Goal: Task Accomplishment & Management: Manage account settings

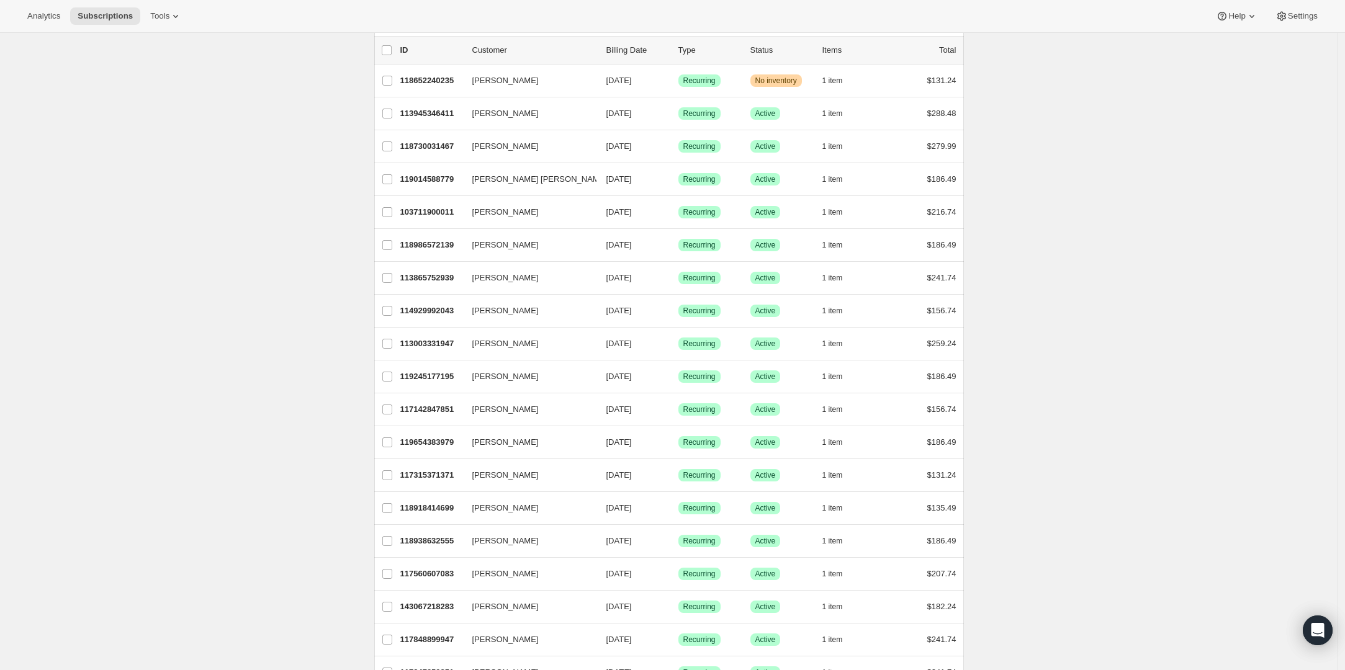
scroll to position [79, 0]
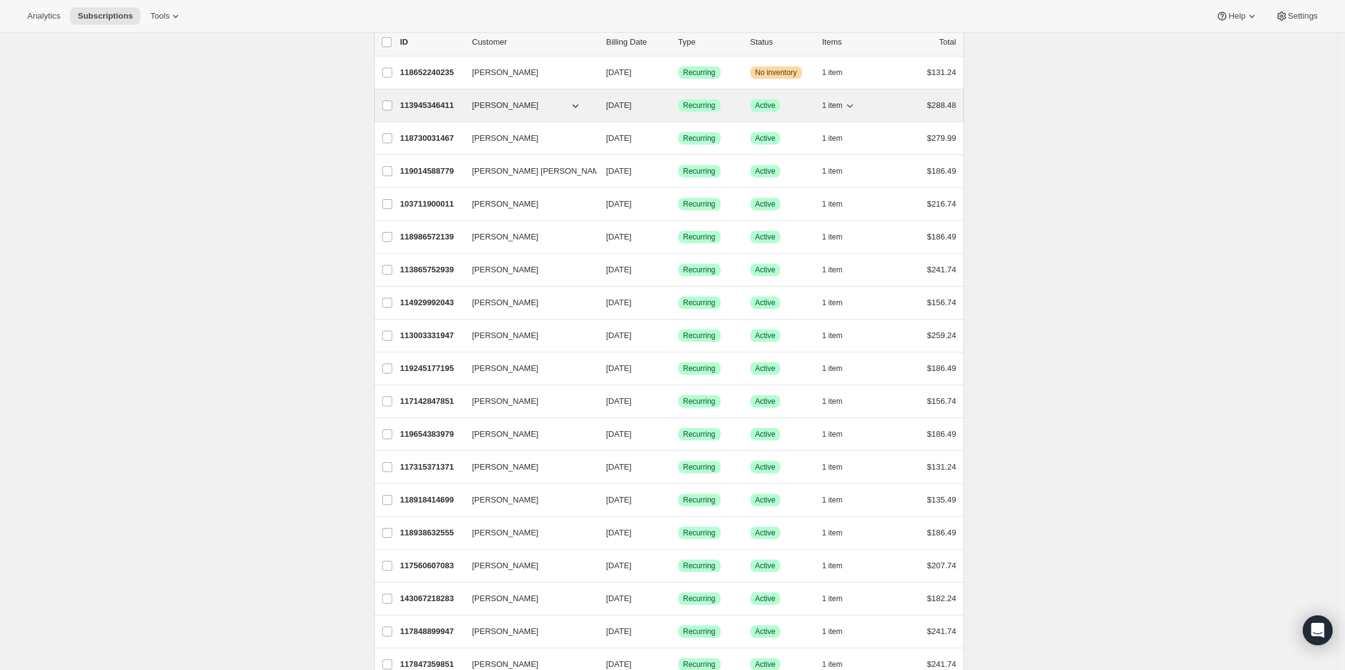
click at [436, 101] on p "113945346411" at bounding box center [431, 105] width 62 height 12
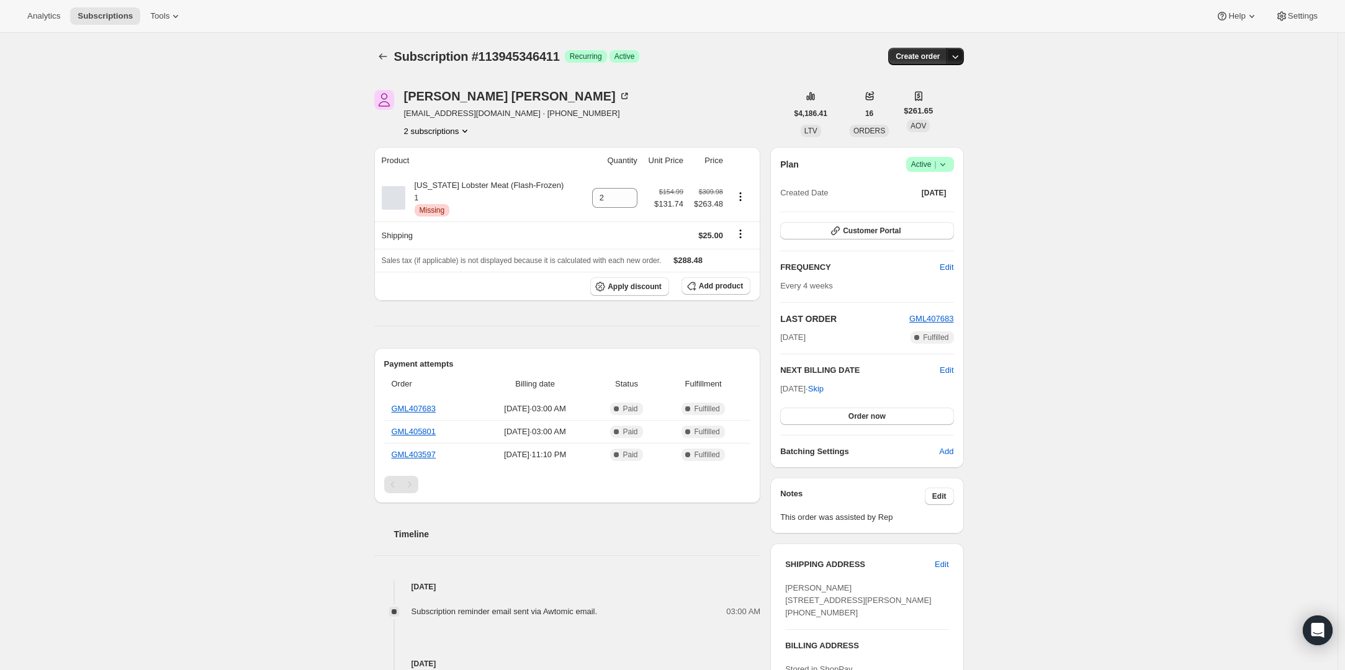
click at [960, 56] on icon "button" at bounding box center [955, 56] width 12 height 12
click at [815, 50] on div "Create order" at bounding box center [864, 56] width 197 height 17
click at [949, 162] on icon at bounding box center [942, 164] width 12 height 12
click at [934, 212] on span "Cancel subscription" at bounding box center [929, 209] width 70 height 9
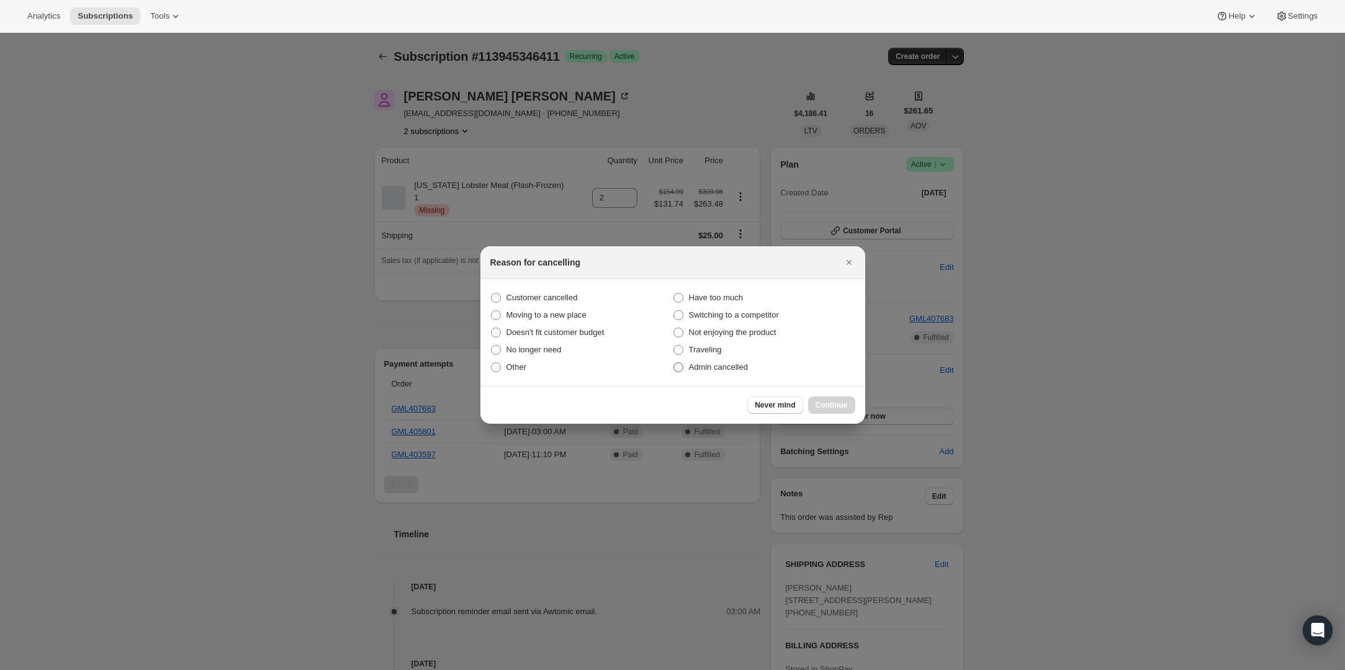
click at [702, 364] on span "Admin cancelled" at bounding box center [718, 366] width 59 height 9
click at [674, 363] on input "Admin cancelled" at bounding box center [673, 362] width 1 height 1
radio input "true"
click at [822, 409] on span "Continue" at bounding box center [831, 405] width 32 height 10
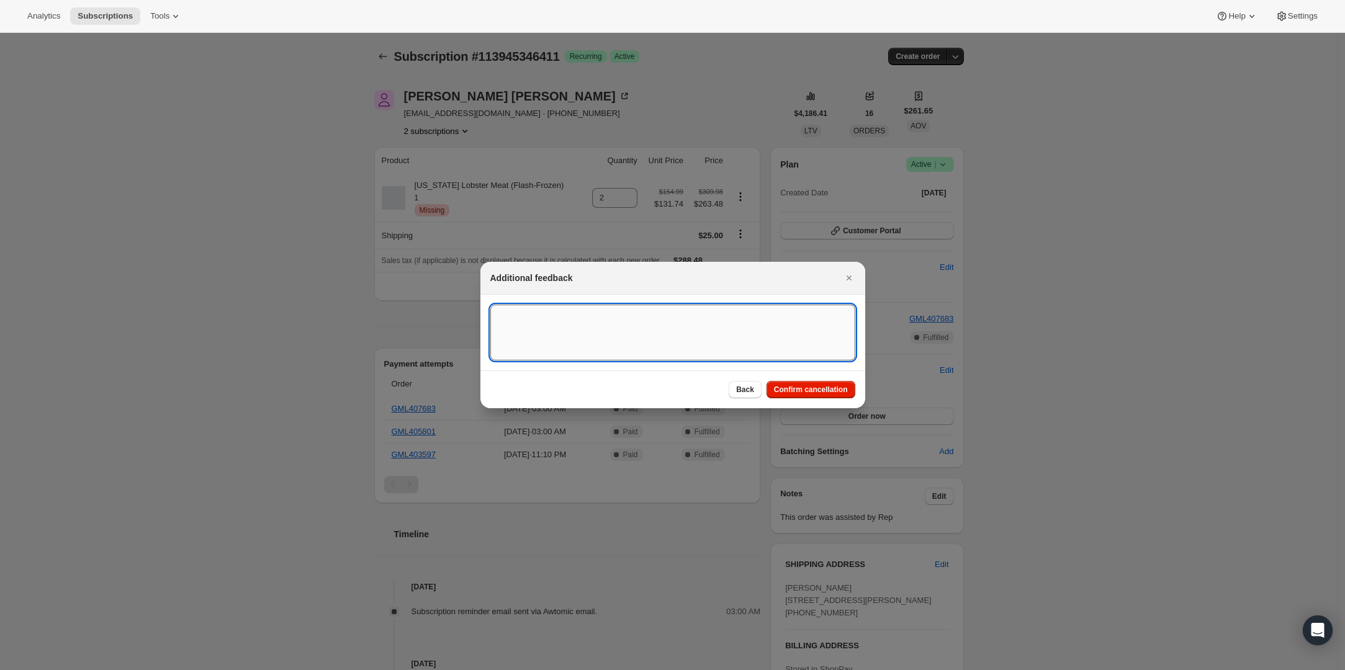
click at [719, 344] on textarea ":rbl:" at bounding box center [672, 333] width 365 height 56
type textarea "Product is no longer available."
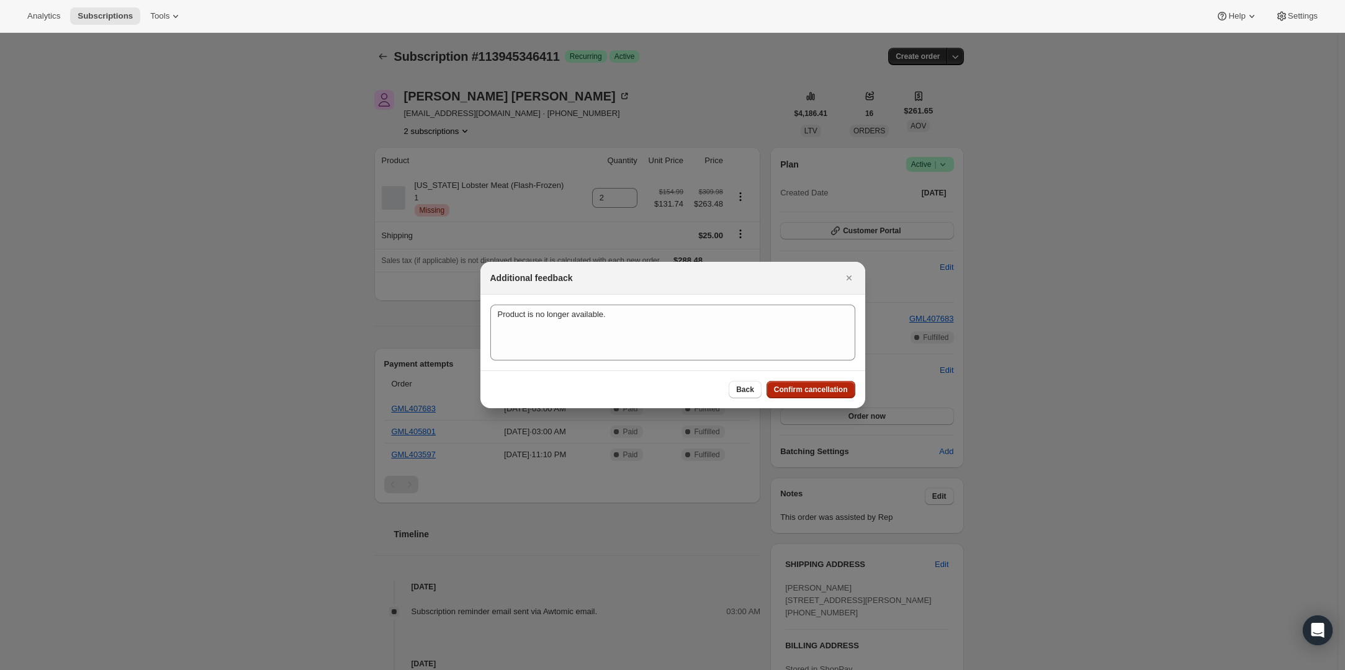
click at [787, 390] on span "Confirm cancellation" at bounding box center [811, 390] width 74 height 10
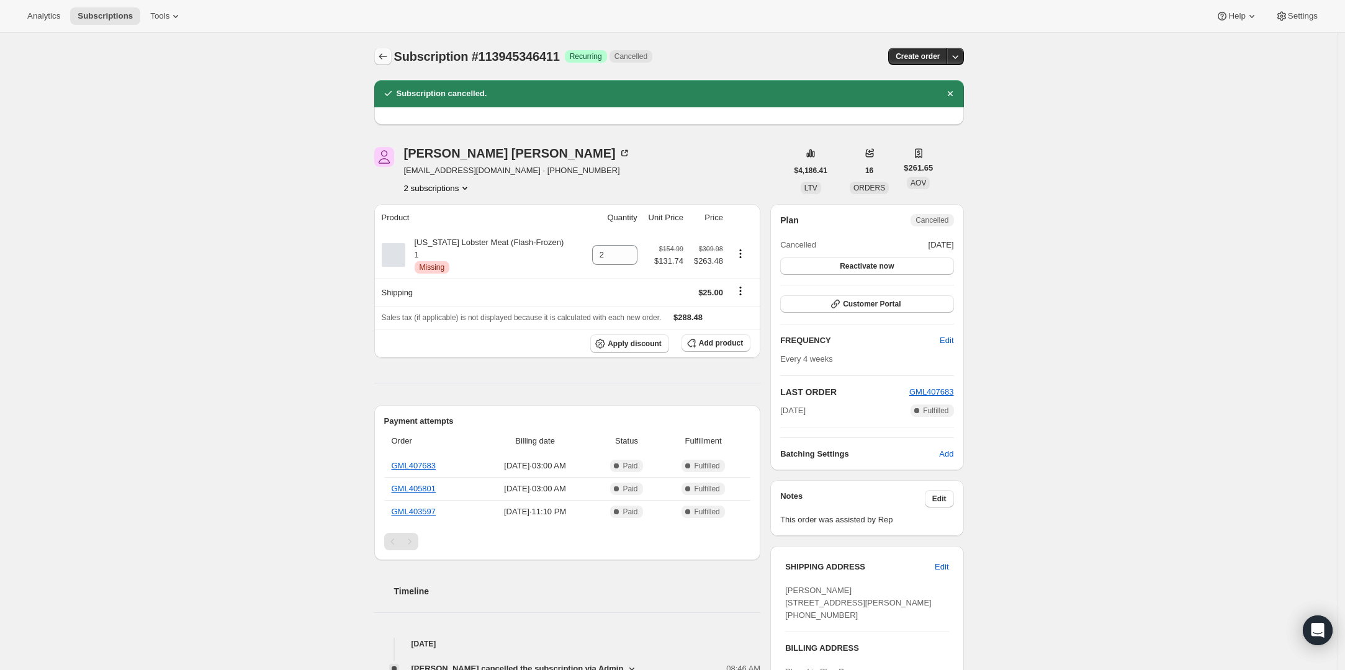
click at [379, 53] on icon "Subscriptions" at bounding box center [383, 56] width 12 height 12
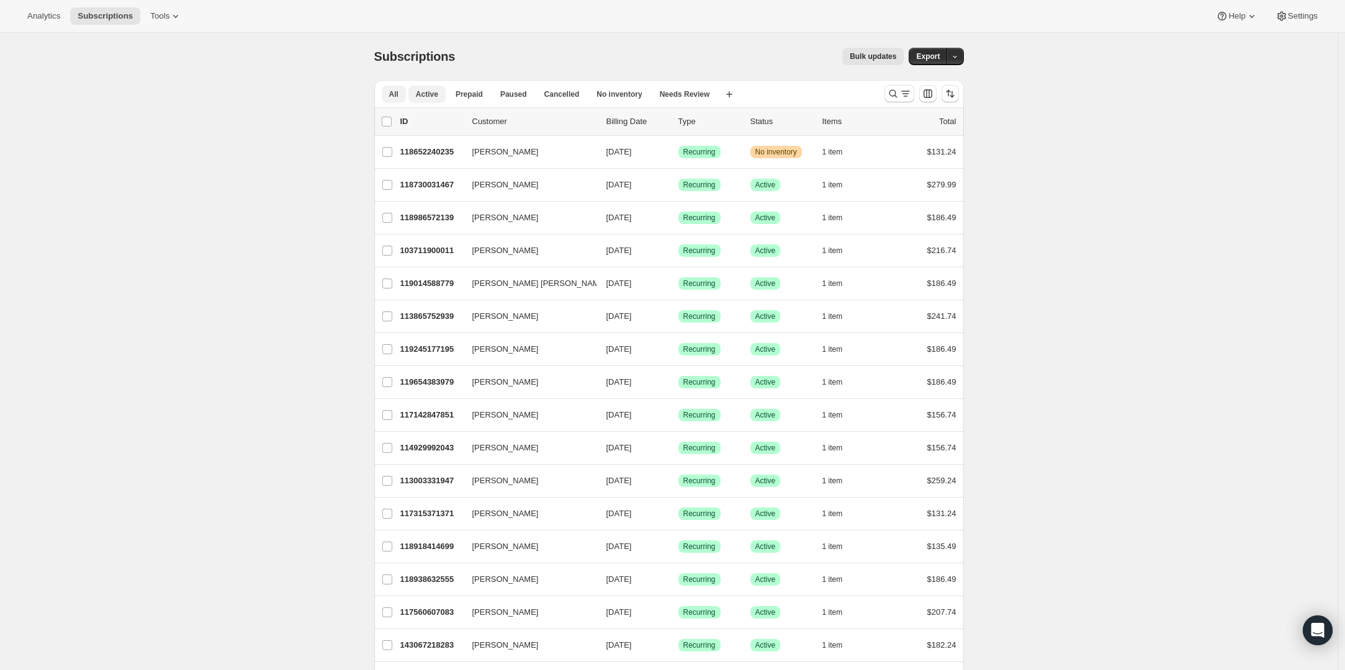
click at [427, 92] on span "Active" at bounding box center [427, 94] width 22 height 10
click at [523, 98] on span "Paused" at bounding box center [513, 94] width 27 height 10
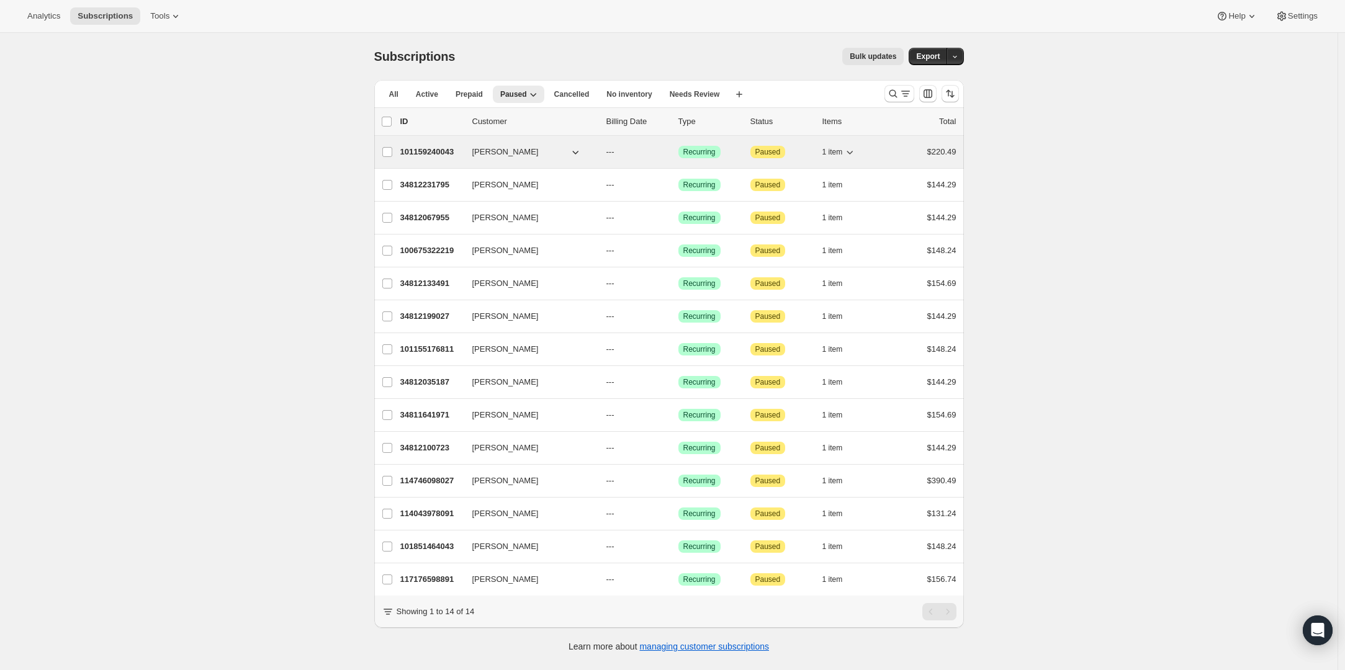
click at [447, 150] on p "101159240043" at bounding box center [431, 152] width 62 height 12
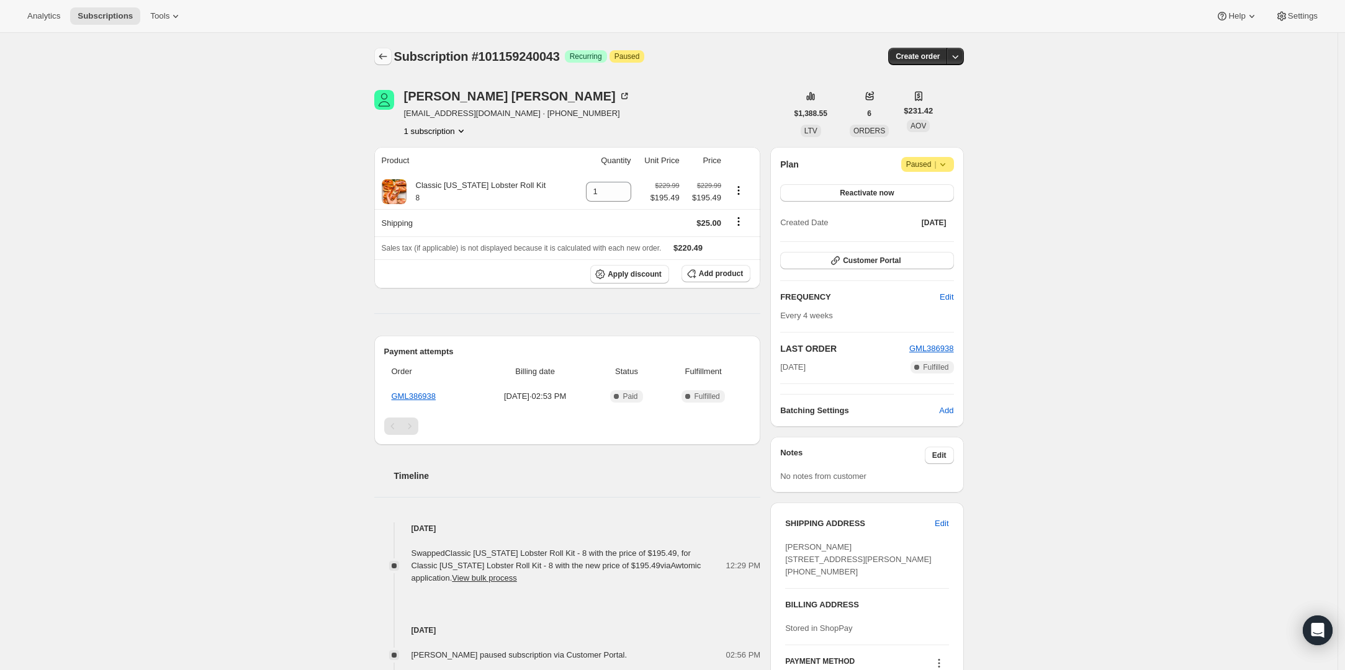
click at [378, 51] on button "Subscriptions" at bounding box center [382, 56] width 17 height 17
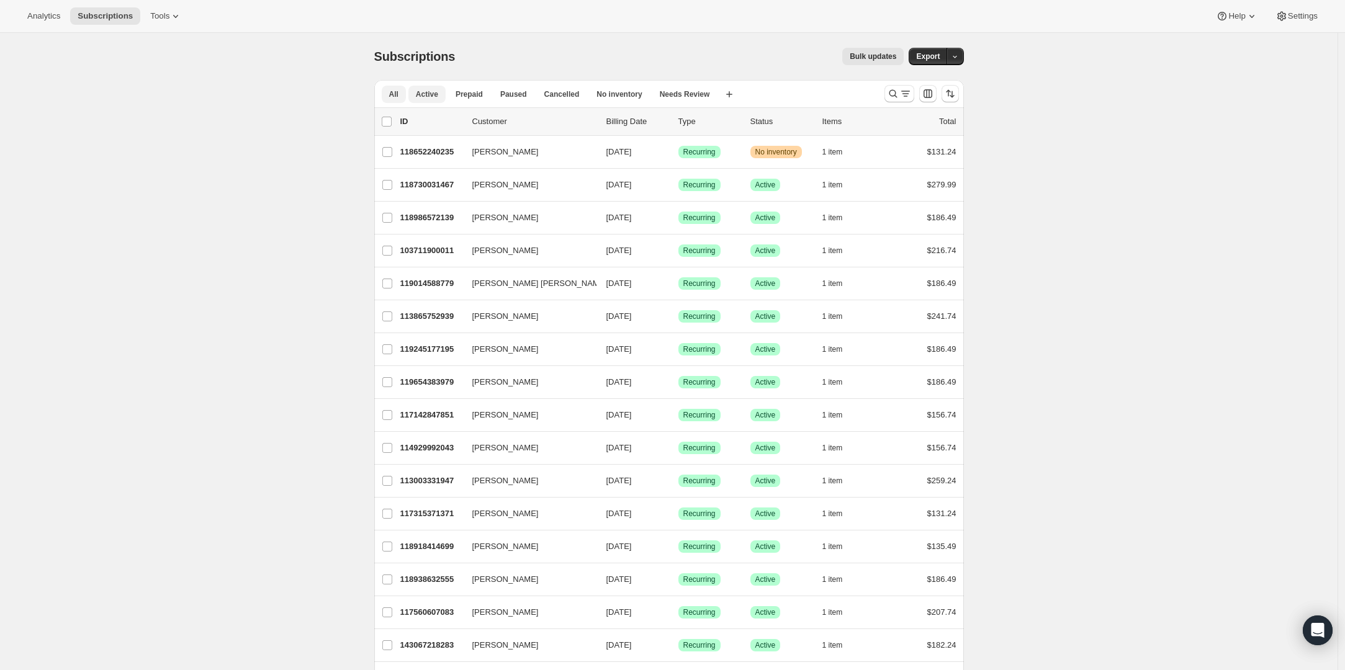
click at [438, 97] on span "Active" at bounding box center [427, 94] width 22 height 10
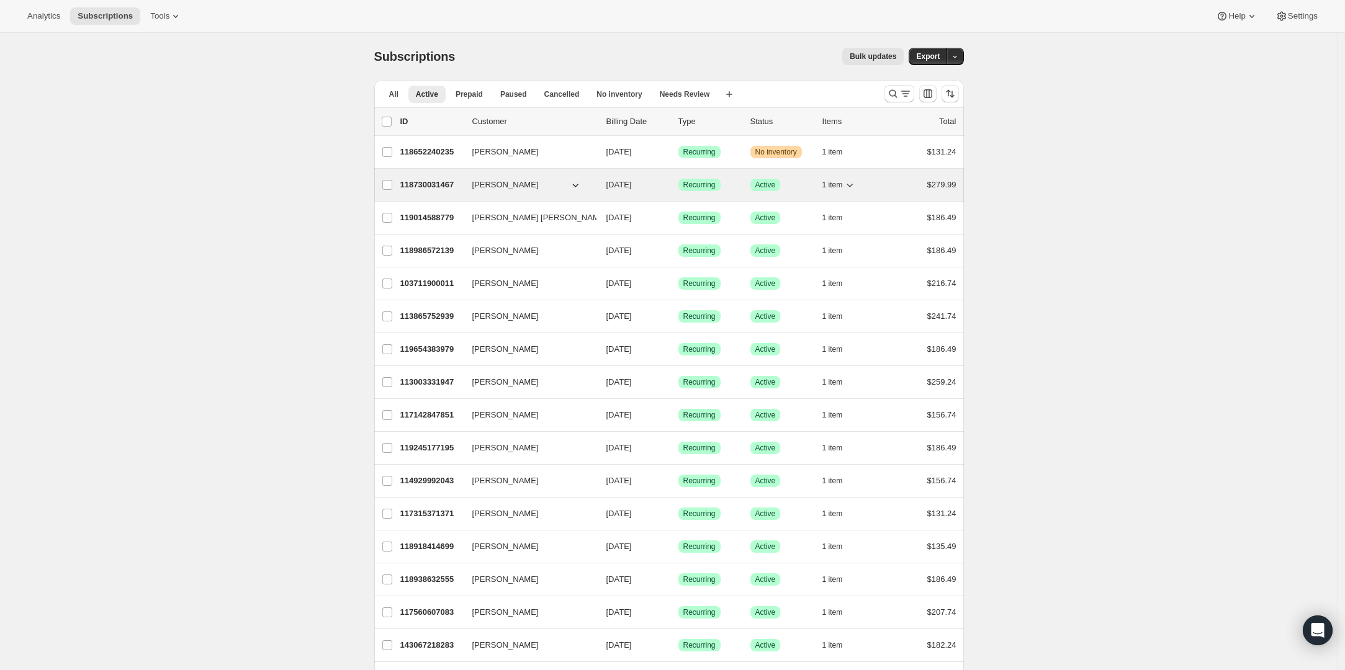
click at [430, 181] on p "118730031467" at bounding box center [431, 185] width 62 height 12
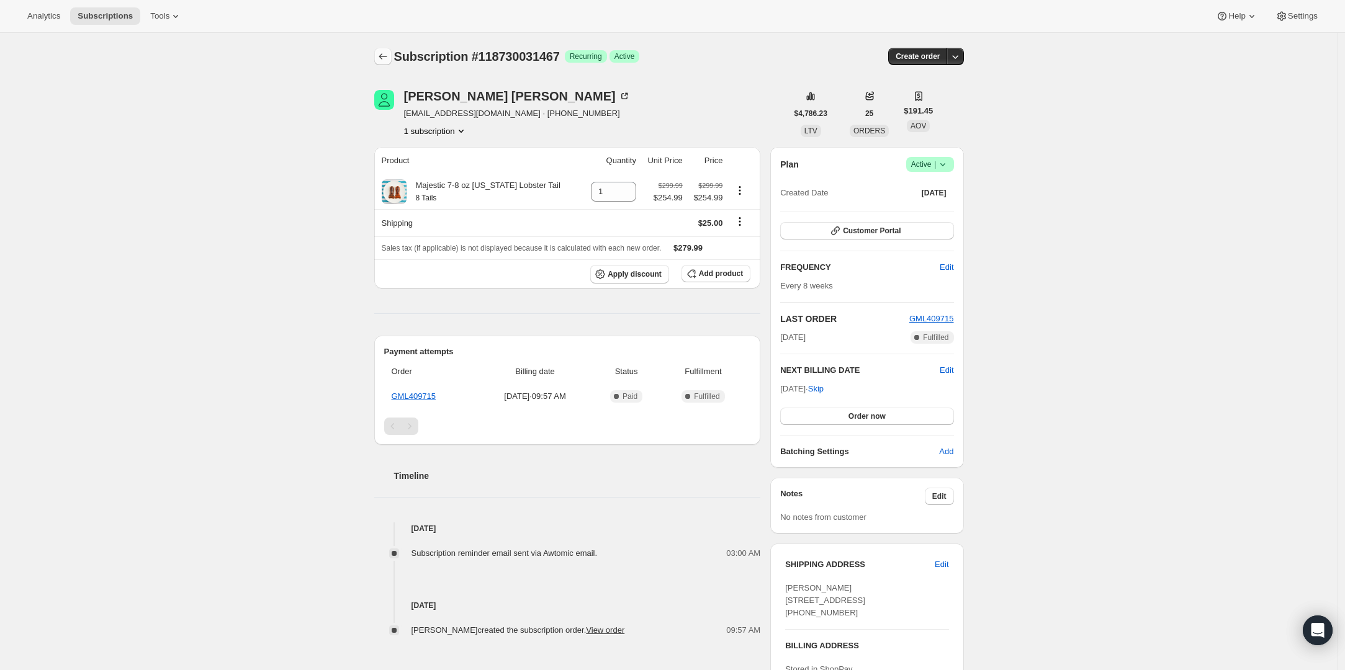
click at [383, 58] on icon "Subscriptions" at bounding box center [383, 56] width 8 height 6
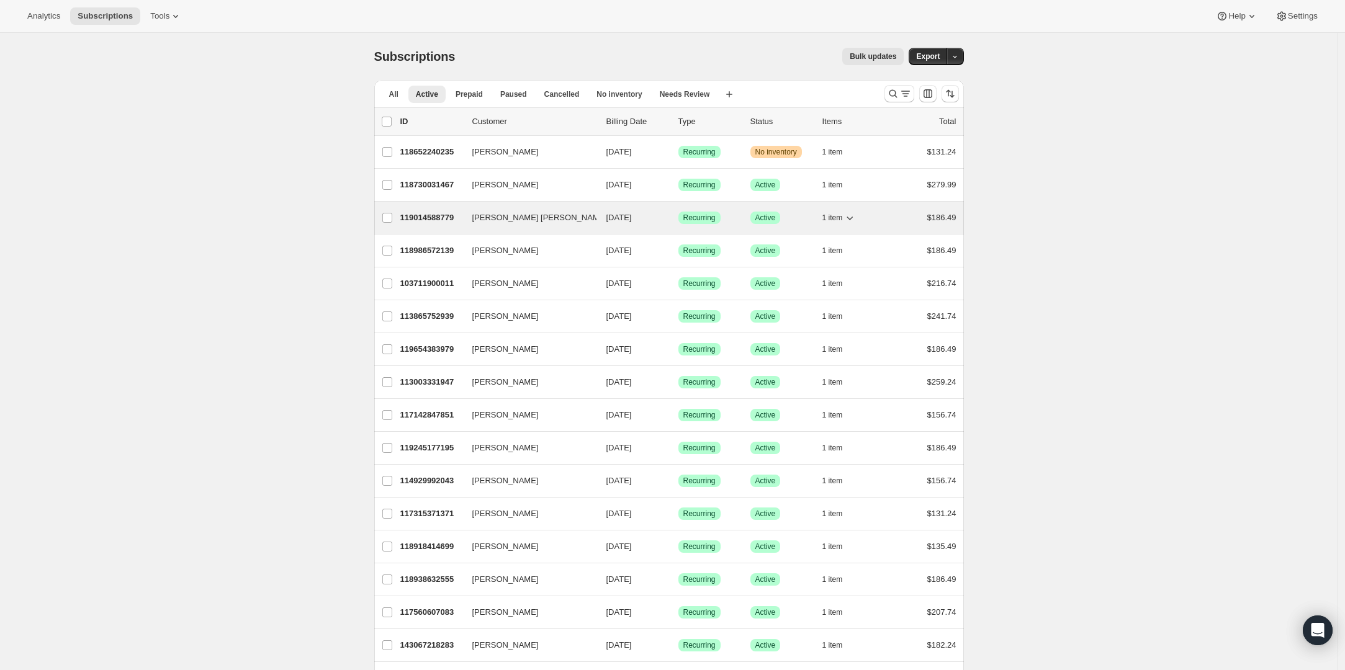
click at [429, 213] on p "119014588779" at bounding box center [431, 218] width 62 height 12
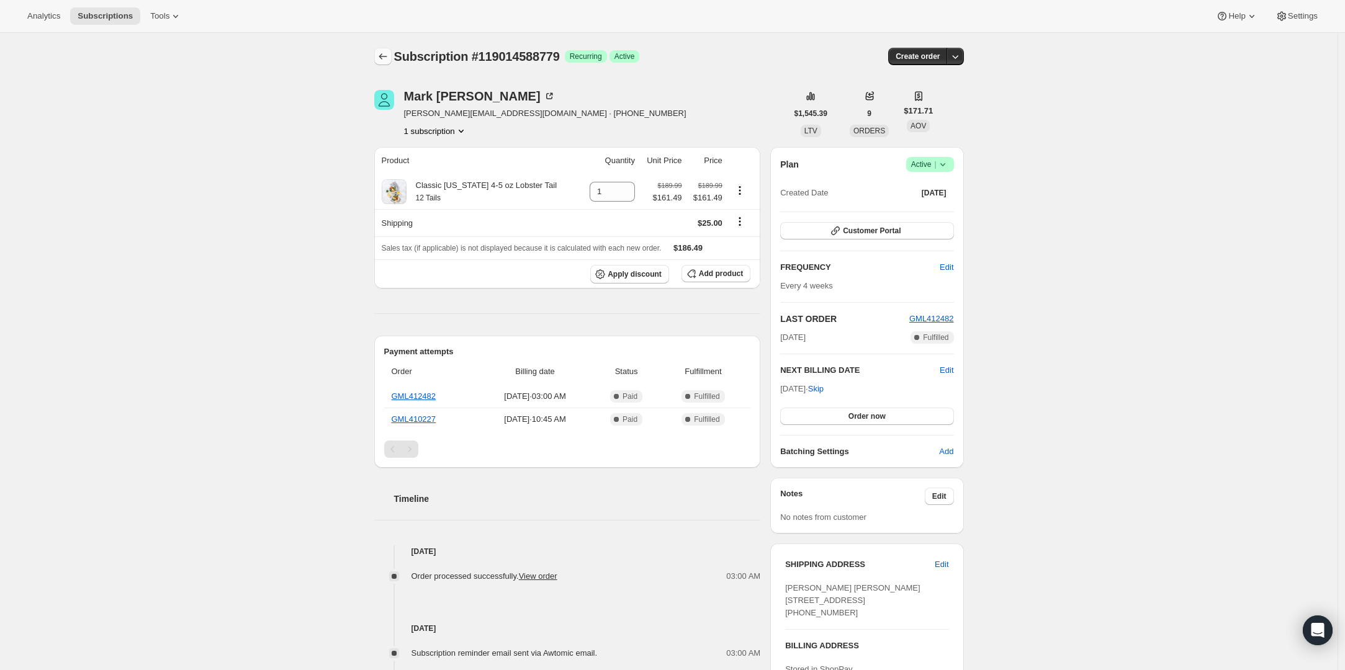
click at [387, 53] on icon "Subscriptions" at bounding box center [383, 56] width 12 height 12
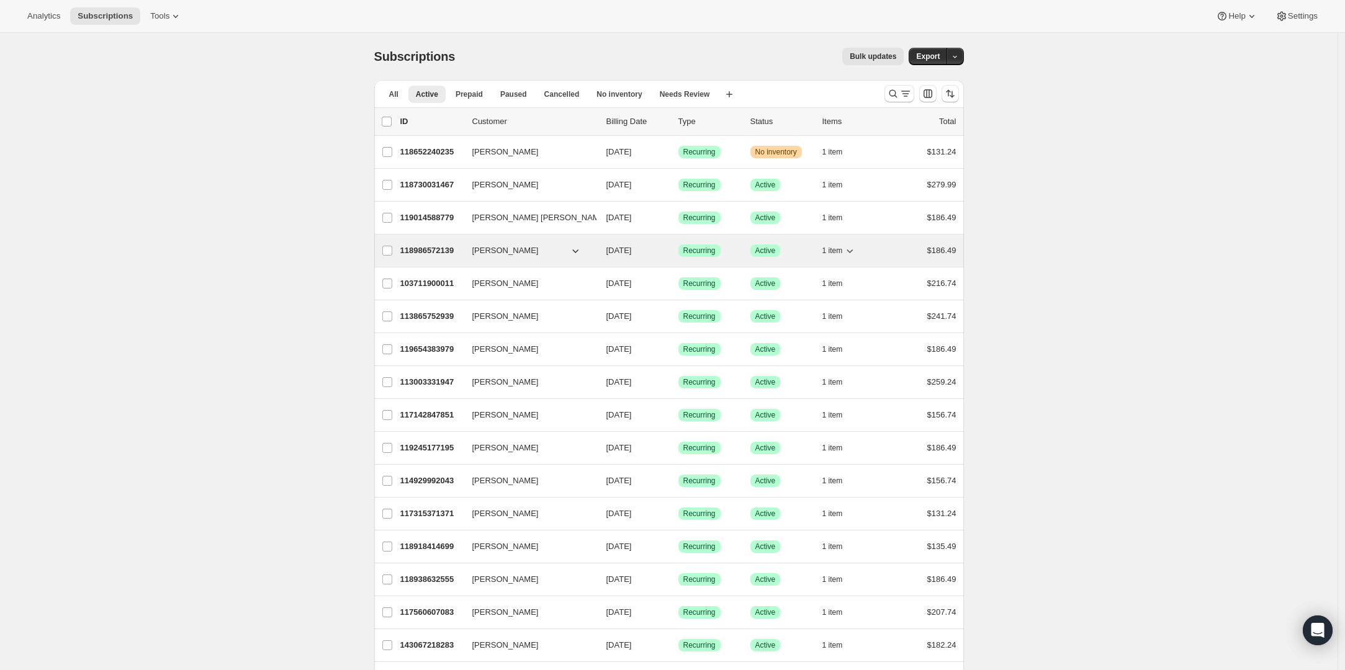
click at [432, 245] on p "118986572139" at bounding box center [431, 250] width 62 height 12
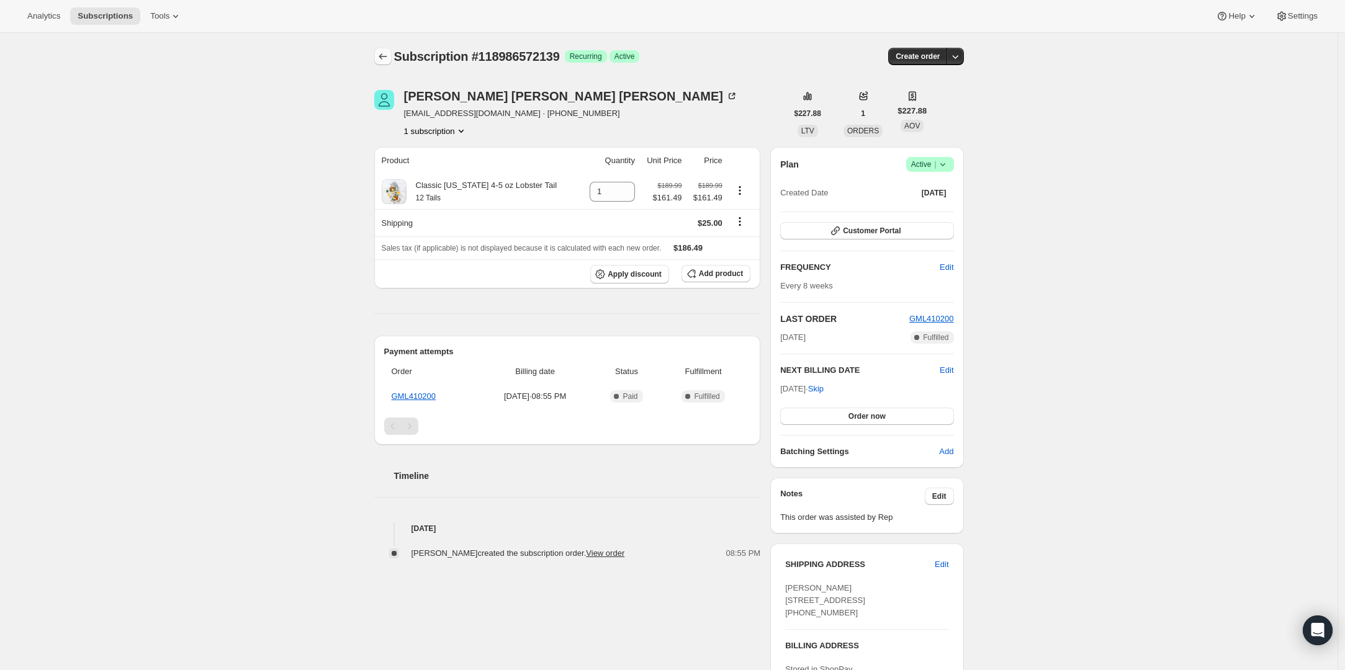
click at [387, 59] on icon "Subscriptions" at bounding box center [383, 56] width 12 height 12
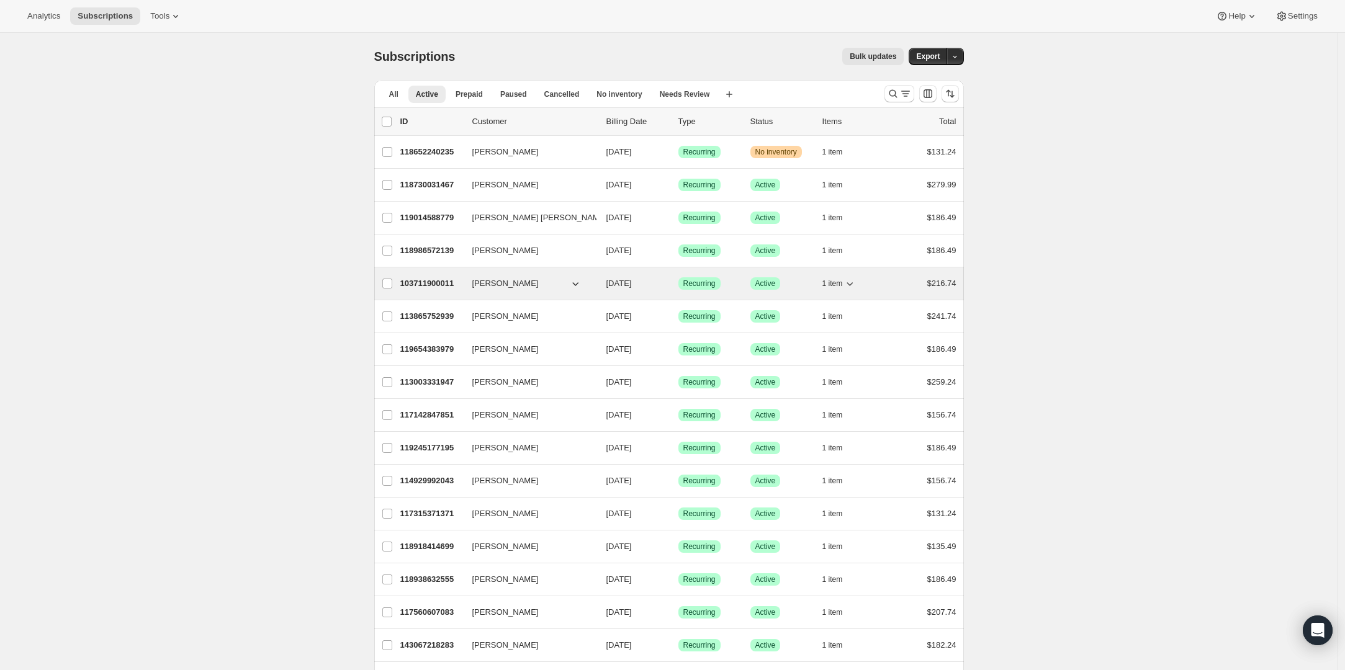
click at [415, 279] on p "103711900011" at bounding box center [431, 283] width 62 height 12
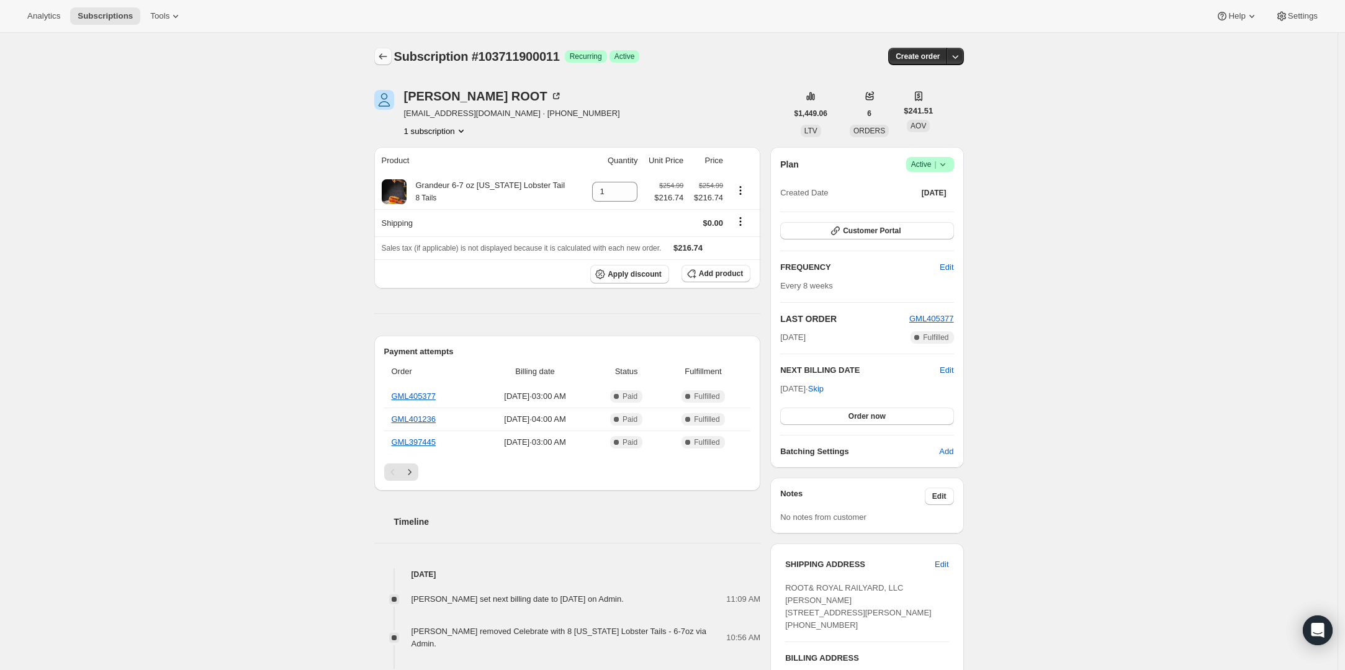
click at [383, 53] on icon "Subscriptions" at bounding box center [383, 56] width 12 height 12
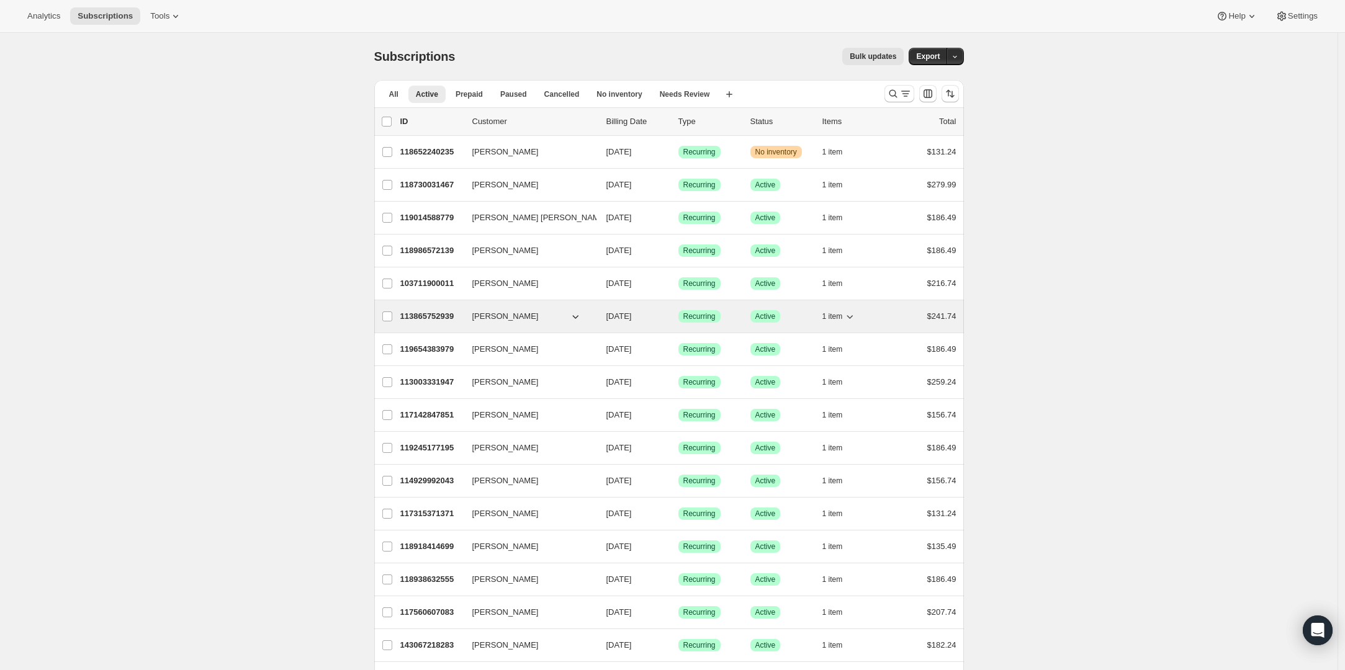
click at [430, 314] on p "113865752939" at bounding box center [431, 316] width 62 height 12
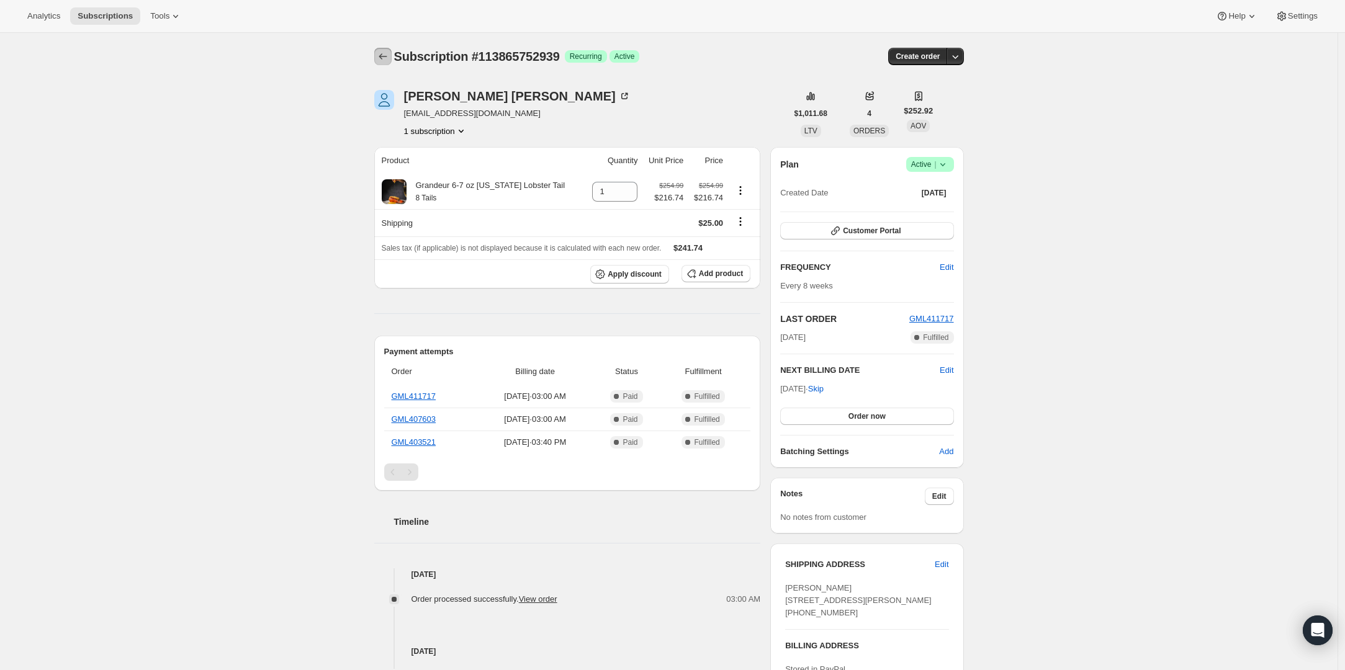
click at [387, 56] on icon "Subscriptions" at bounding box center [383, 56] width 12 height 12
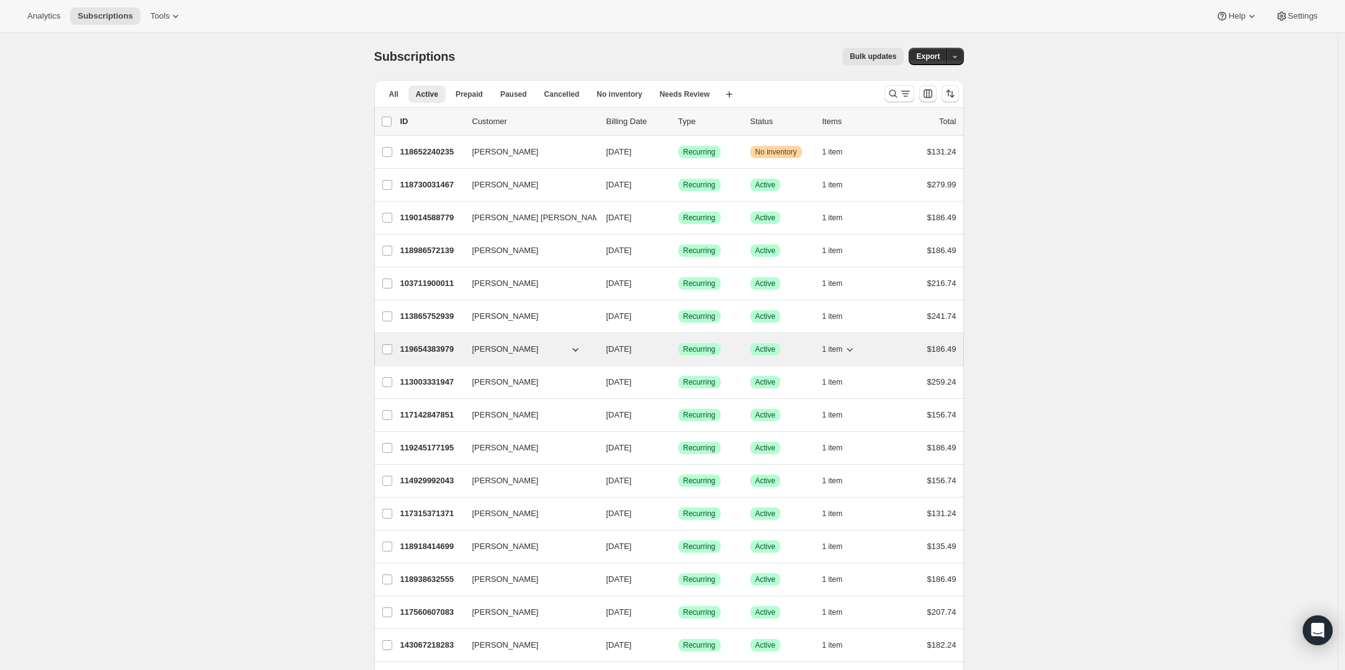
click at [428, 349] on p "119654383979" at bounding box center [431, 349] width 62 height 12
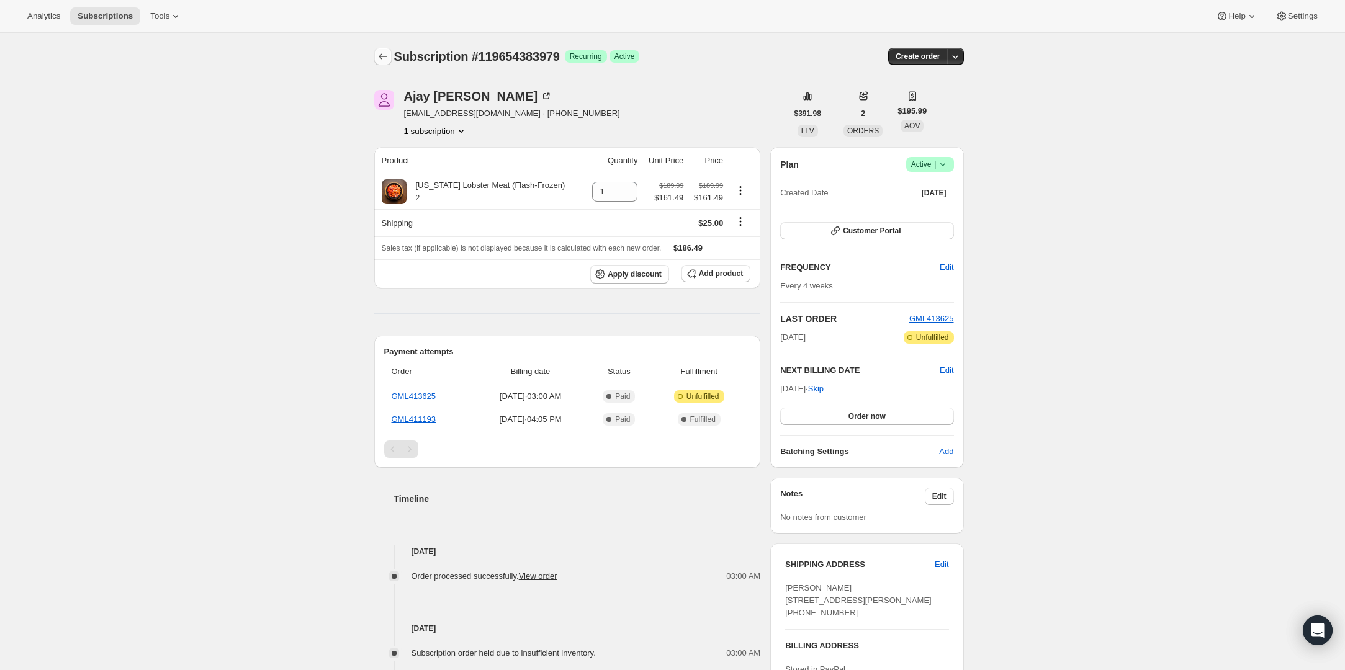
click at [388, 52] on icon "Subscriptions" at bounding box center [383, 56] width 12 height 12
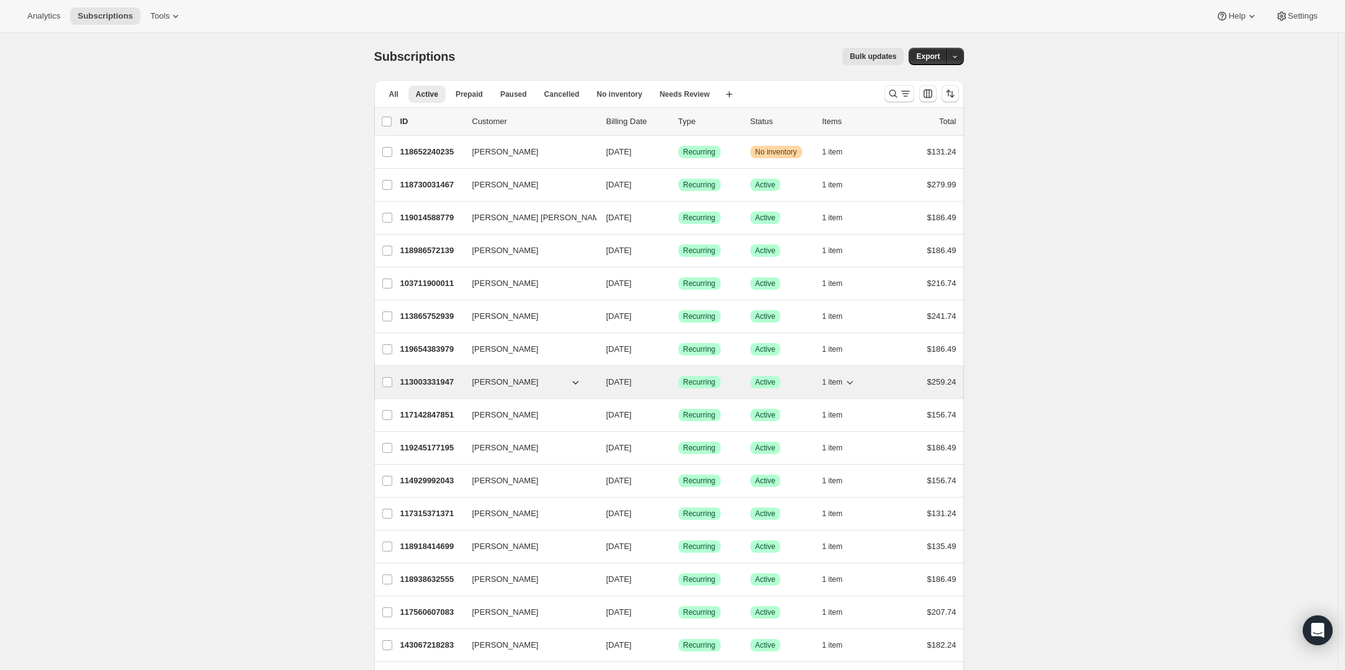
click at [421, 382] on p "113003331947" at bounding box center [431, 382] width 62 height 12
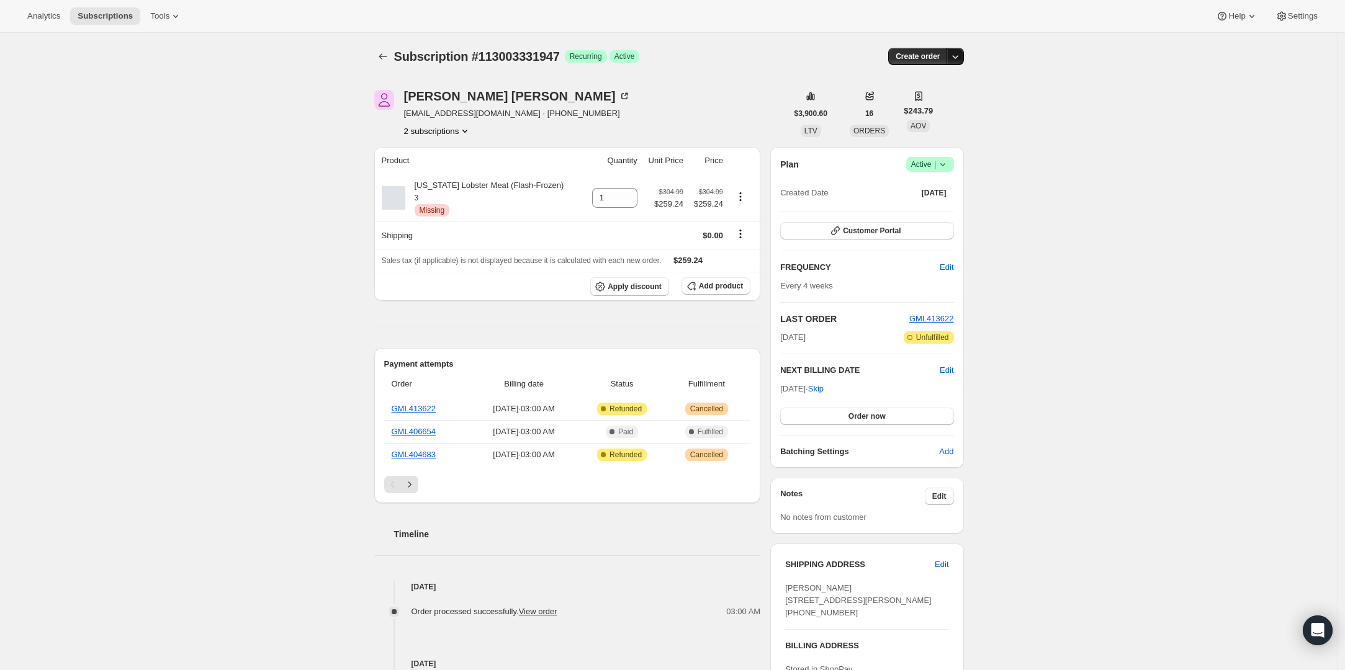
click at [960, 52] on icon "button" at bounding box center [955, 56] width 12 height 12
click at [818, 48] on div "Create order" at bounding box center [864, 56] width 197 height 17
click at [388, 58] on icon "Subscriptions" at bounding box center [383, 56] width 12 height 12
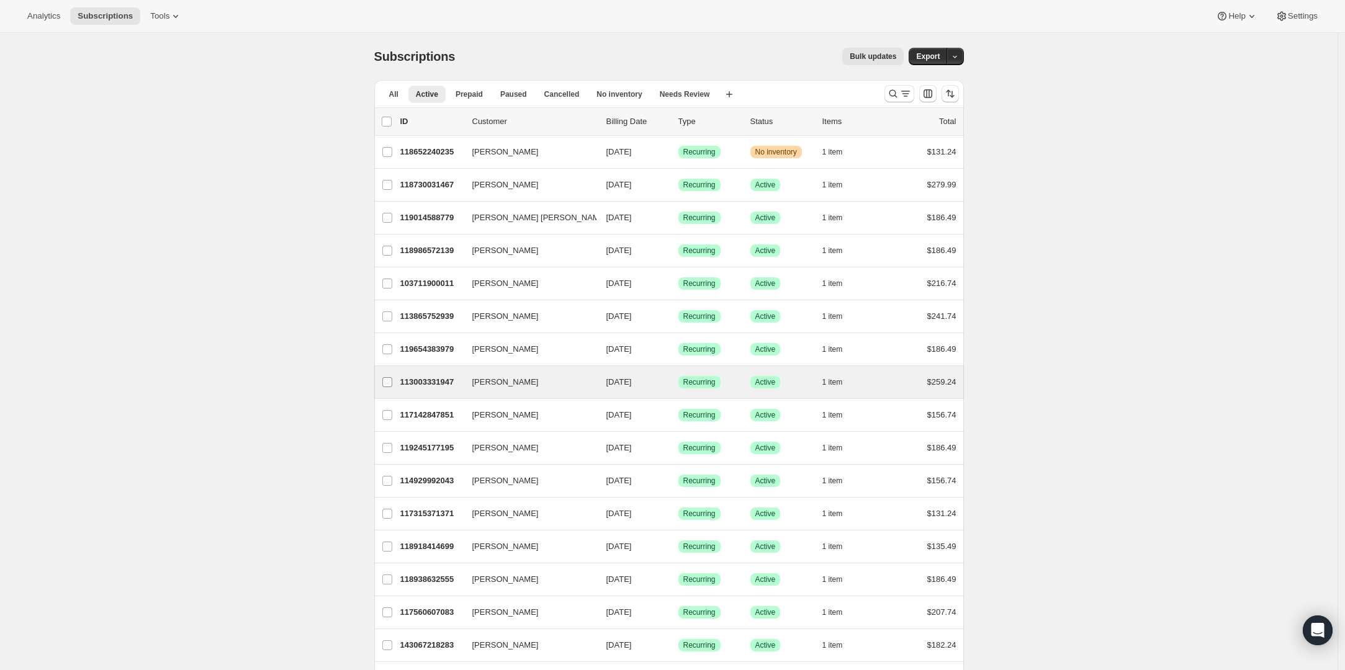
click at [390, 382] on input "[PERSON_NAME]" at bounding box center [387, 382] width 10 height 10
checkbox input "true"
click at [917, 120] on span "Change status" at bounding box center [905, 122] width 52 height 10
select select "10"
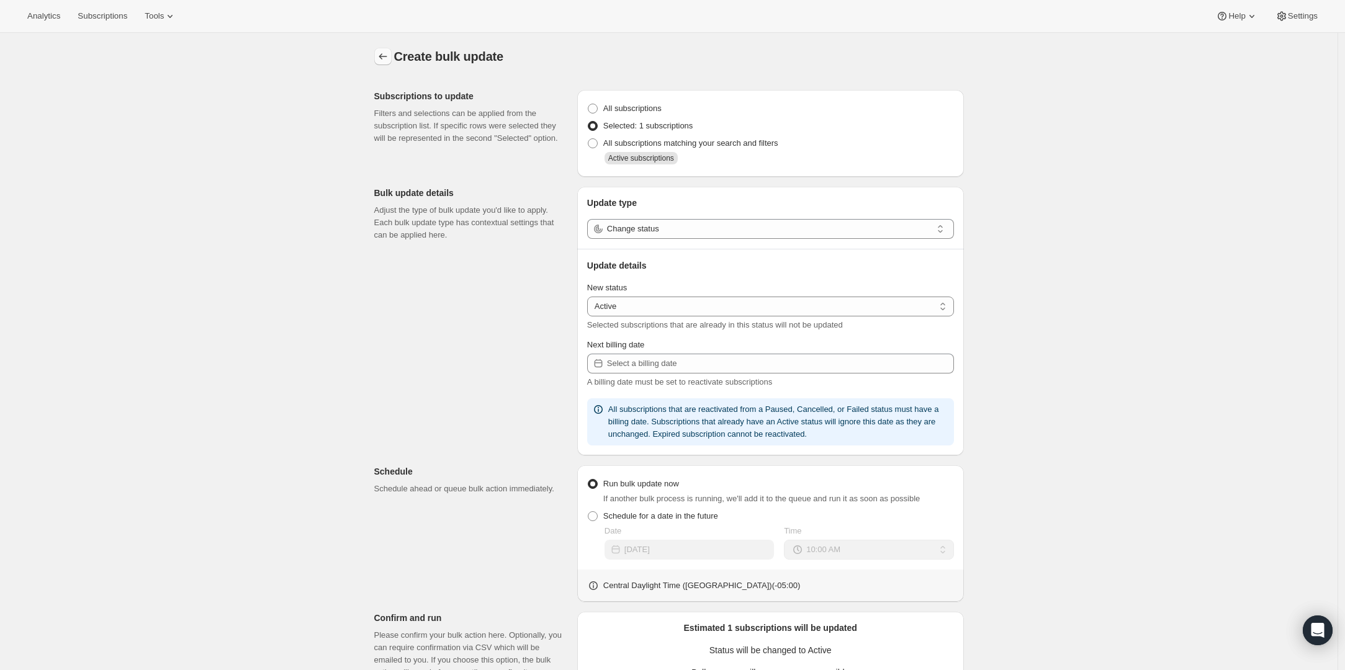
click at [382, 55] on icon "button" at bounding box center [383, 56] width 12 height 12
click at [387, 58] on icon "button" at bounding box center [383, 56] width 12 height 12
click at [390, 38] on div "Create bulk update. This page is ready Create bulk update" at bounding box center [669, 56] width 590 height 47
click at [45, 14] on span "Analytics" at bounding box center [43, 16] width 33 height 10
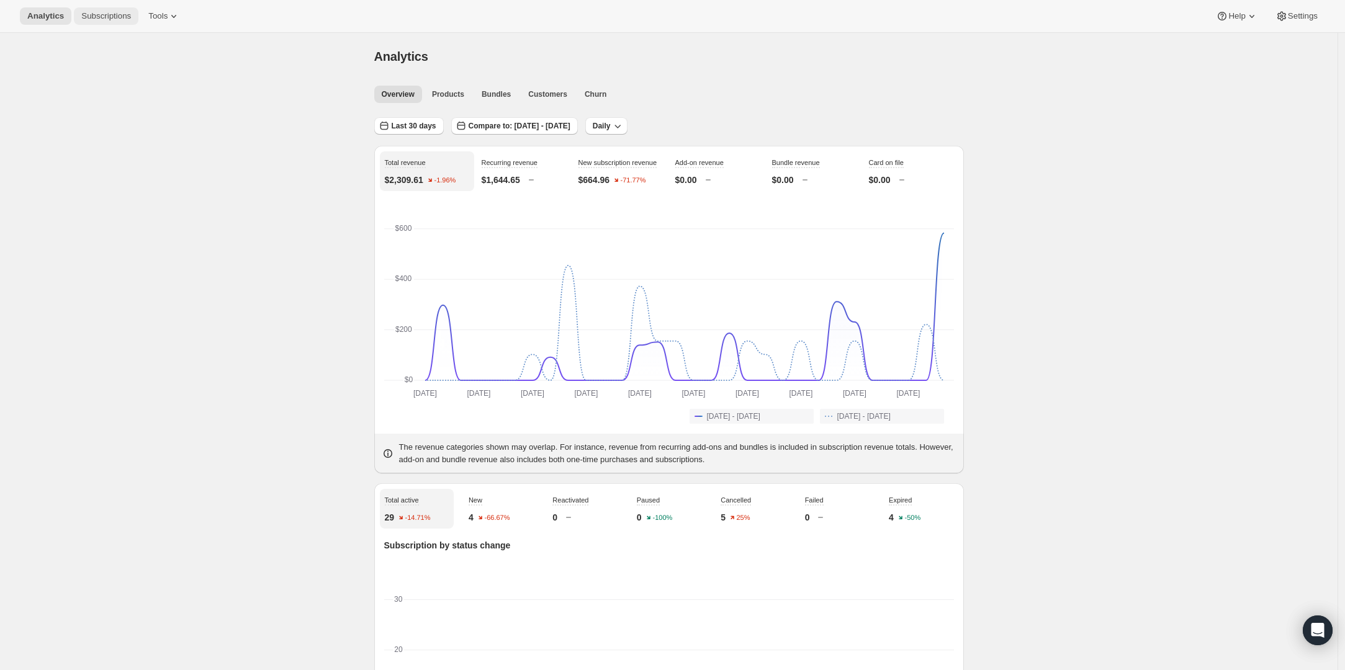
click at [115, 16] on span "Subscriptions" at bounding box center [106, 16] width 50 height 10
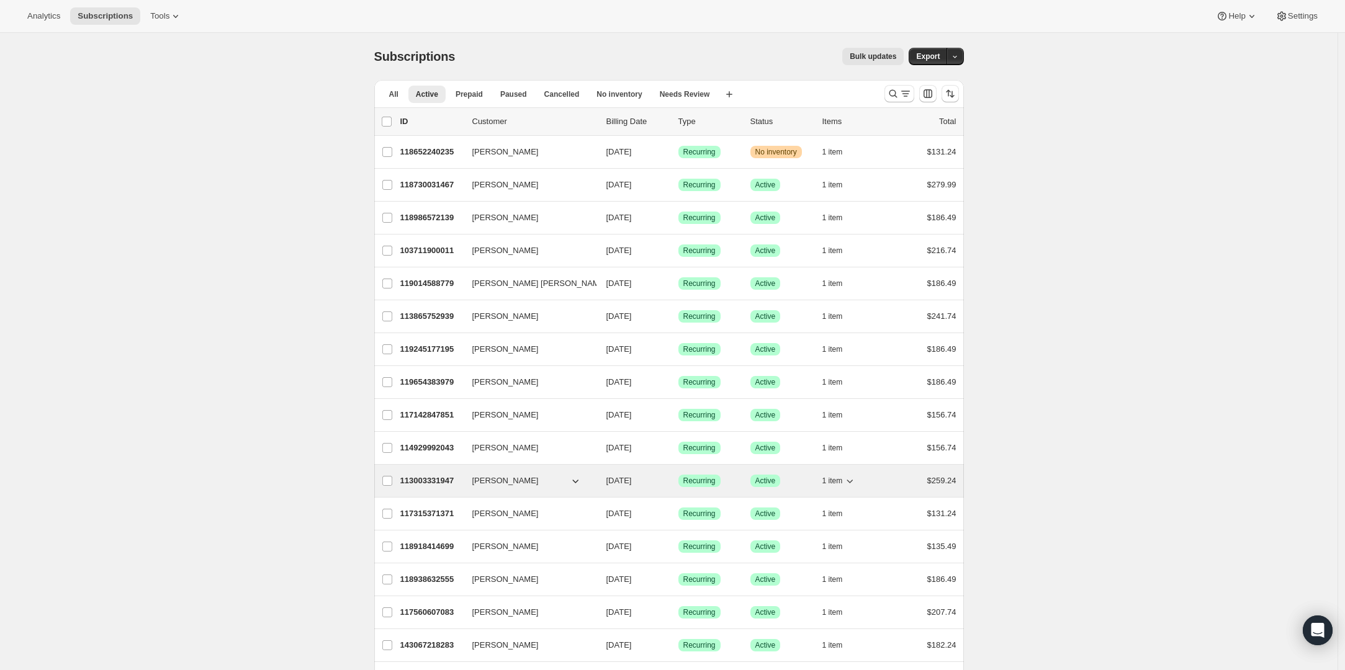
click at [456, 479] on p "113003331947" at bounding box center [431, 481] width 62 height 12
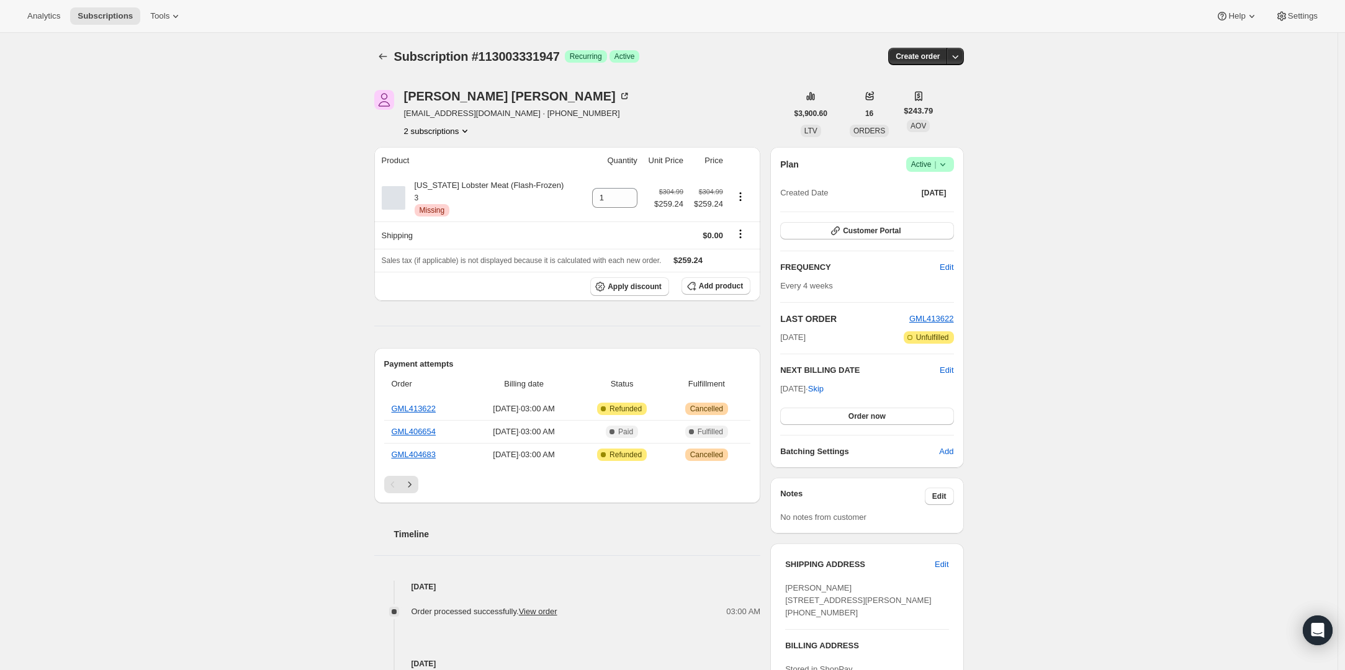
click at [948, 163] on icon at bounding box center [942, 164] width 12 height 12
click at [934, 209] on span "Cancel subscription" at bounding box center [929, 209] width 70 height 9
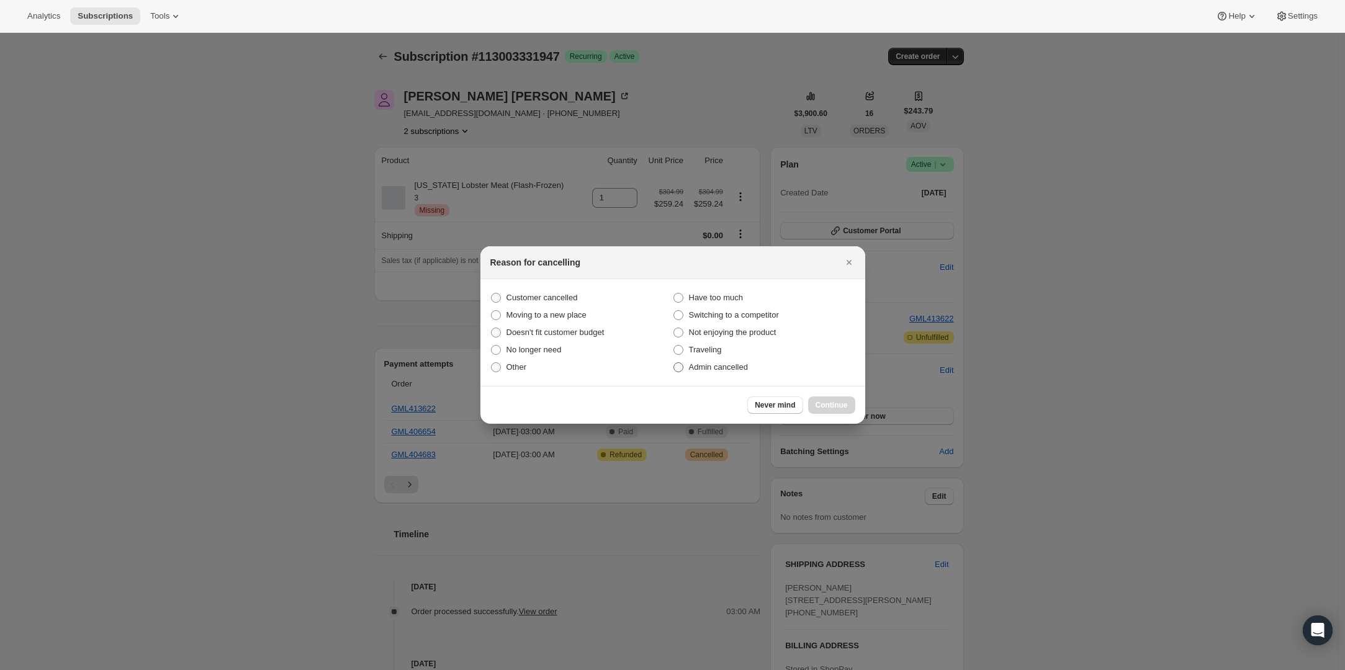
click at [719, 364] on span "Admin cancelled" at bounding box center [718, 366] width 59 height 9
click at [674, 363] on input "Admin cancelled" at bounding box center [673, 362] width 1 height 1
radio input "true"
click at [826, 406] on span "Continue" at bounding box center [831, 405] width 32 height 10
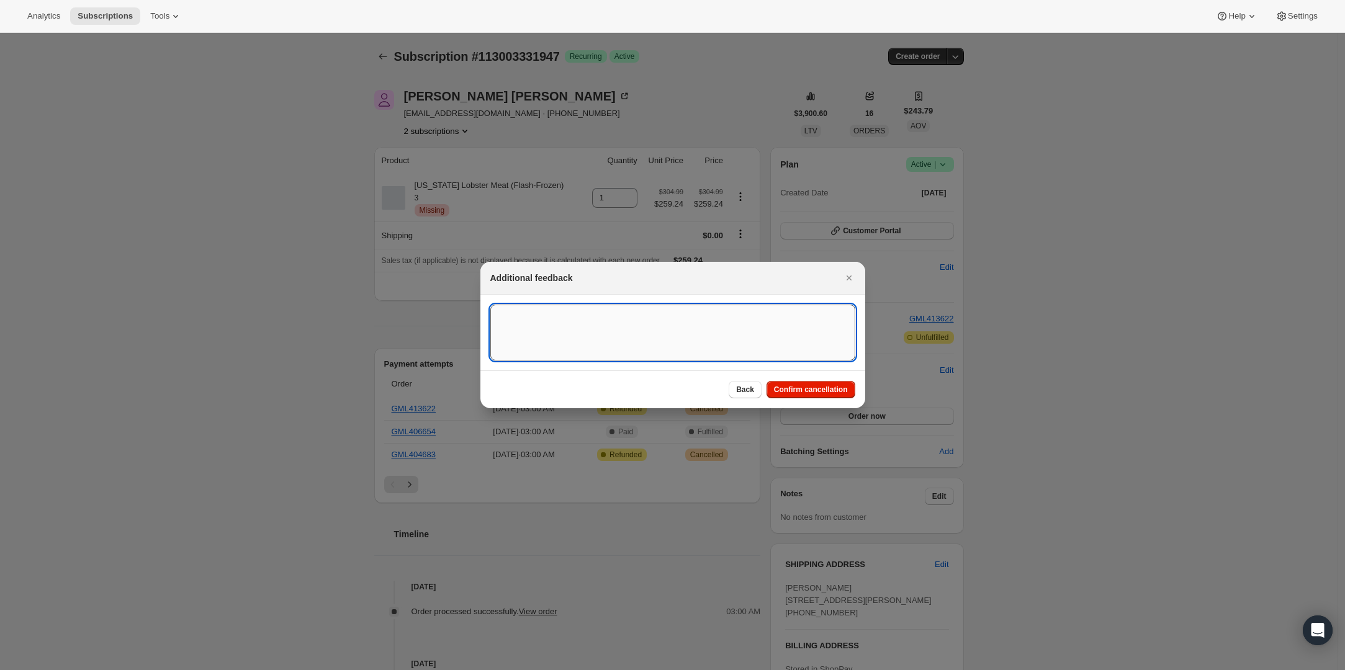
click at [627, 326] on textarea ":r2o0:" at bounding box center [672, 333] width 365 height 56
type textarea "Product is no longer available."
click at [820, 391] on span "Confirm cancellation" at bounding box center [811, 390] width 74 height 10
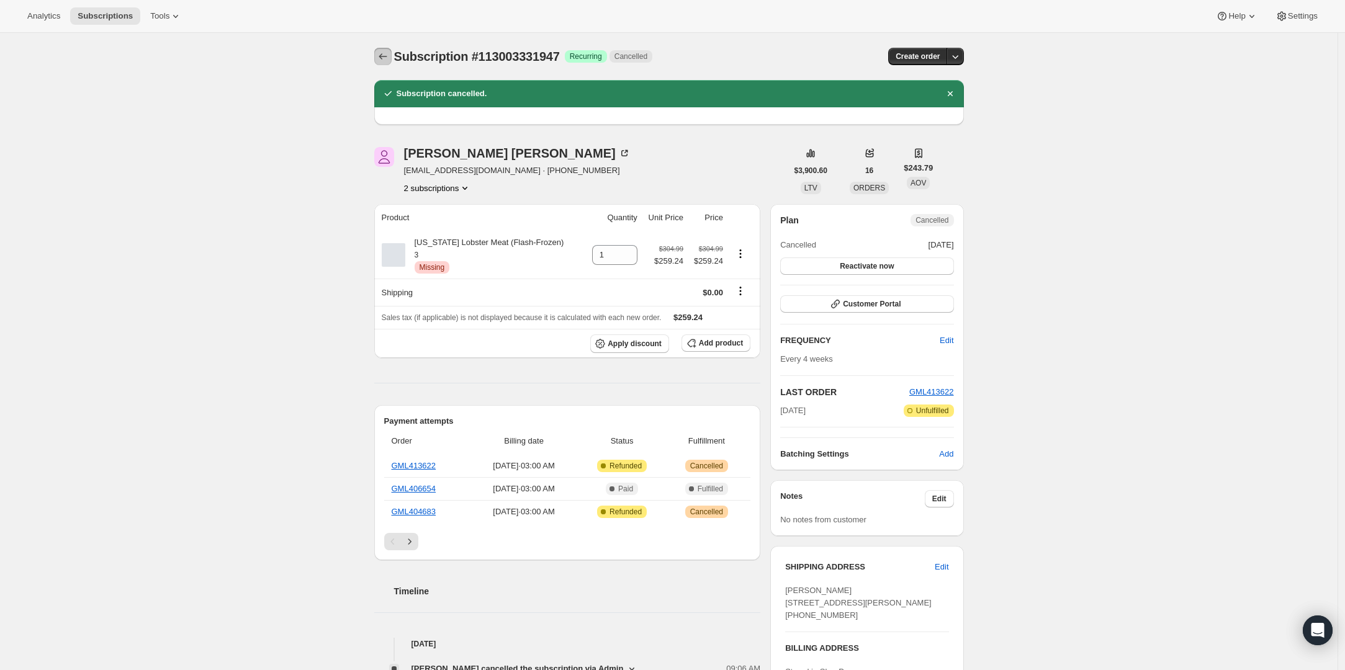
click at [387, 58] on icon "Subscriptions" at bounding box center [383, 56] width 12 height 12
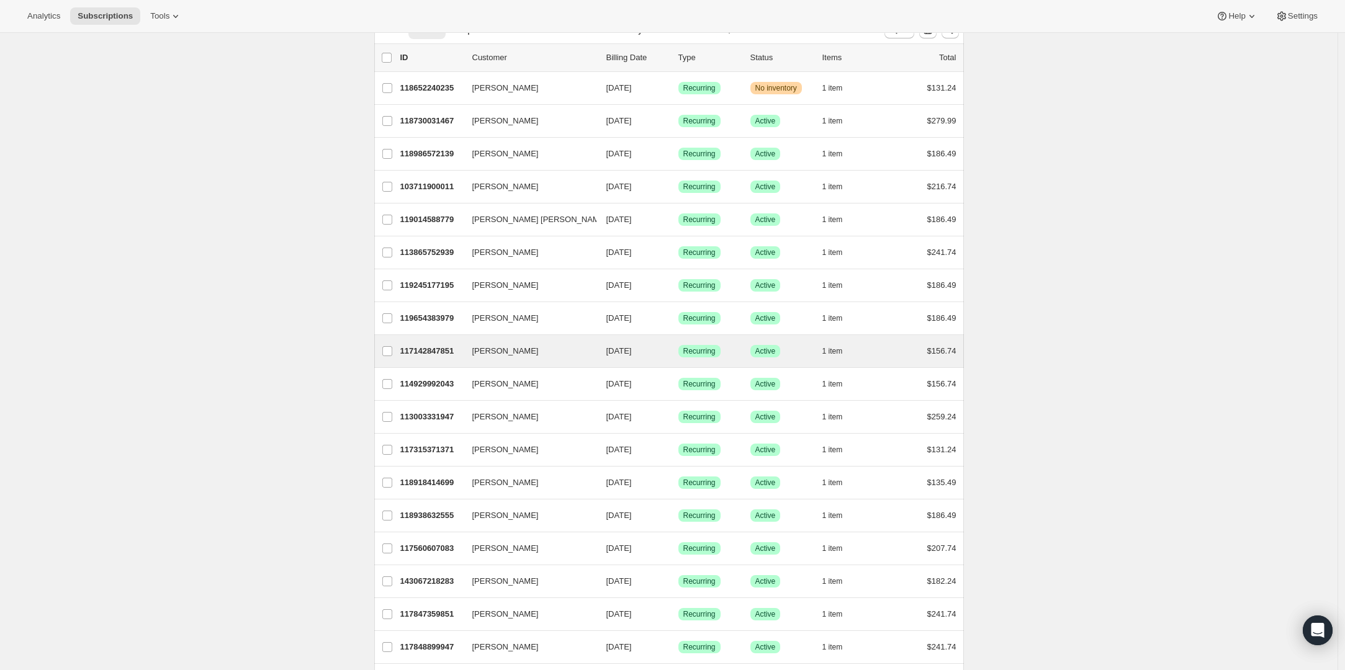
scroll to position [71, 0]
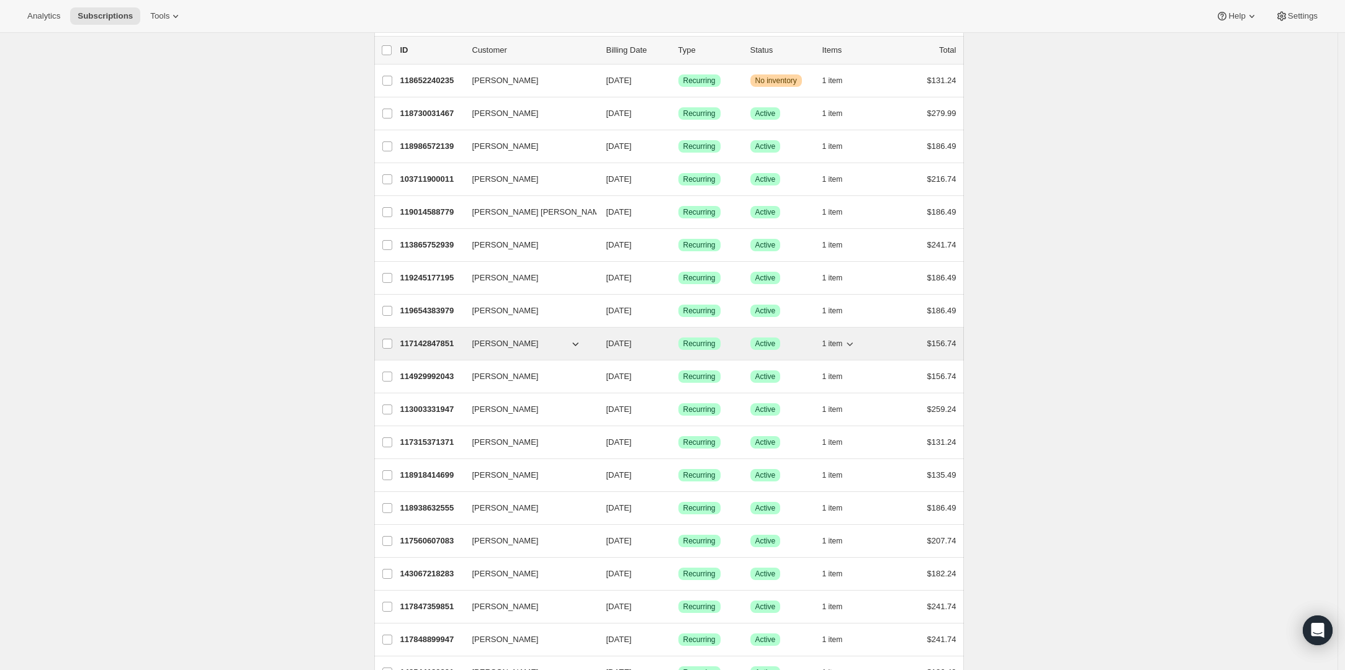
click at [437, 346] on p "117142847851" at bounding box center [431, 344] width 62 height 12
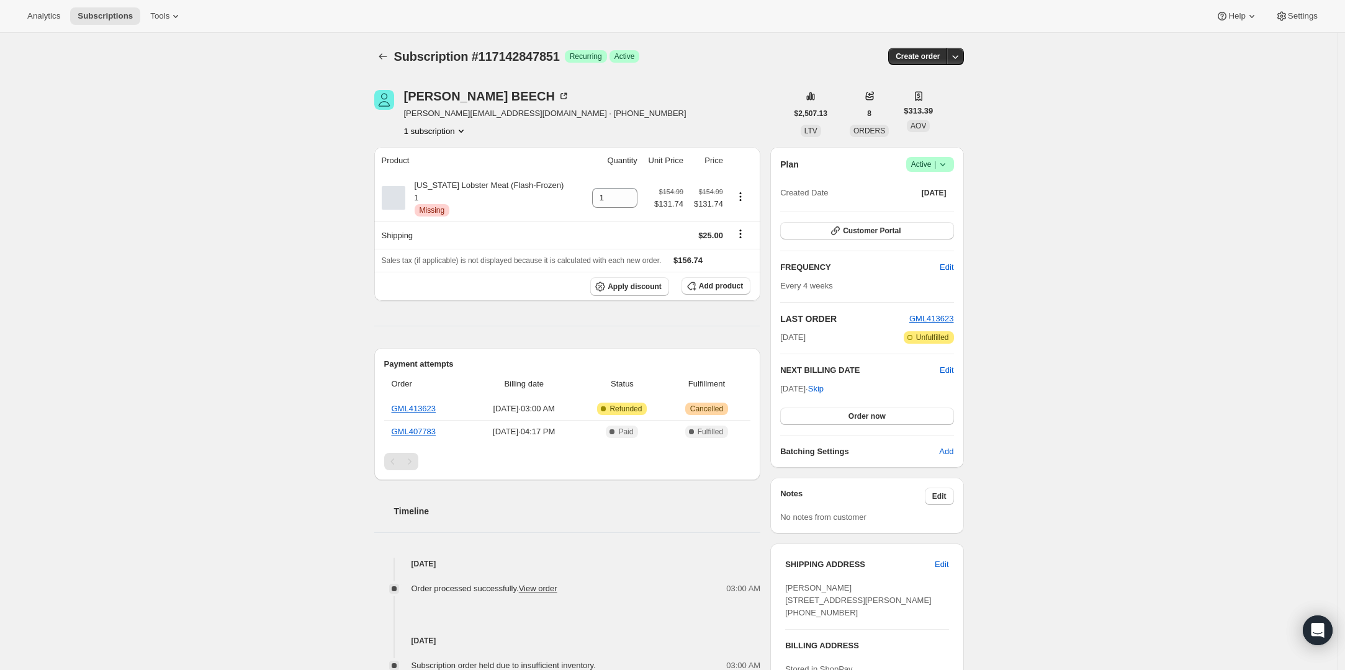
click at [948, 161] on icon at bounding box center [942, 164] width 12 height 12
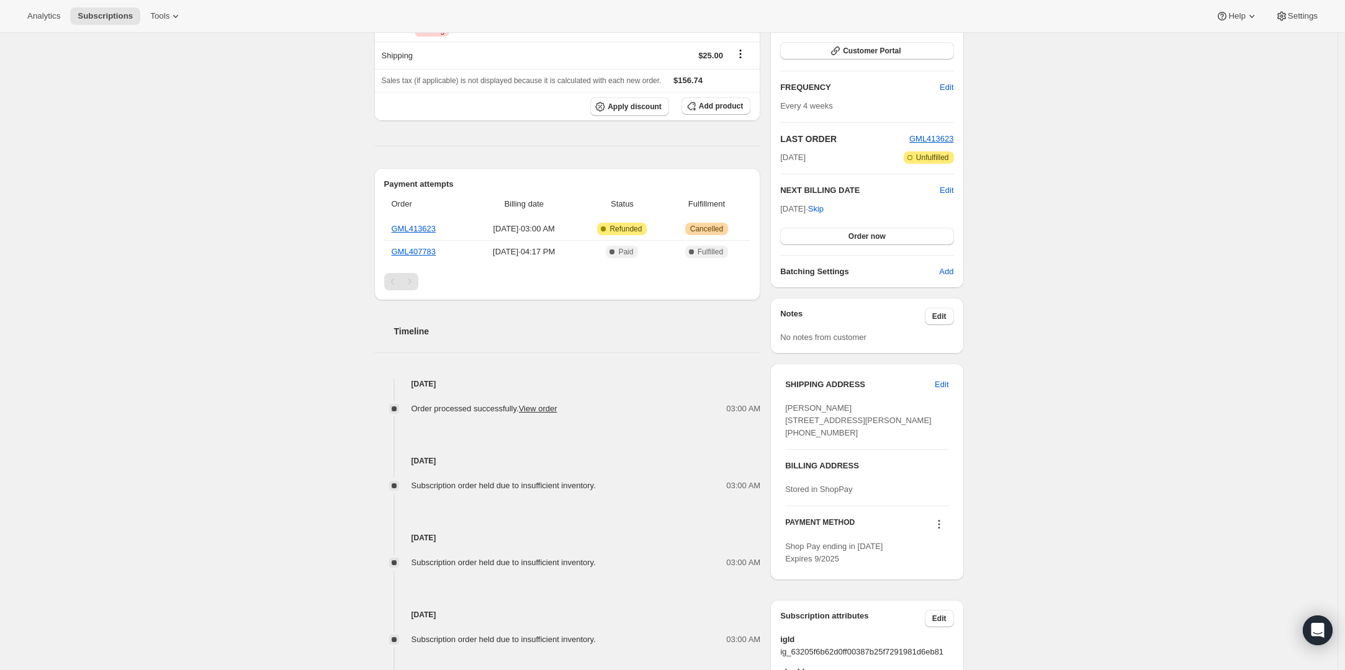
scroll to position [445, 0]
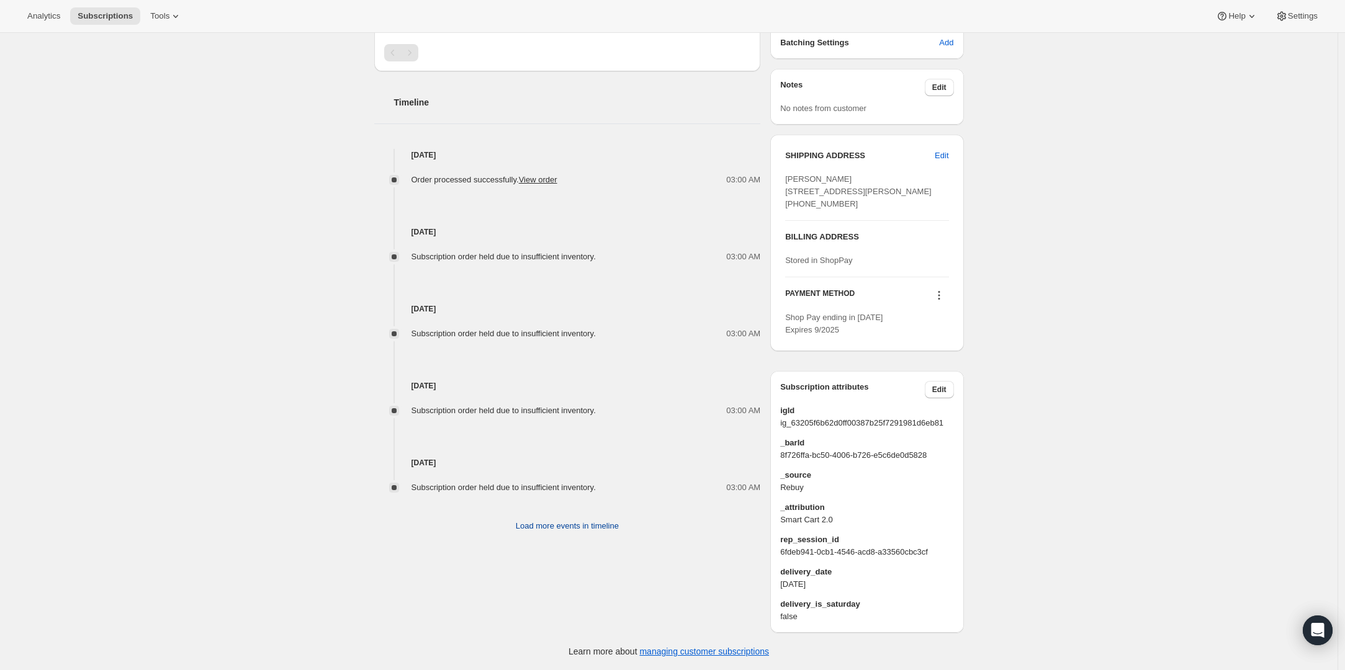
click at [586, 520] on span "Load more events in timeline" at bounding box center [567, 526] width 103 height 12
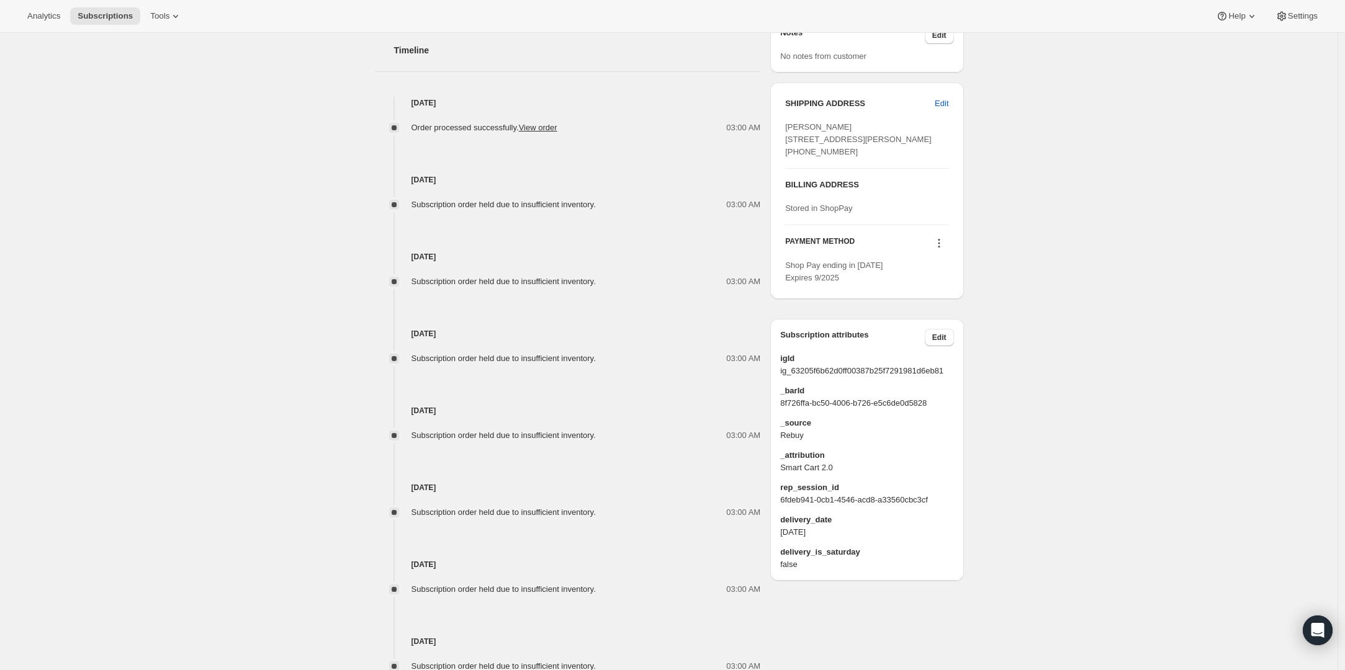
scroll to position [694, 0]
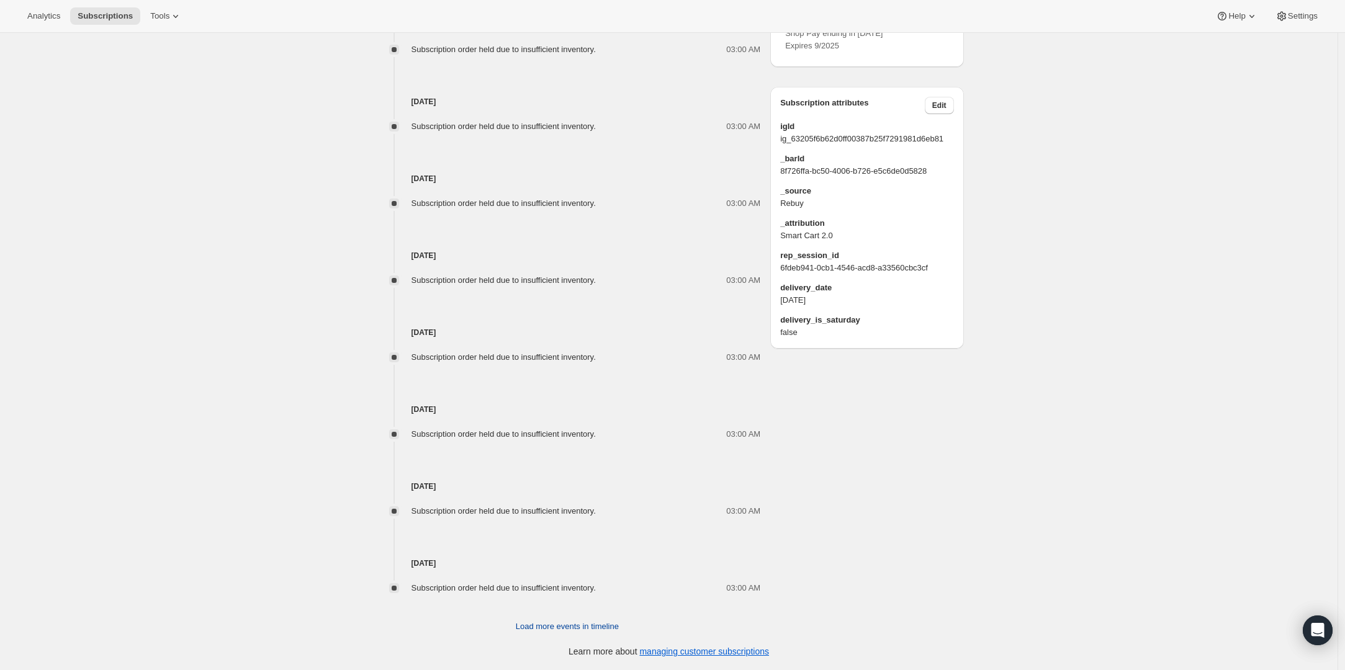
click at [586, 632] on span "Load more events in timeline" at bounding box center [567, 627] width 103 height 12
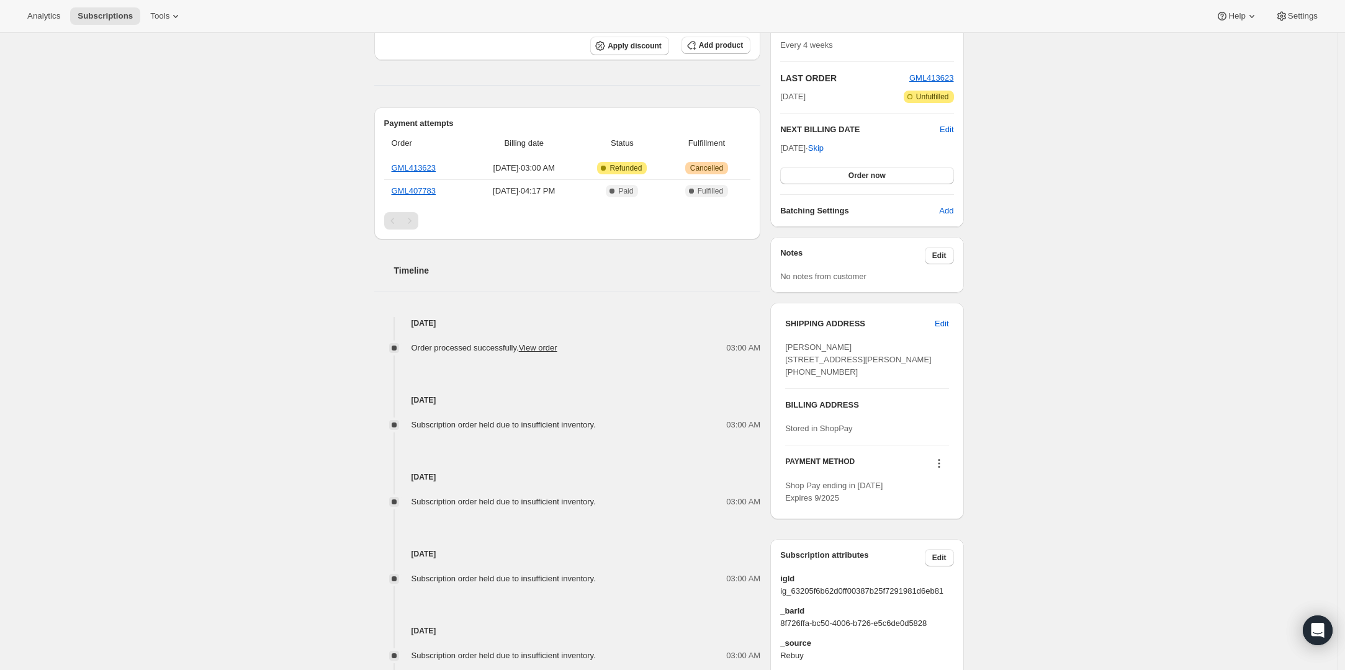
scroll to position [0, 0]
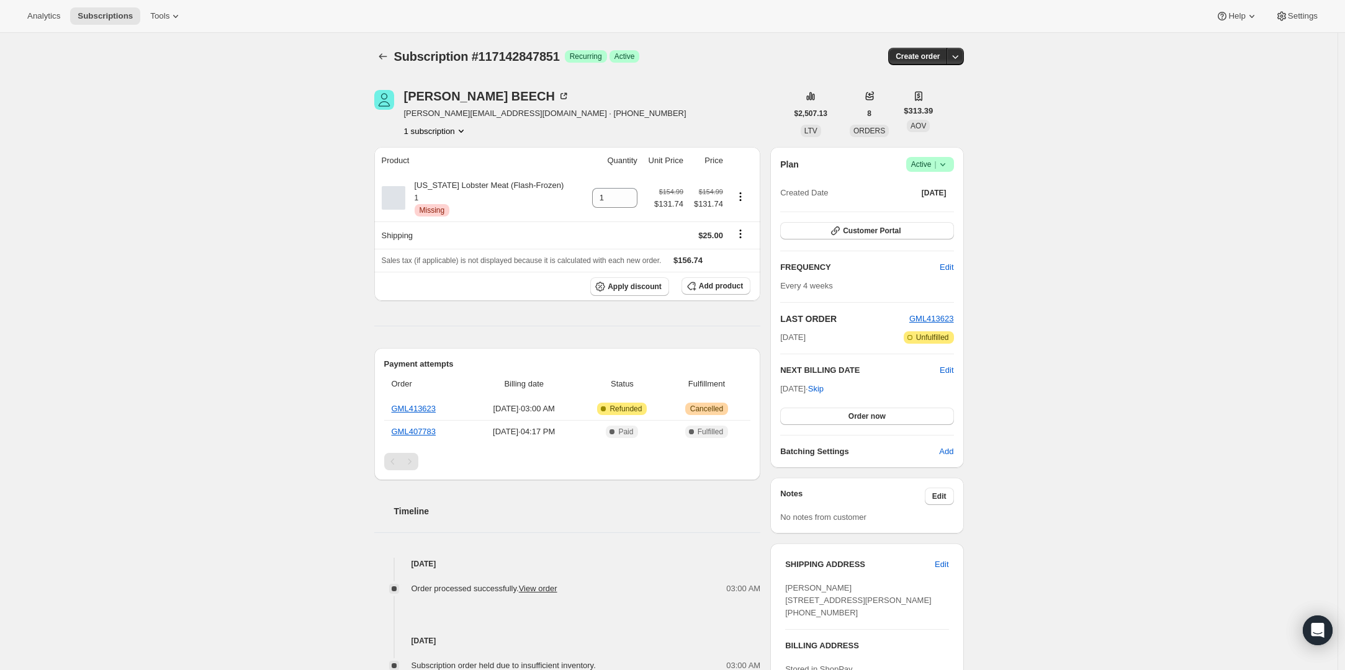
click at [949, 166] on icon at bounding box center [942, 164] width 12 height 12
click at [922, 212] on span "Cancel subscription" at bounding box center [929, 209] width 70 height 9
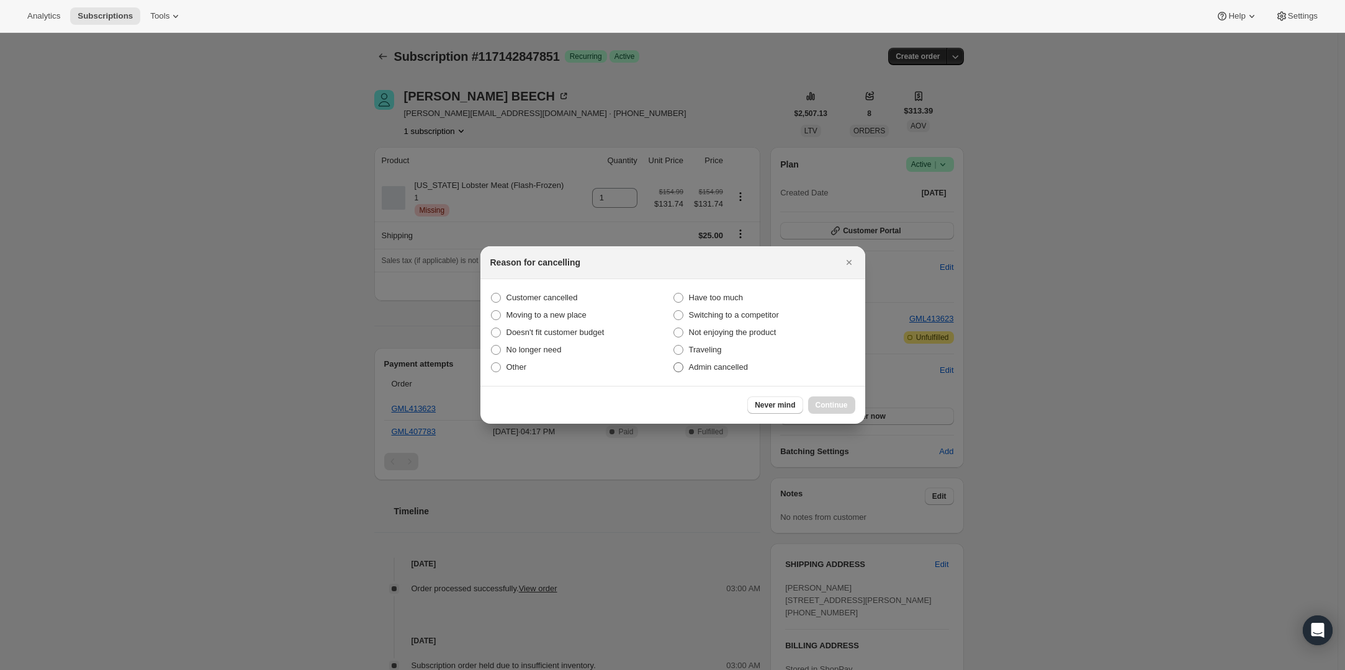
click at [690, 367] on span "Admin cancelled" at bounding box center [718, 366] width 59 height 9
click at [674, 363] on input "Admin cancelled" at bounding box center [673, 362] width 1 height 1
radio input "true"
click at [835, 407] on span "Continue" at bounding box center [831, 405] width 32 height 10
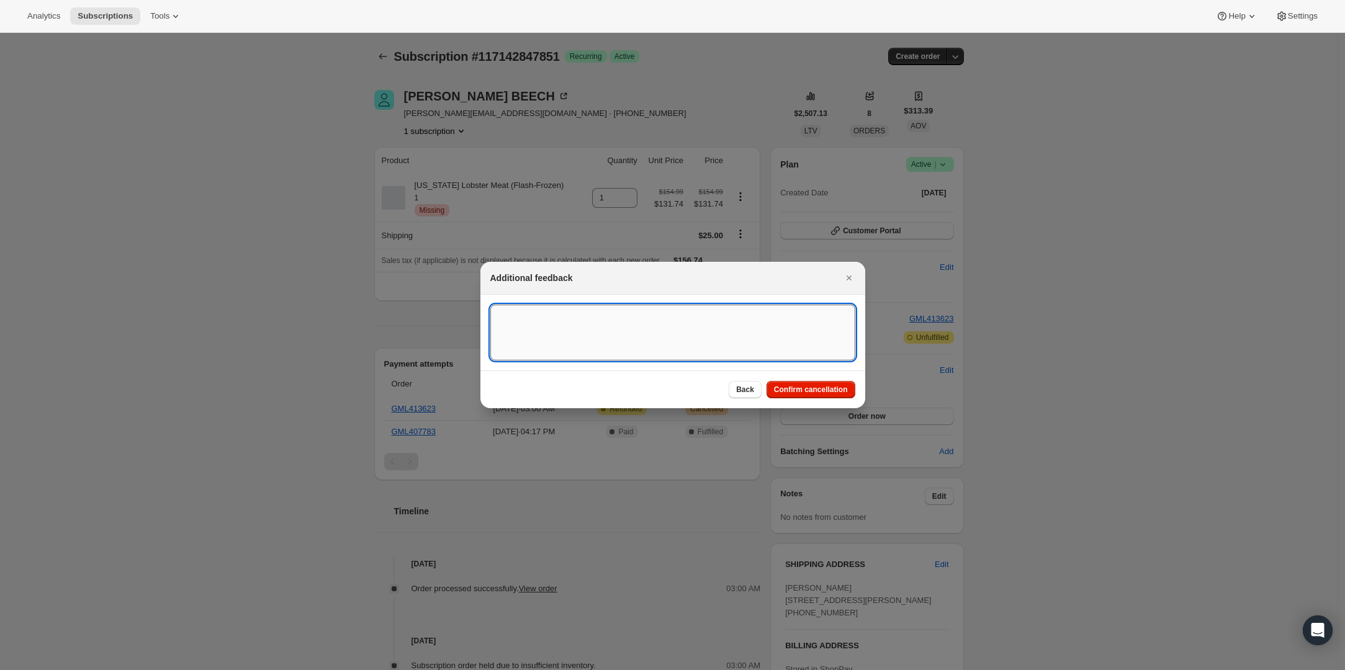
click at [582, 313] on textarea ":r37c:" at bounding box center [672, 333] width 365 height 56
type textarea "Product is no longer available."
click at [809, 392] on span "Confirm cancellation" at bounding box center [811, 390] width 74 height 10
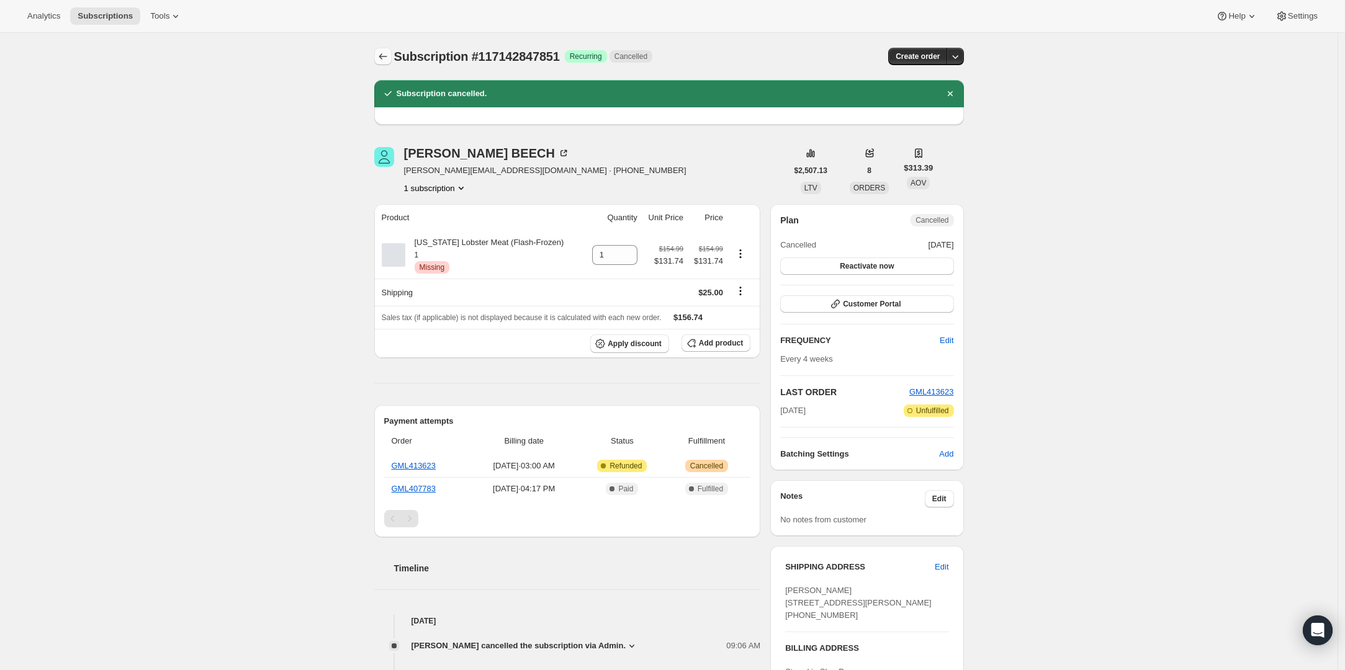
click at [382, 56] on icon "Subscriptions" at bounding box center [383, 56] width 12 height 12
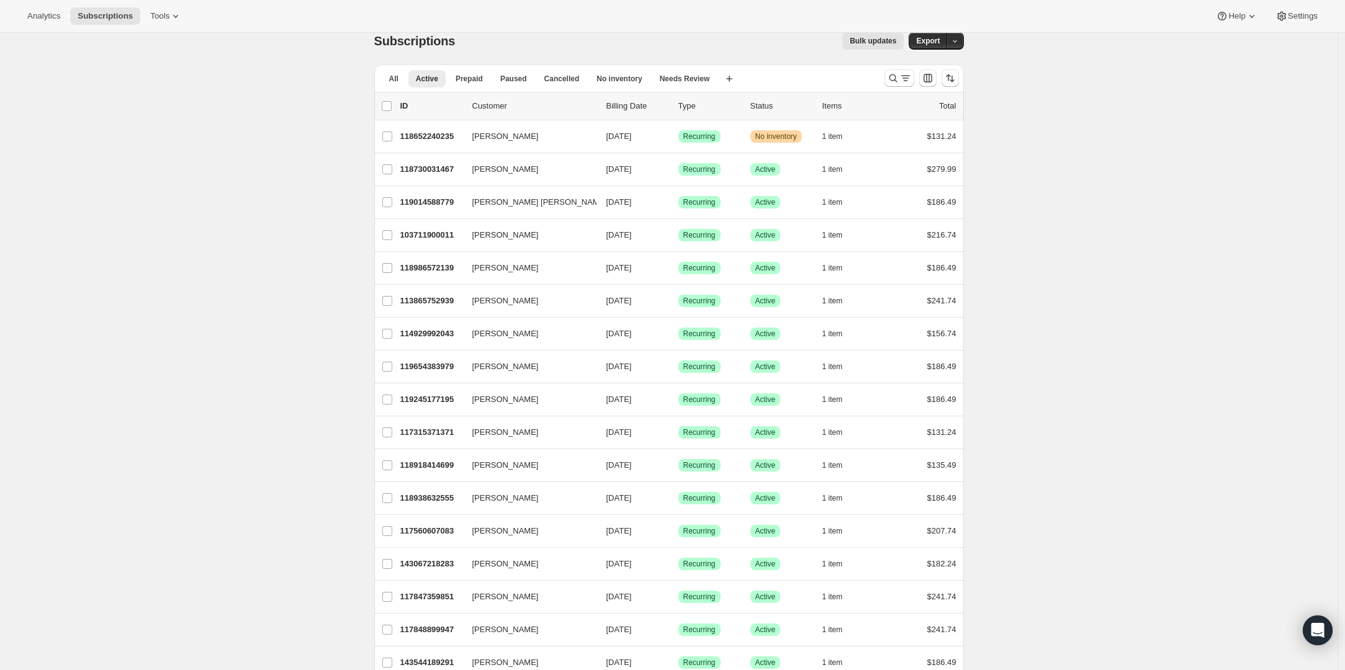
scroll to position [24, 0]
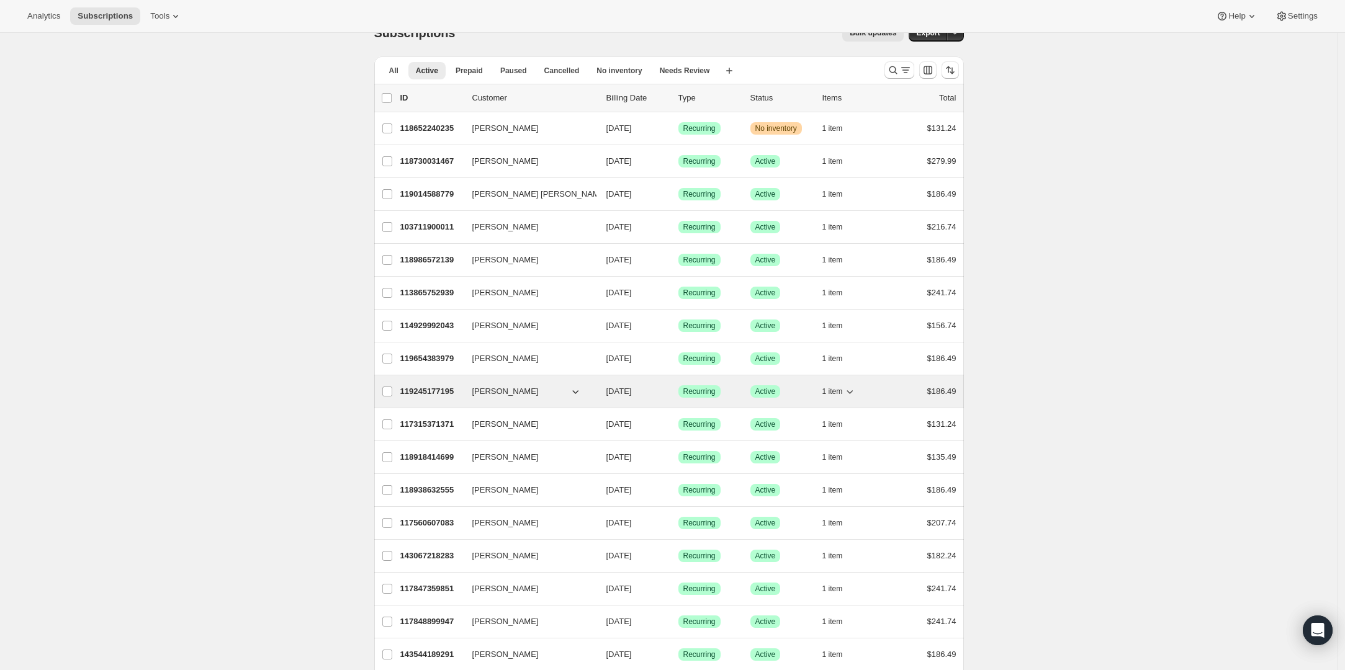
click at [431, 391] on p "119245177195" at bounding box center [431, 391] width 62 height 12
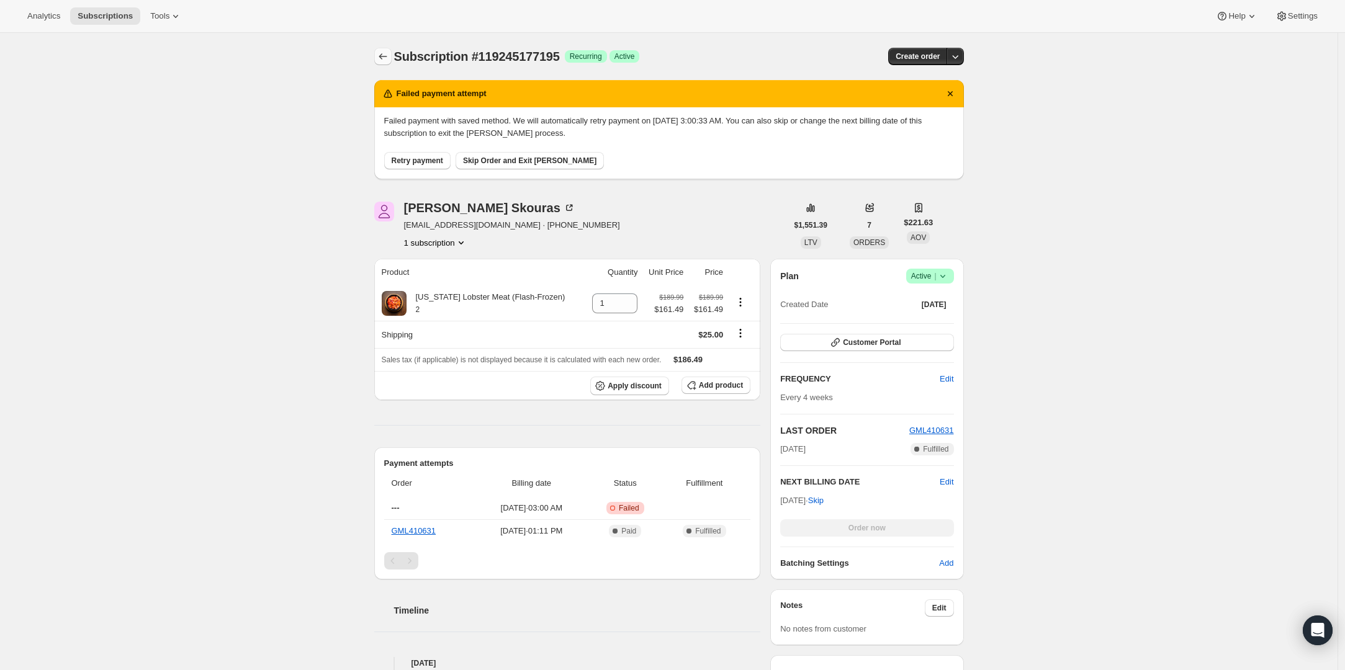
click at [384, 56] on icon "Subscriptions" at bounding box center [383, 56] width 8 height 6
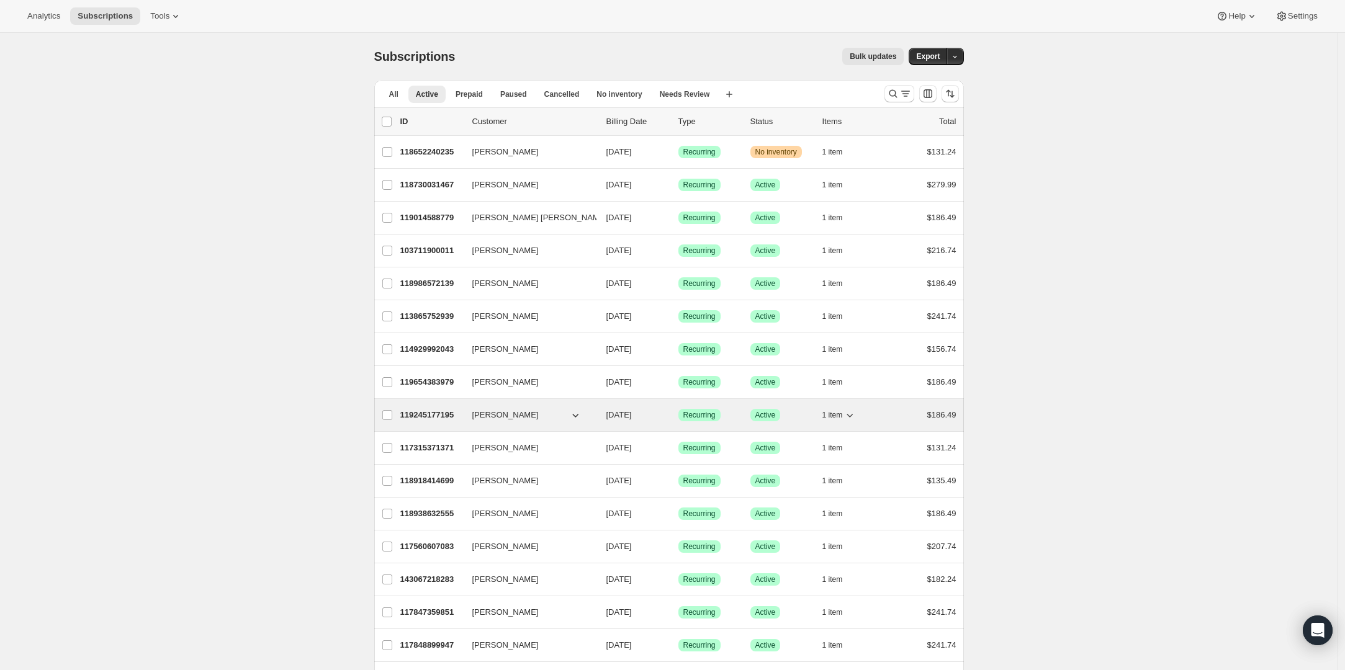
click at [450, 414] on p "119245177195" at bounding box center [431, 415] width 62 height 12
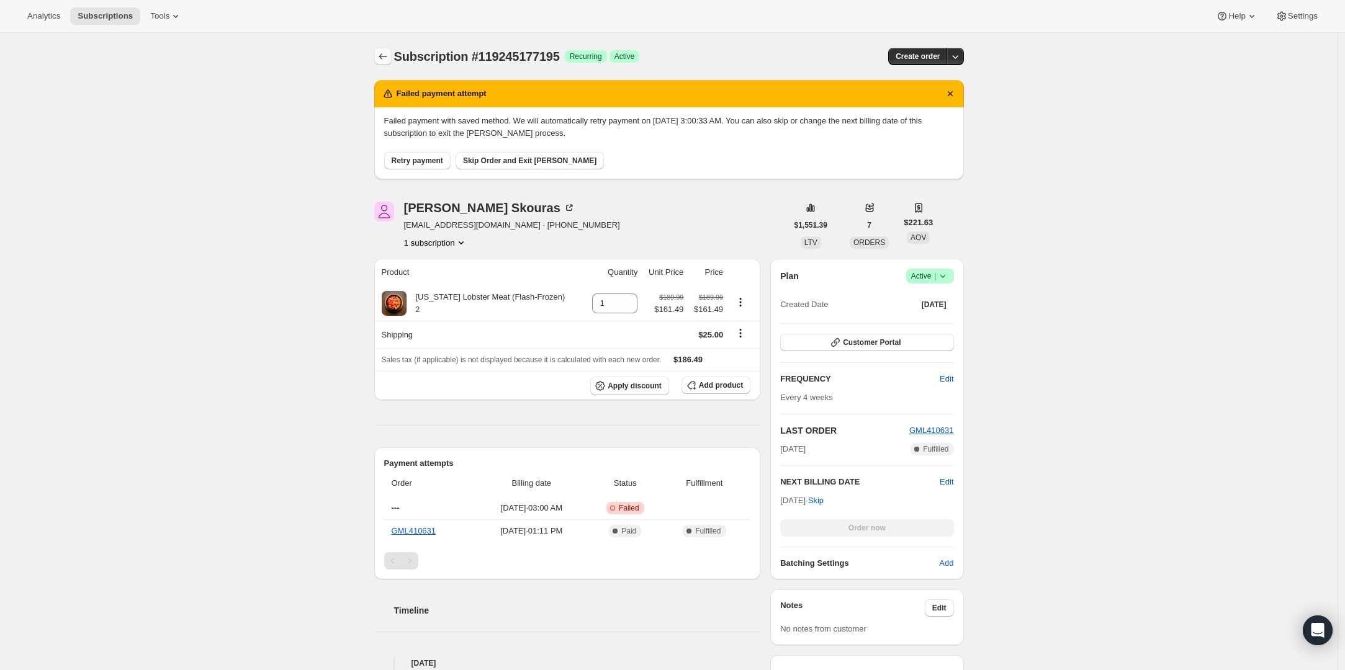
click at [389, 57] on icon "Subscriptions" at bounding box center [383, 56] width 12 height 12
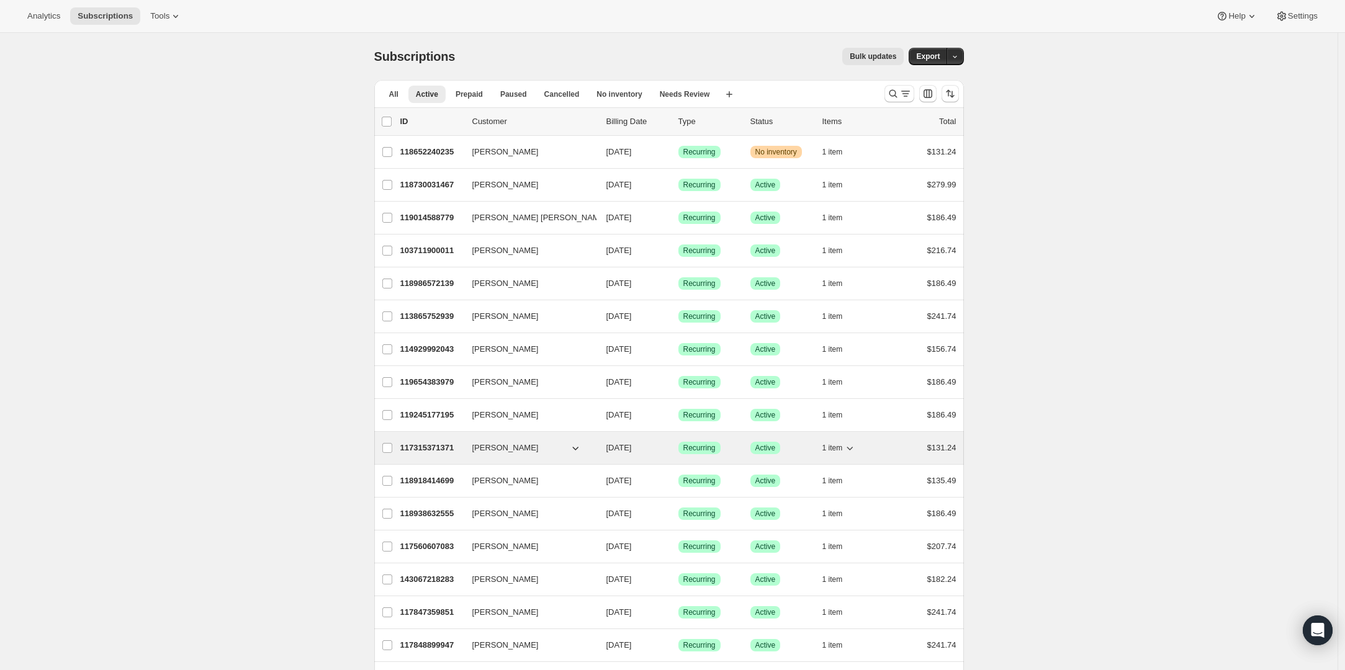
click at [447, 449] on p "117315371371" at bounding box center [431, 448] width 62 height 12
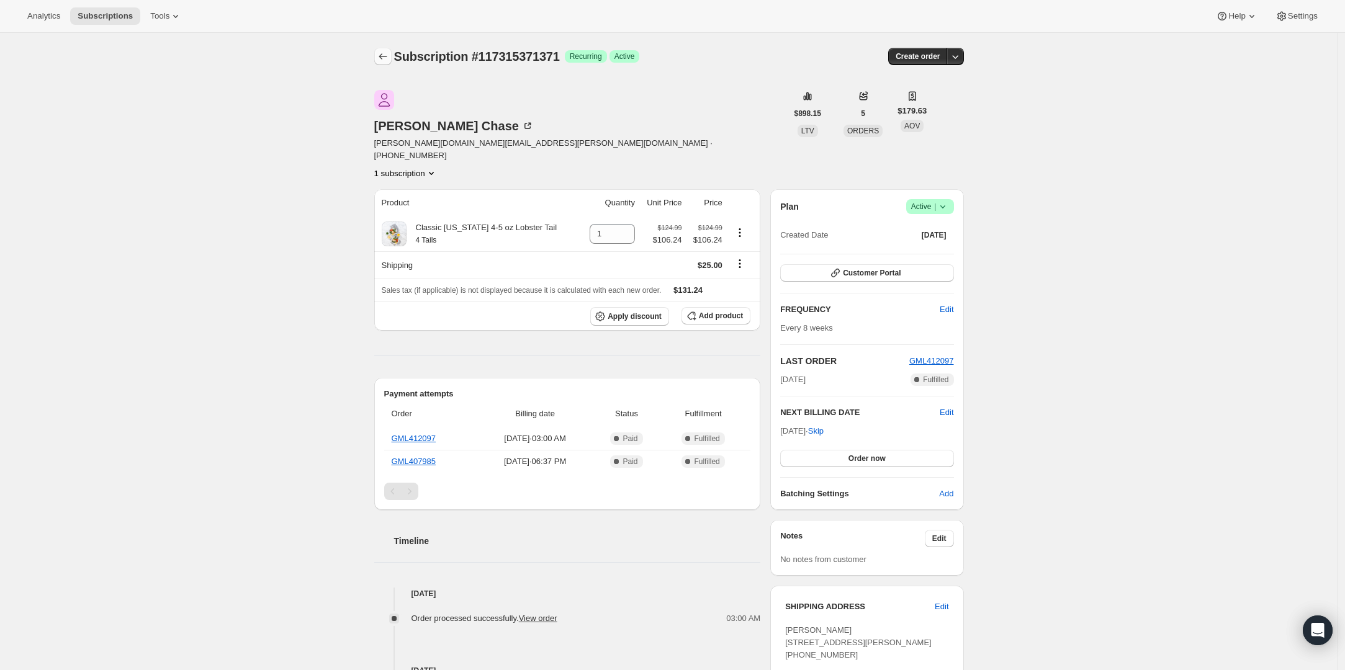
click at [386, 53] on icon "Subscriptions" at bounding box center [383, 56] width 12 height 12
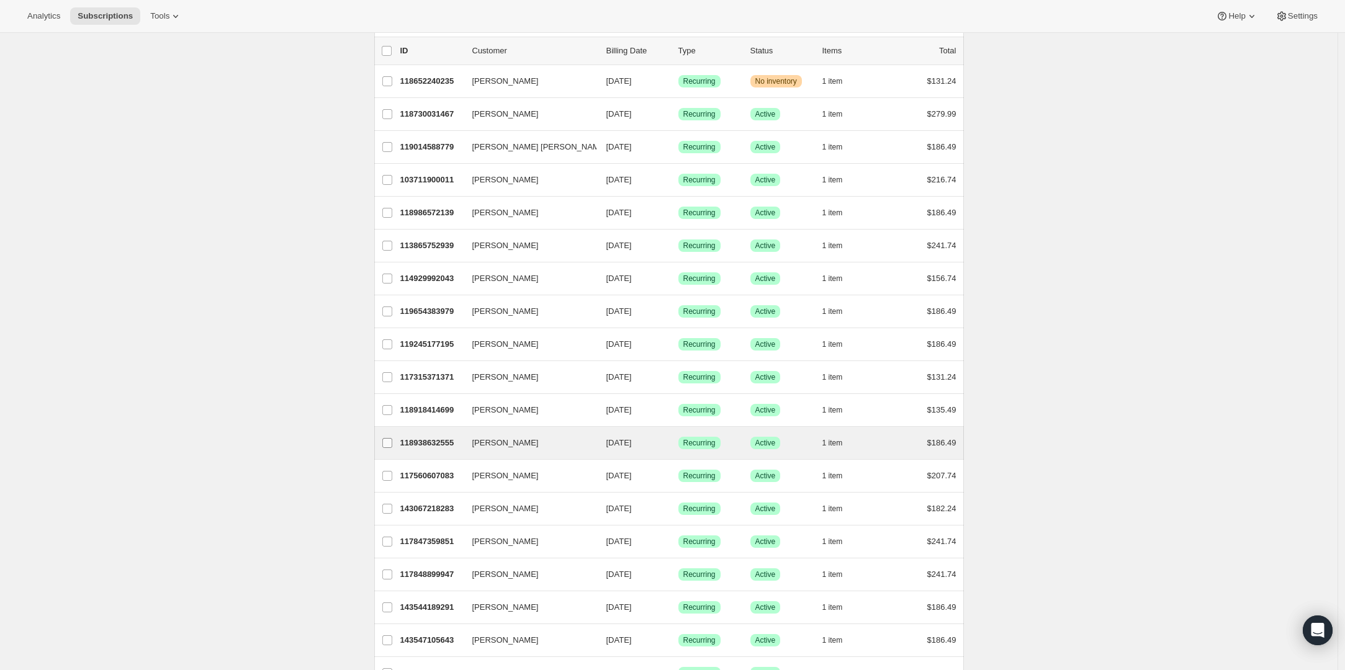
scroll to position [117, 0]
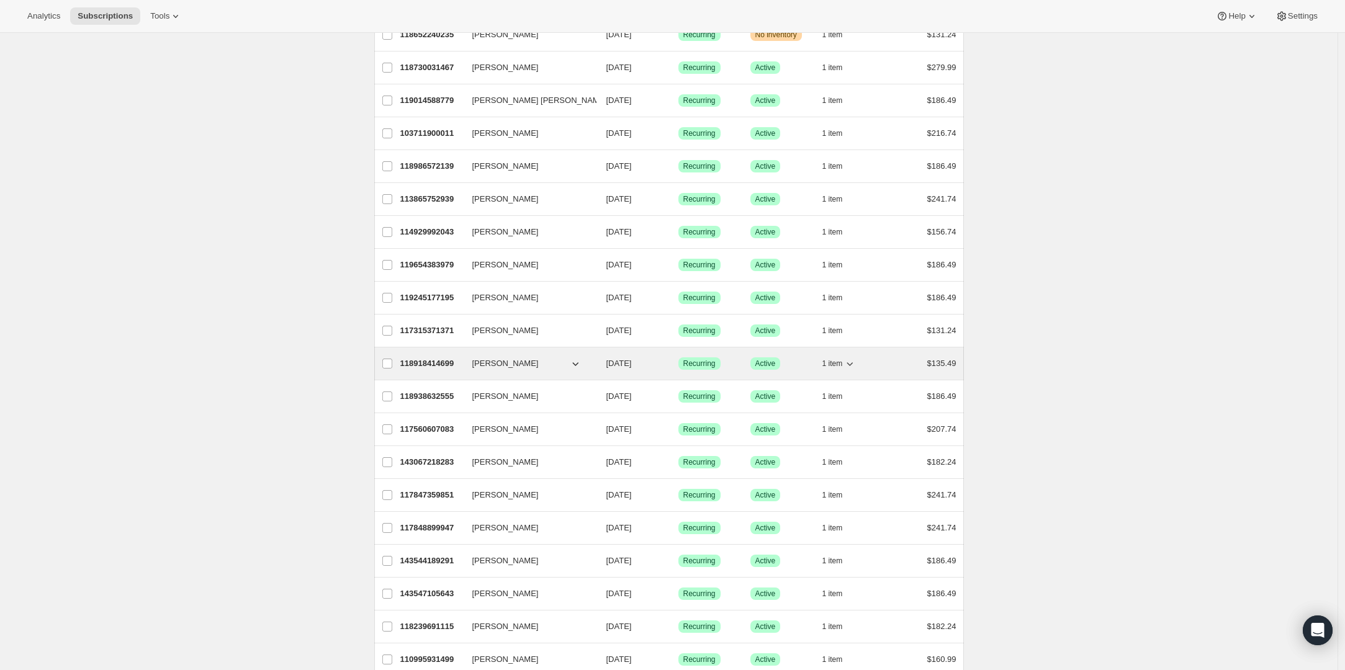
click at [413, 365] on p "118918414699" at bounding box center [431, 363] width 62 height 12
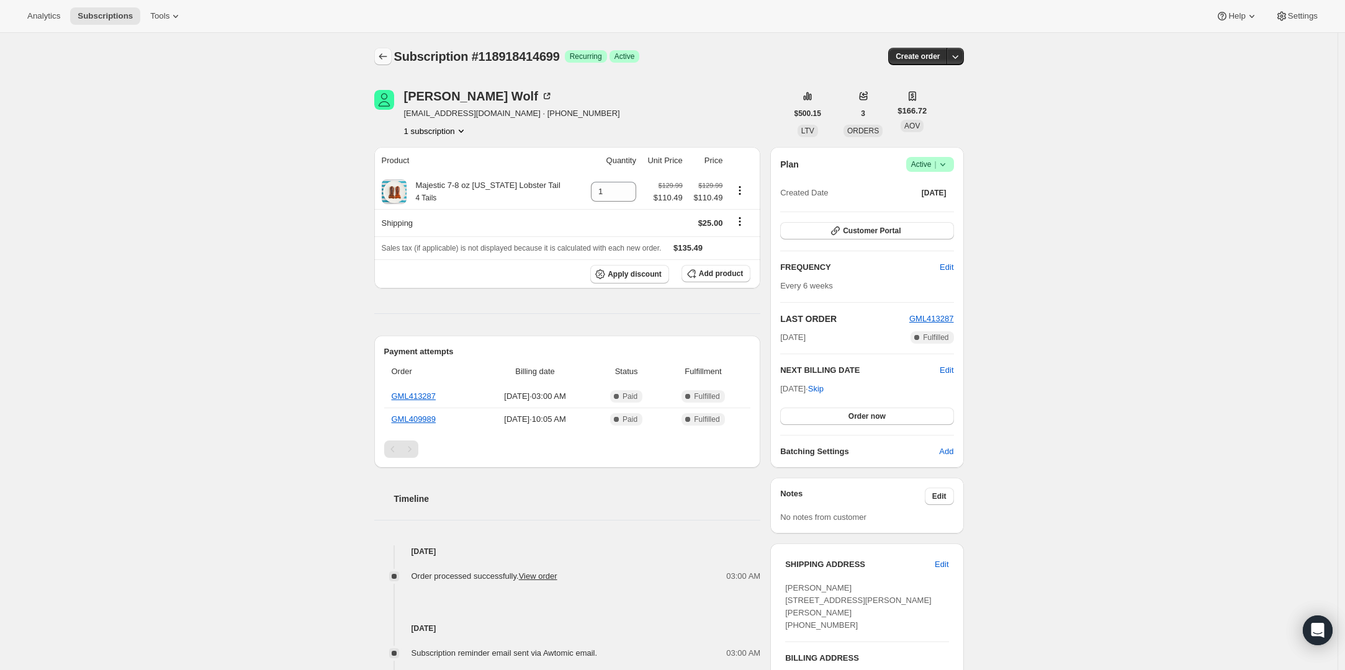
click at [388, 58] on icon "Subscriptions" at bounding box center [383, 56] width 12 height 12
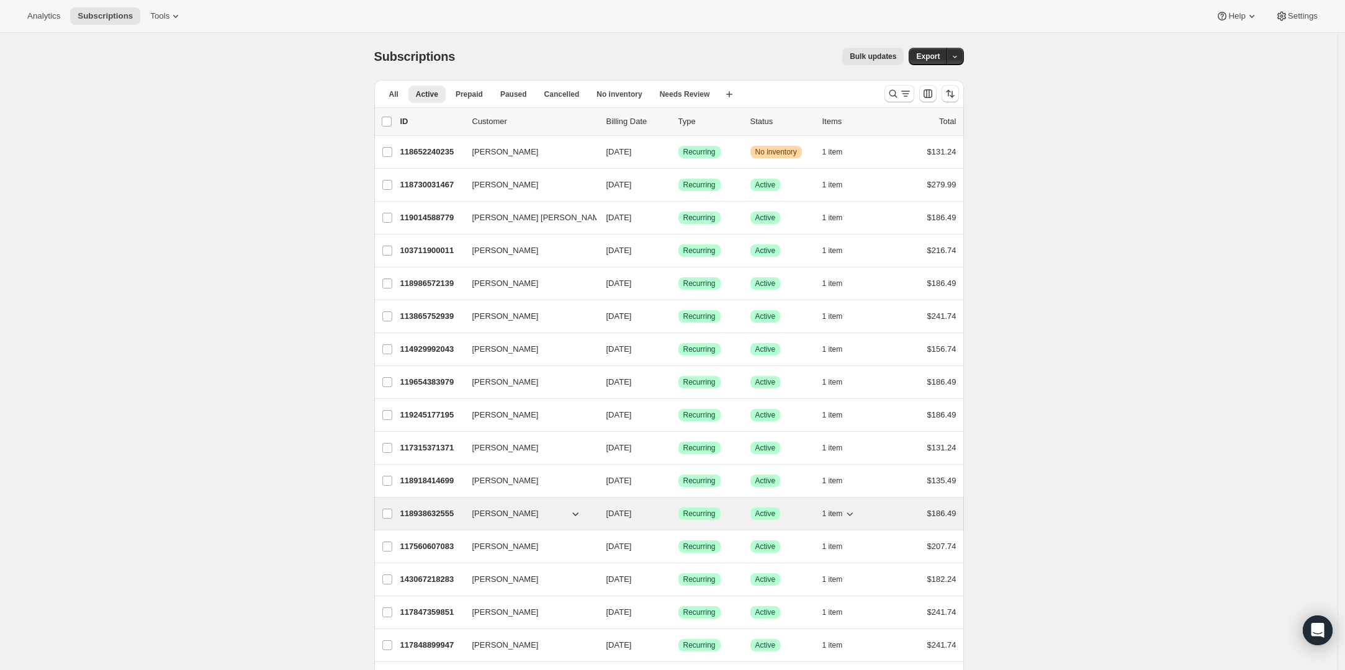
click at [441, 511] on p "118938632555" at bounding box center [431, 514] width 62 height 12
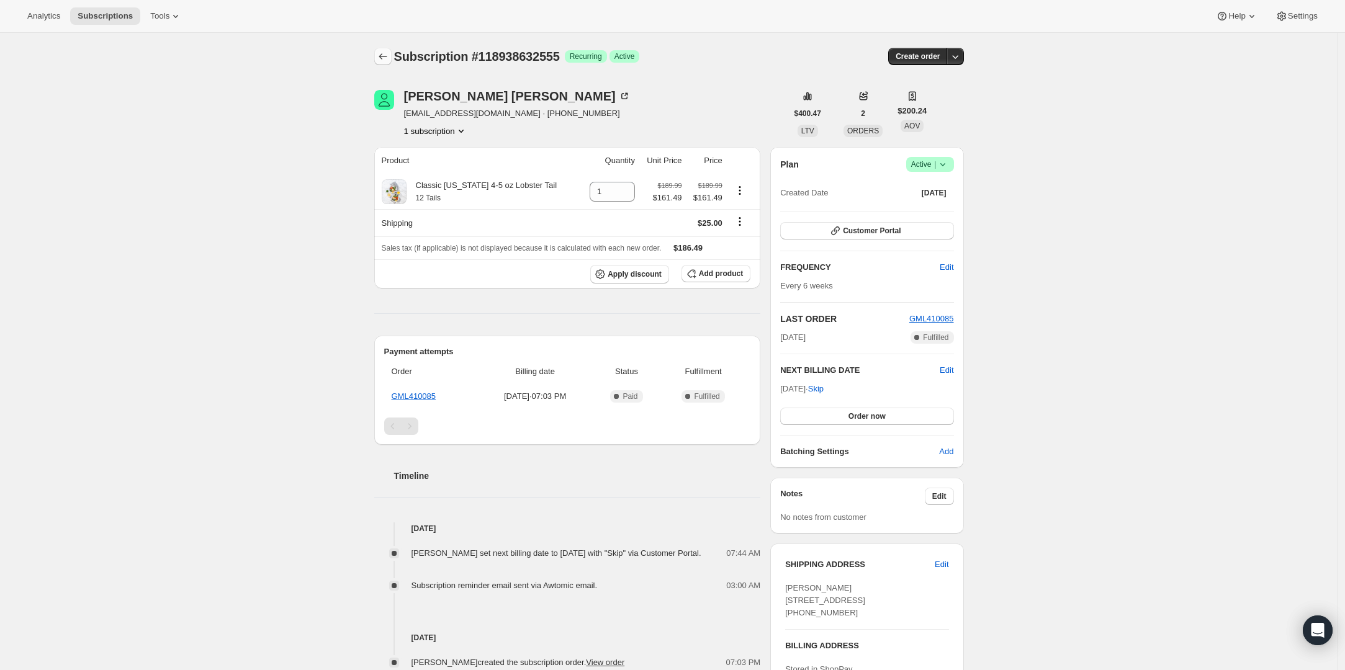
click at [387, 55] on icon "Subscriptions" at bounding box center [383, 56] width 12 height 12
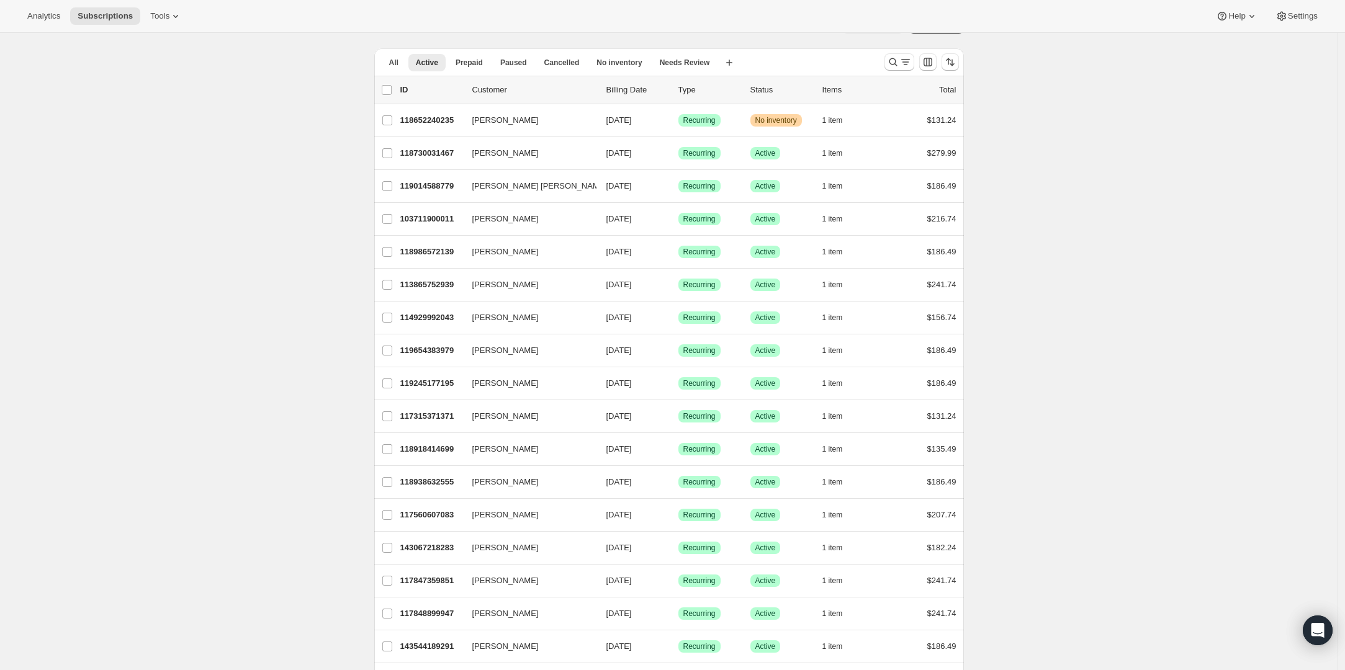
scroll to position [288, 0]
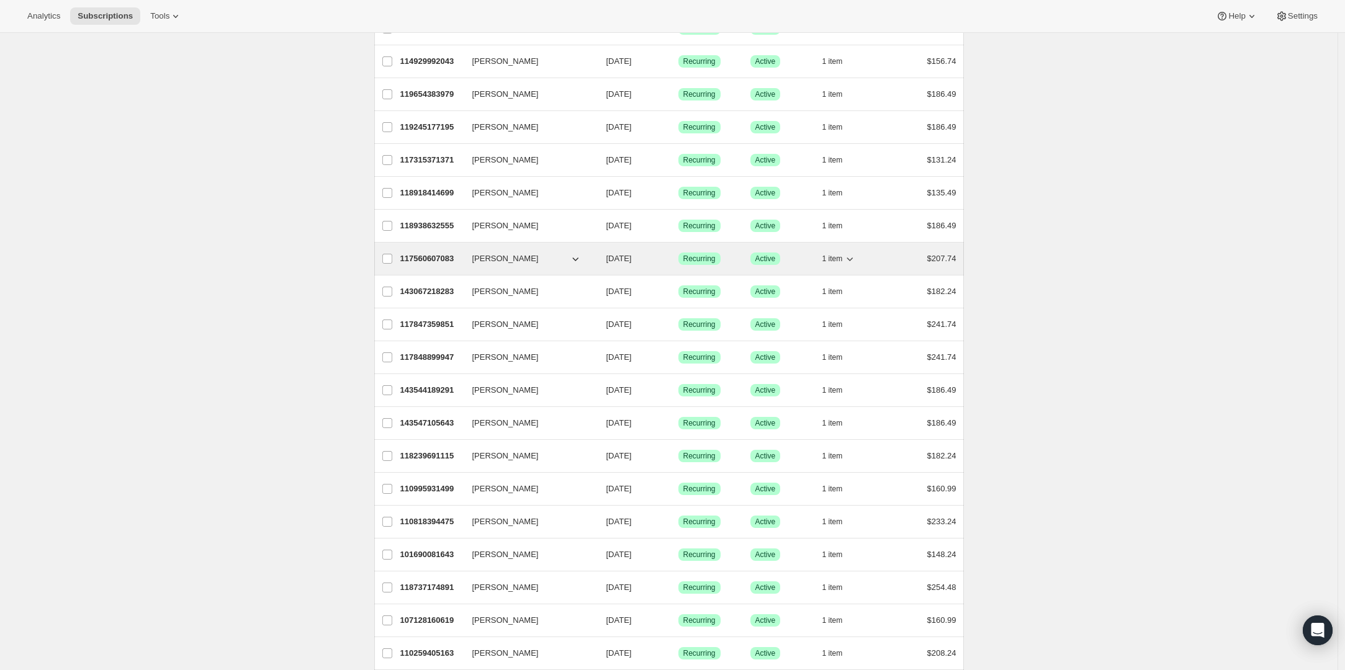
click at [431, 258] on p "117560607083" at bounding box center [431, 259] width 62 height 12
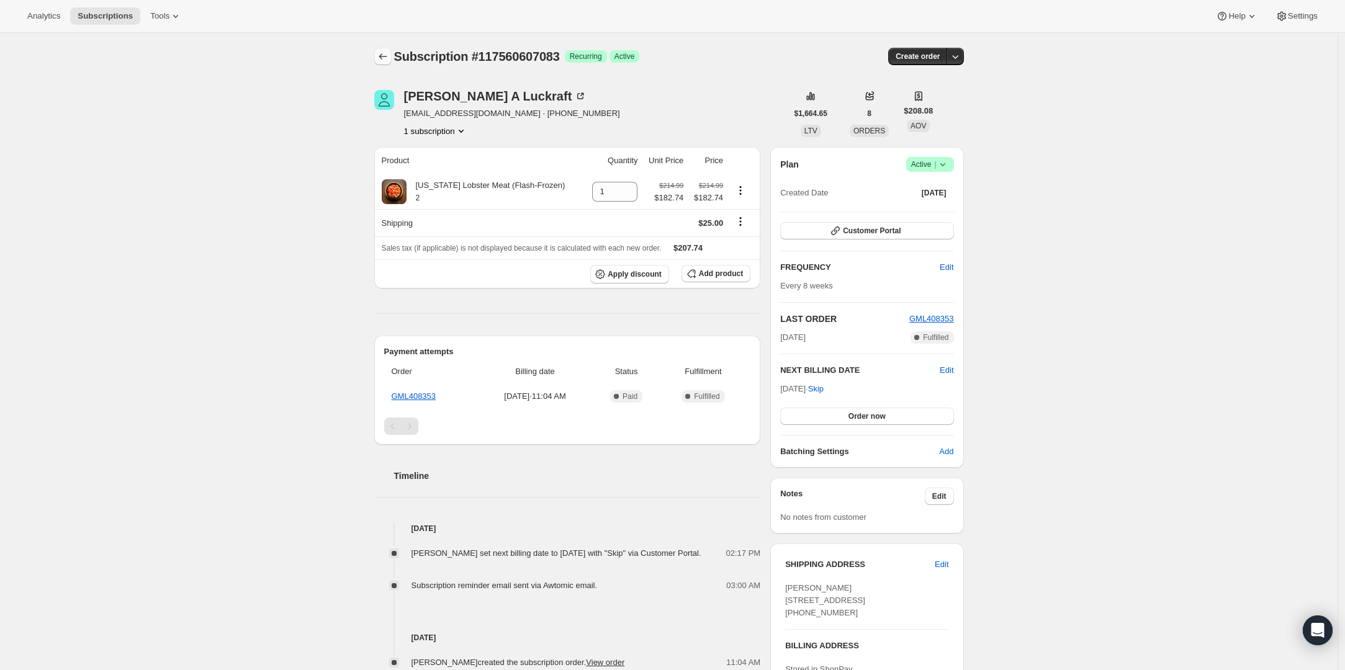
click at [387, 54] on icon "Subscriptions" at bounding box center [383, 56] width 12 height 12
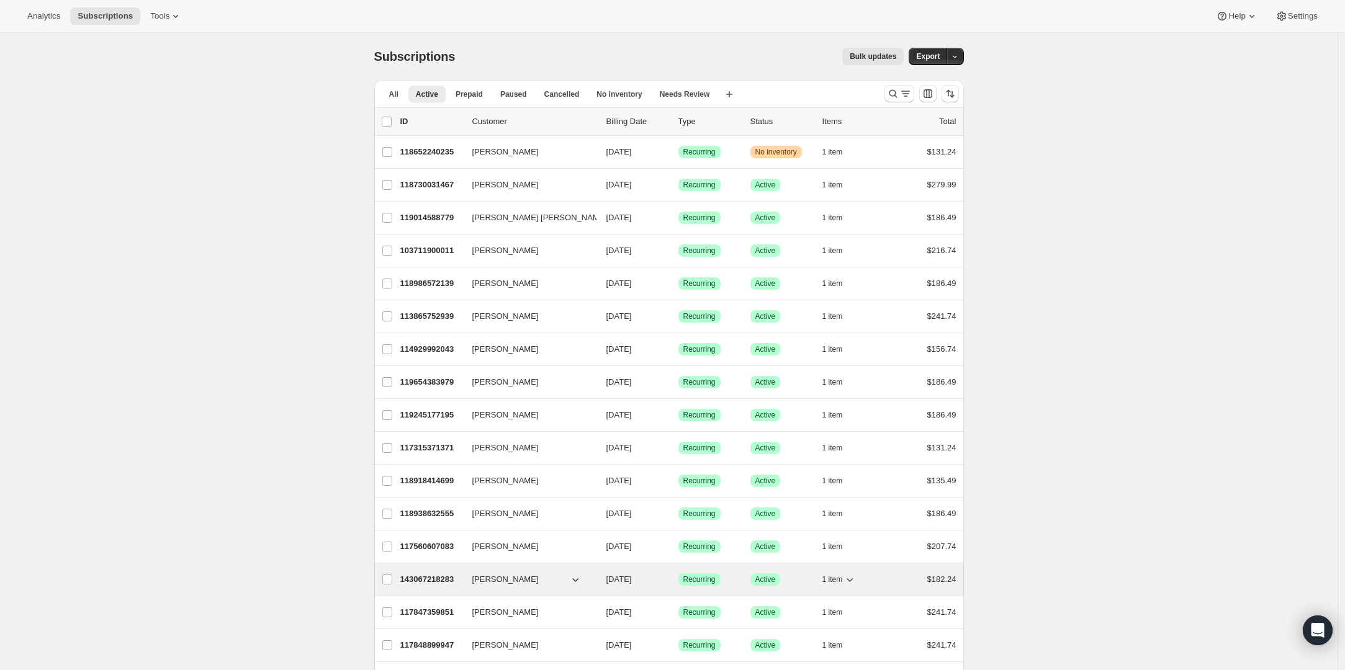
click at [422, 575] on p "143067218283" at bounding box center [431, 579] width 62 height 12
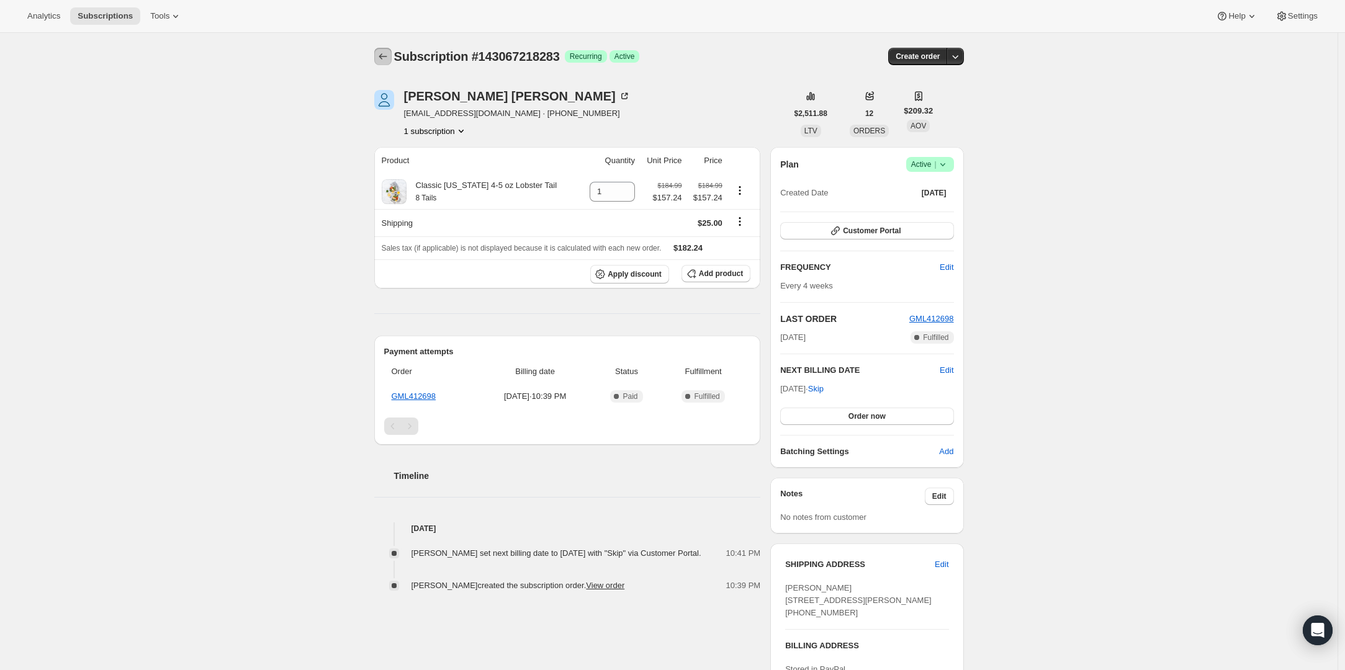
click at [382, 50] on button "Subscriptions" at bounding box center [382, 56] width 17 height 17
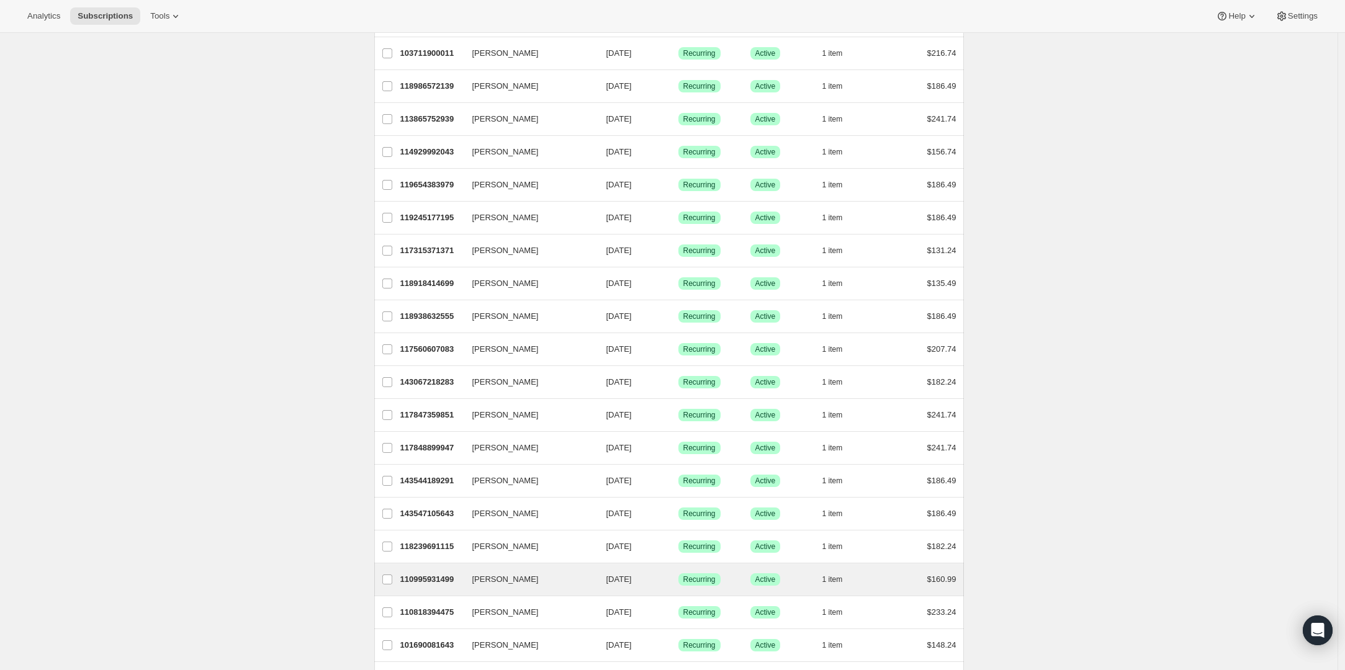
scroll to position [394, 0]
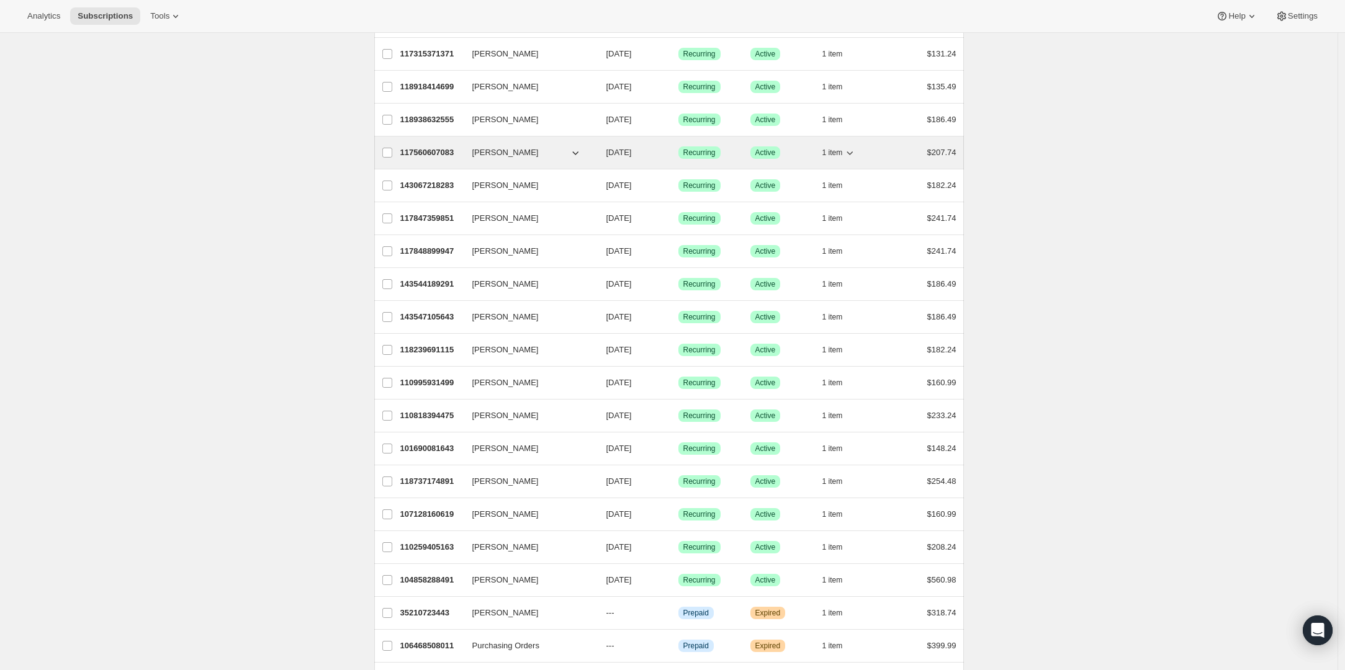
click at [437, 148] on p "117560607083" at bounding box center [431, 152] width 62 height 12
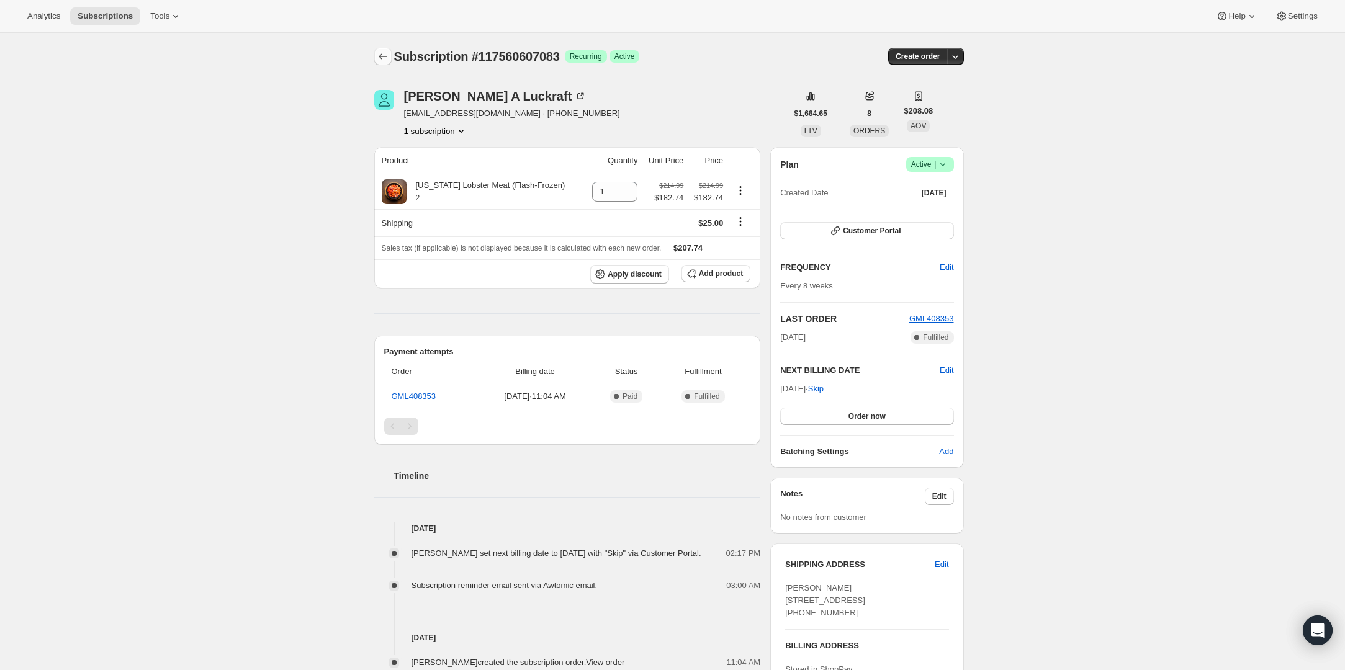
click at [382, 52] on icon "Subscriptions" at bounding box center [383, 56] width 12 height 12
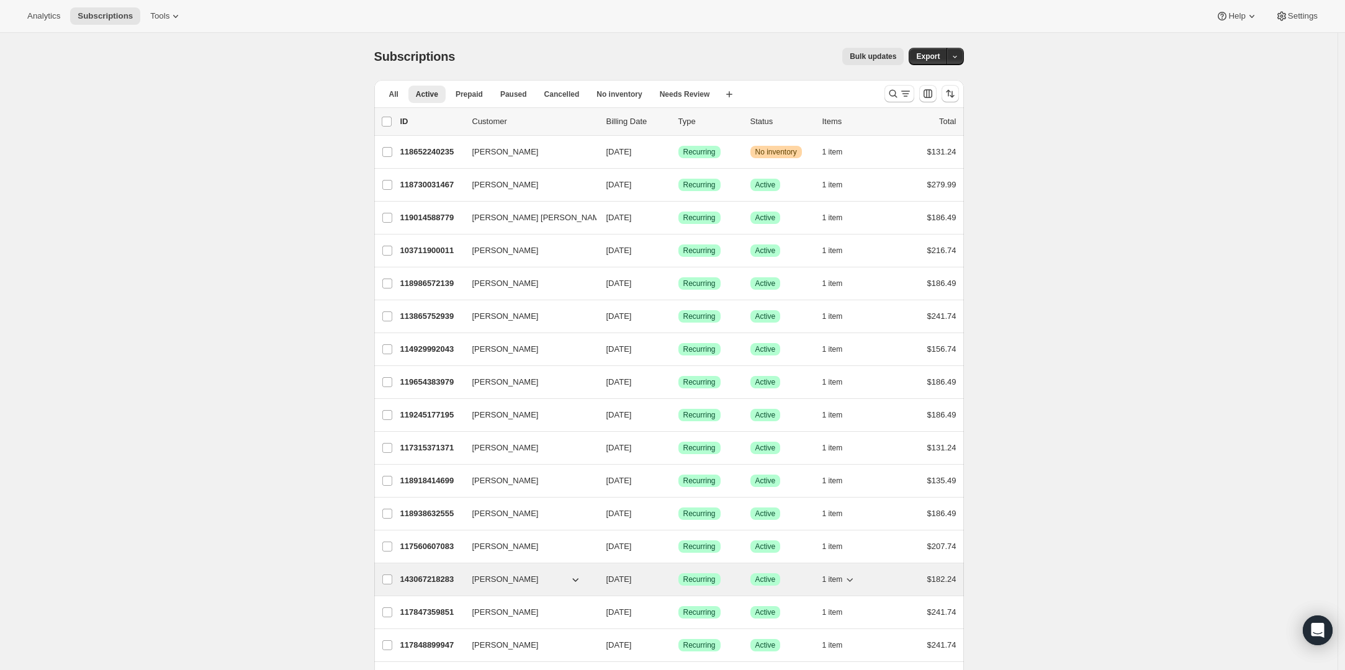
click at [432, 576] on p "143067218283" at bounding box center [431, 579] width 62 height 12
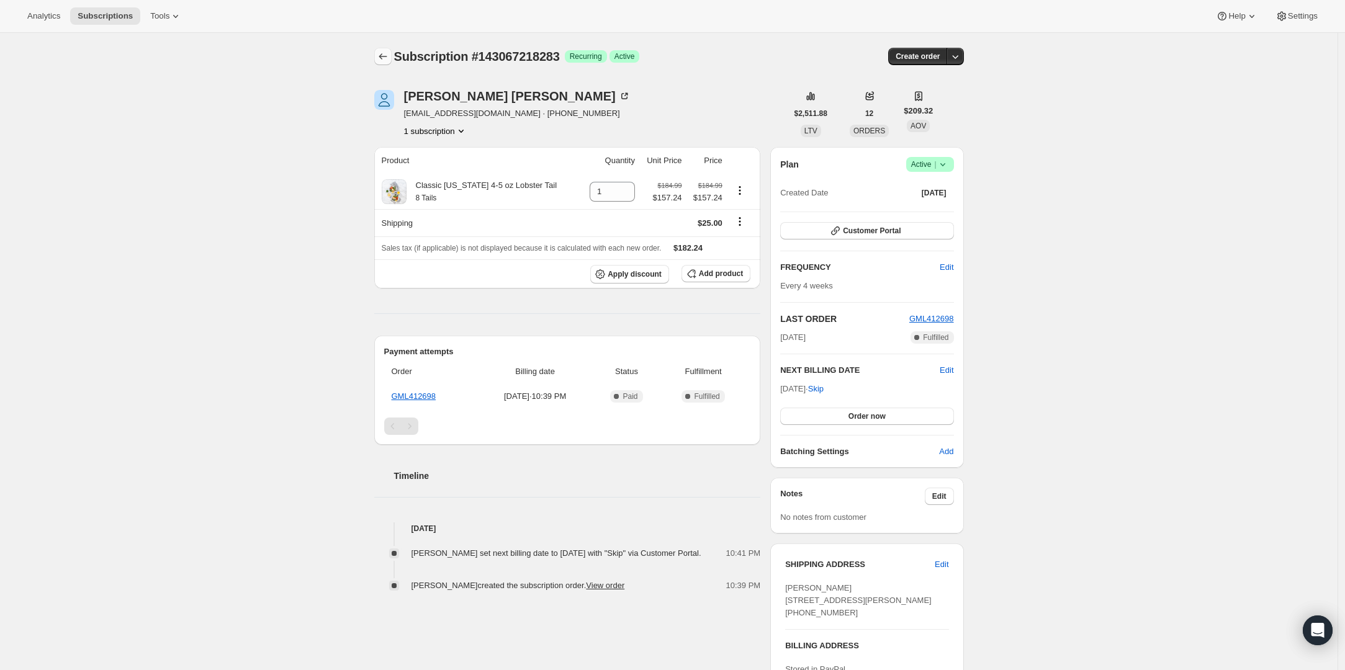
click at [387, 52] on icon "Subscriptions" at bounding box center [383, 56] width 12 height 12
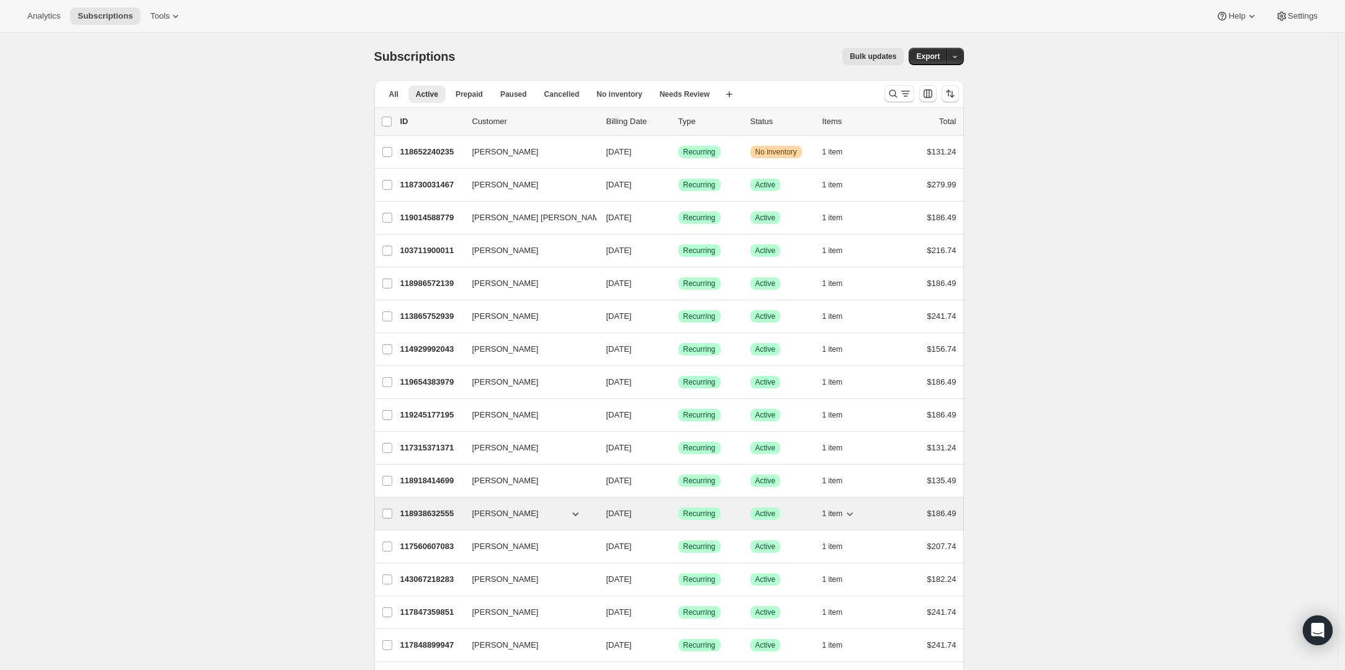
scroll to position [8, 0]
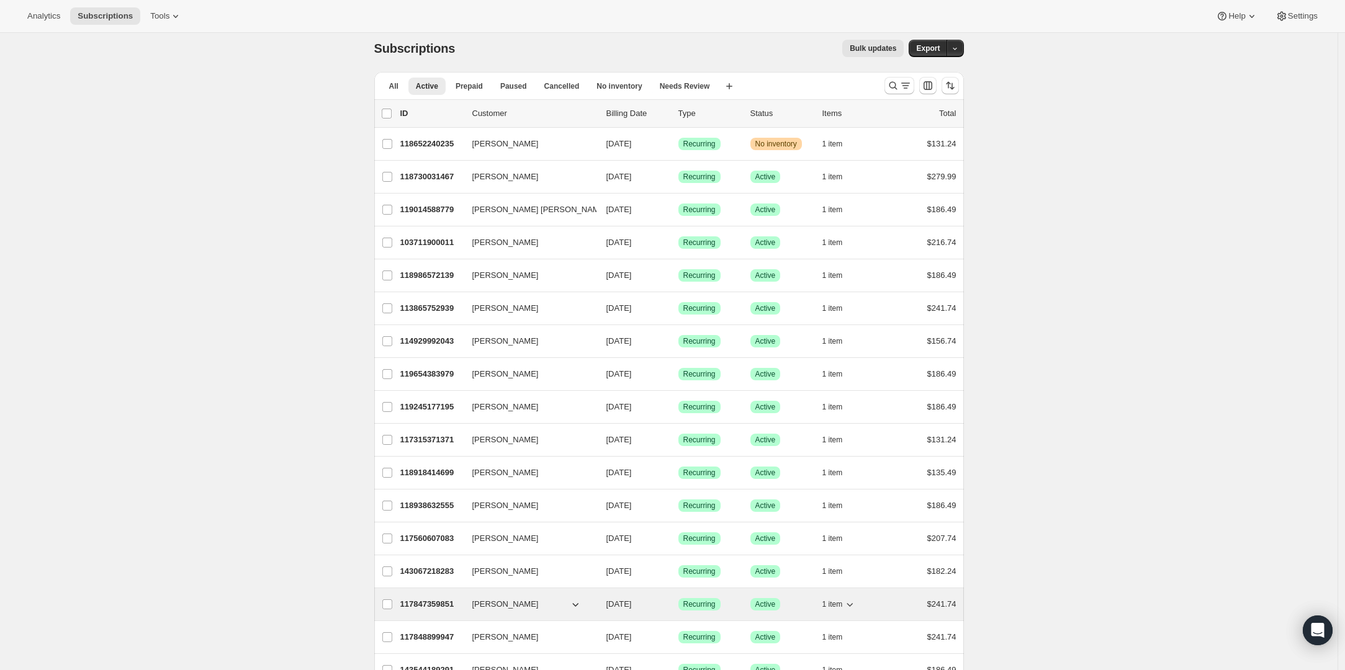
click at [429, 606] on p "117847359851" at bounding box center [431, 604] width 62 height 12
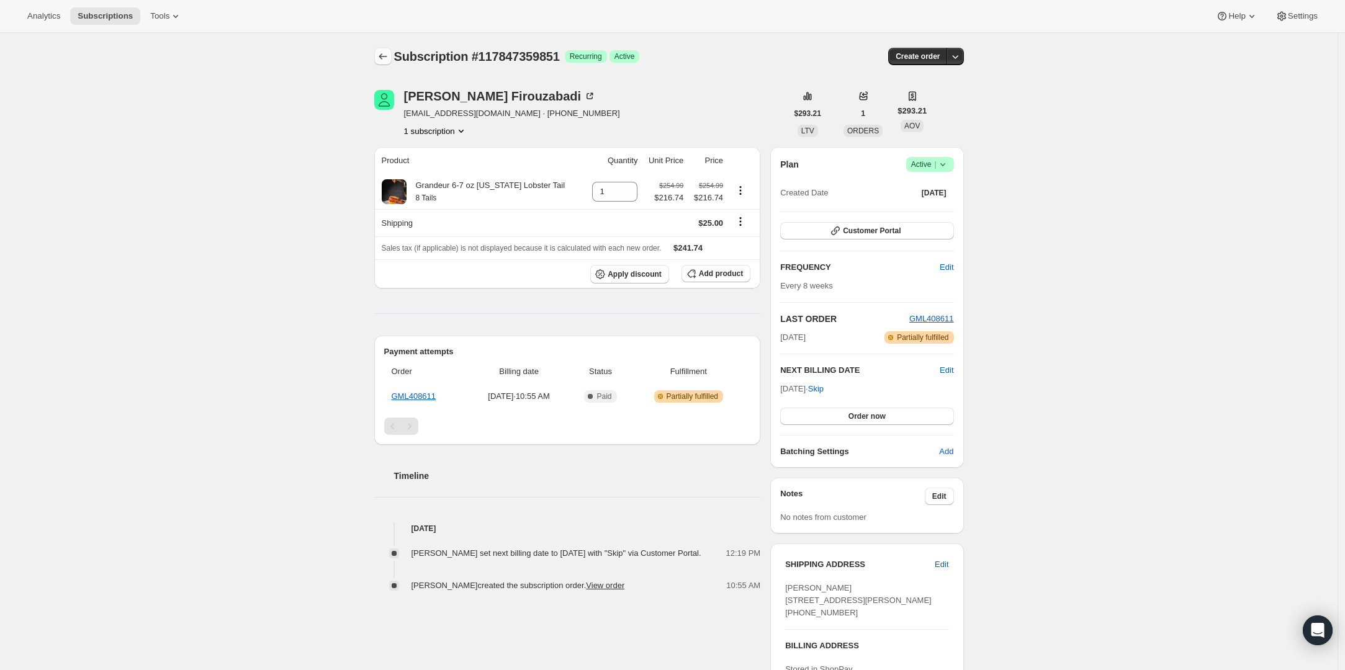
click at [386, 59] on icon "Subscriptions" at bounding box center [383, 56] width 12 height 12
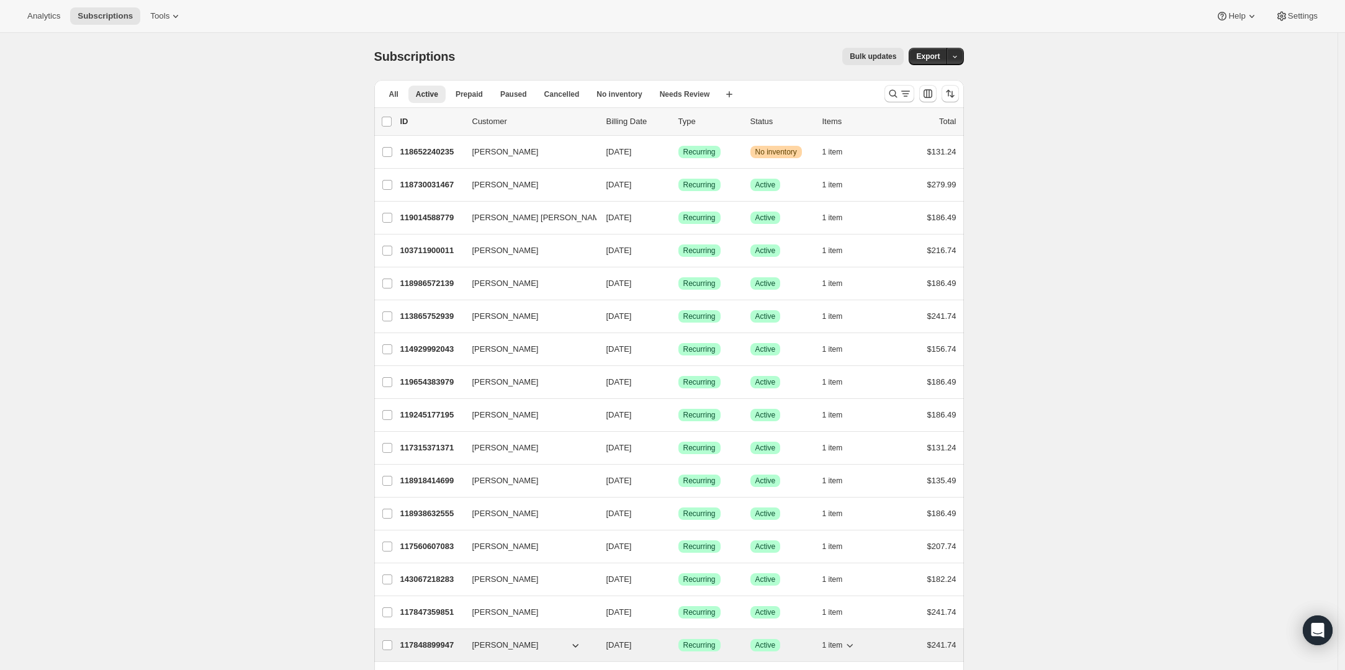
click at [425, 647] on p "117848899947" at bounding box center [431, 645] width 62 height 12
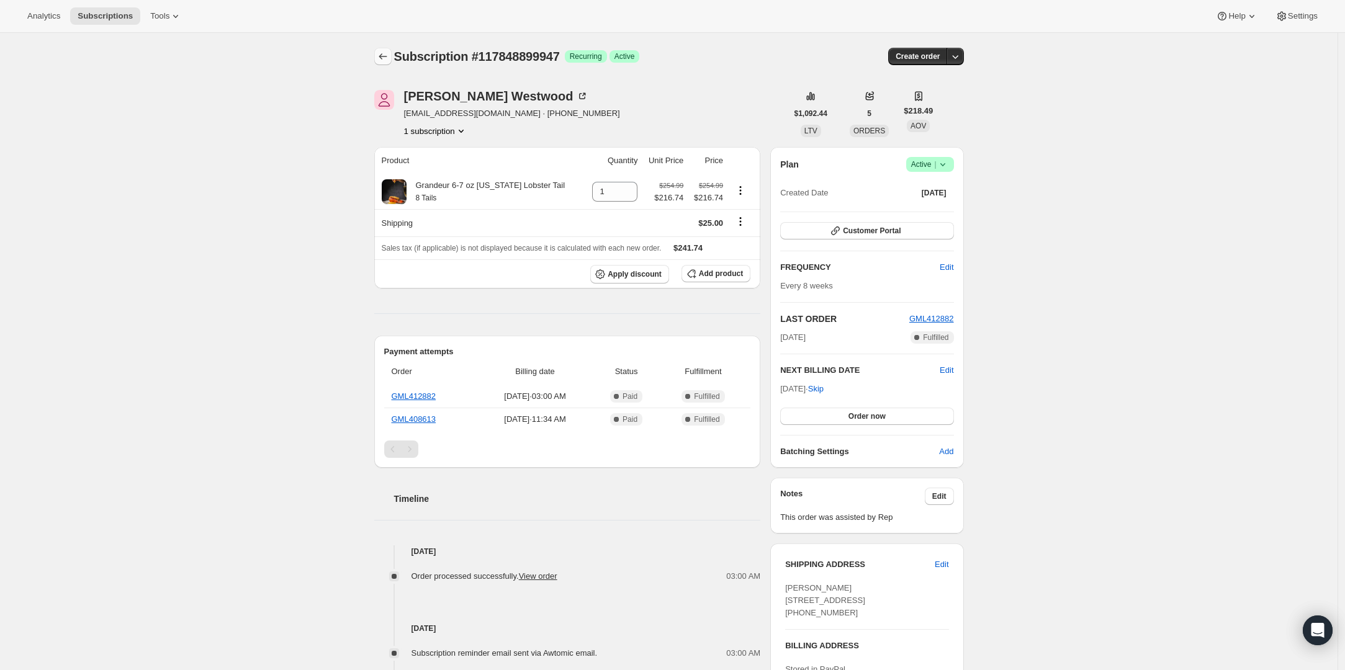
click at [387, 57] on icon "Subscriptions" at bounding box center [383, 56] width 12 height 12
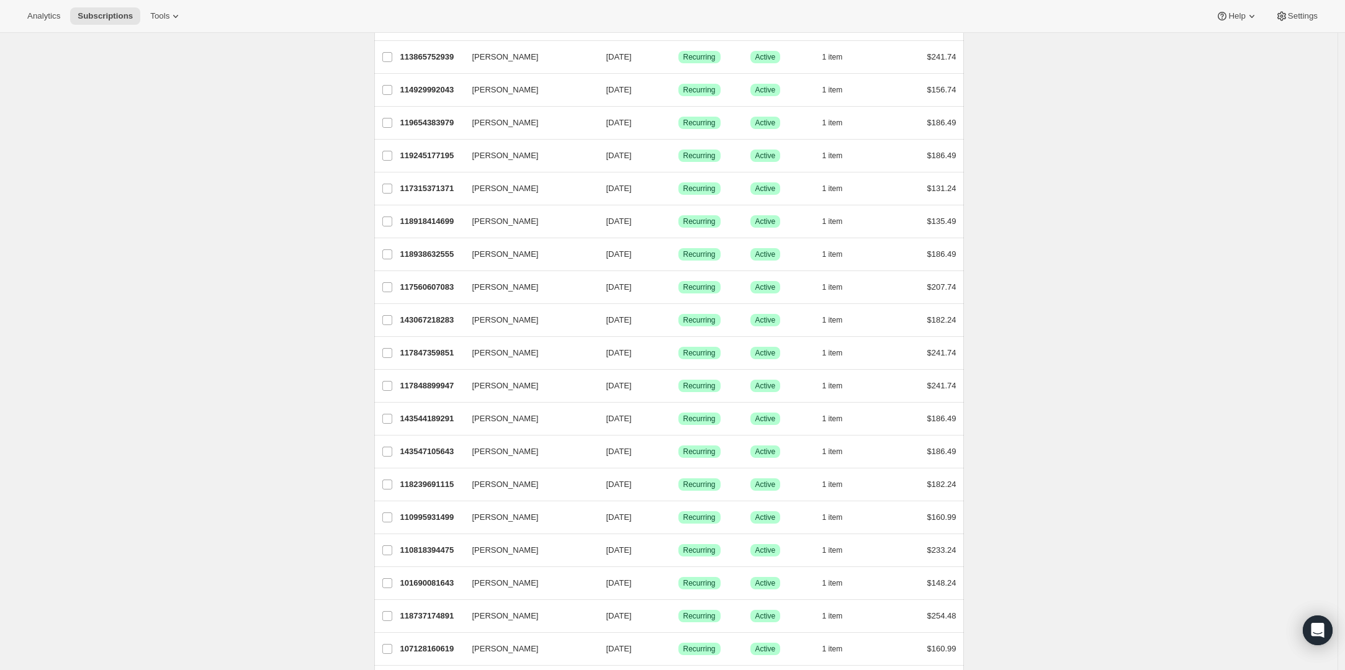
scroll to position [325, 0]
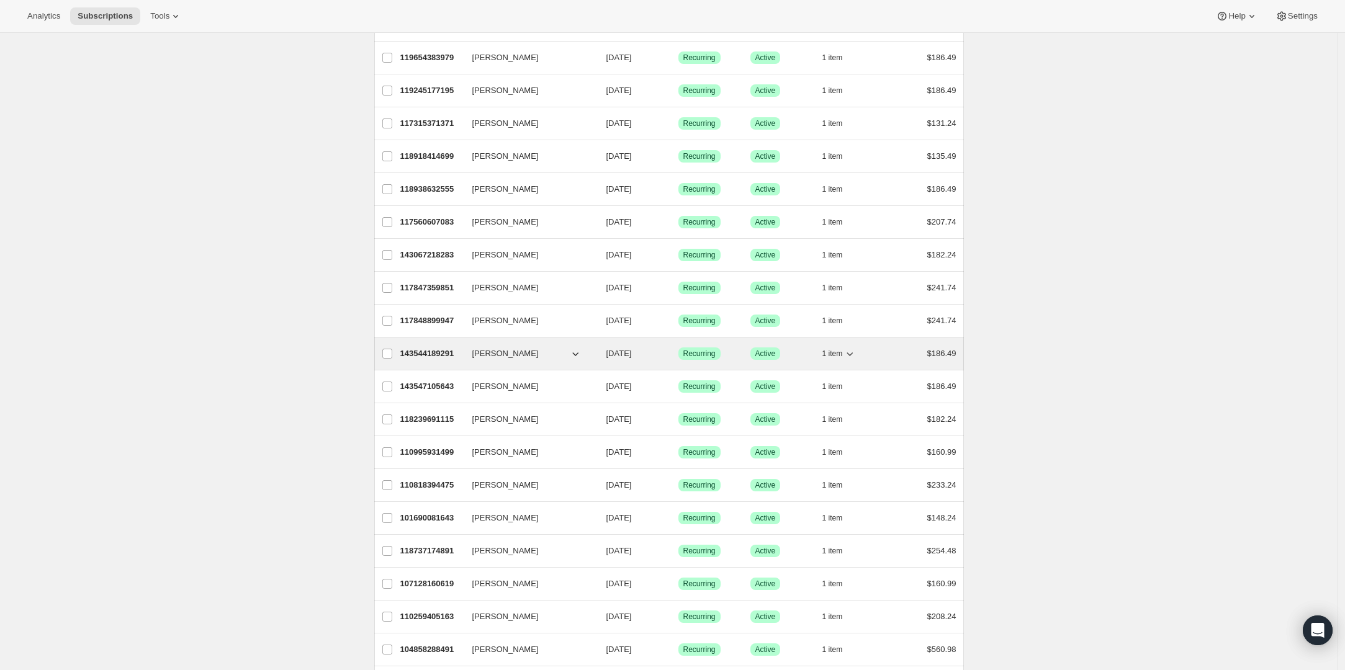
click at [433, 349] on p "143544189291" at bounding box center [431, 353] width 62 height 12
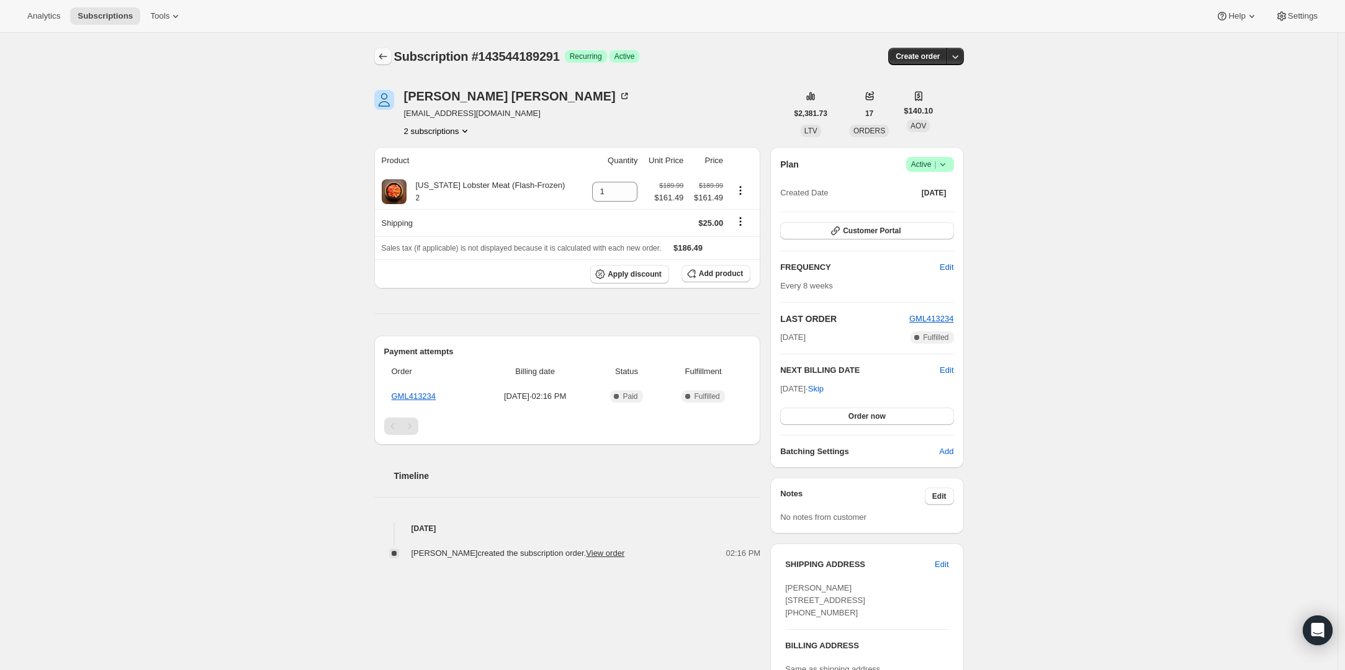
click at [387, 54] on icon "Subscriptions" at bounding box center [383, 56] width 12 height 12
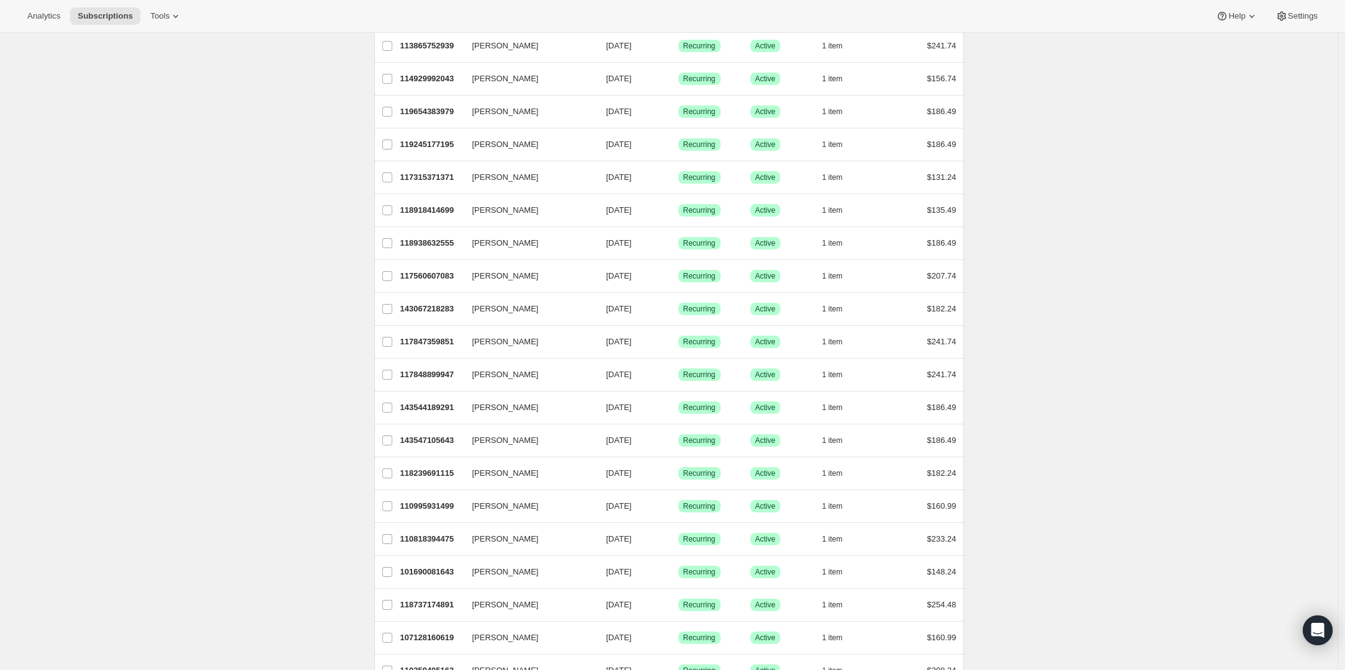
scroll to position [401, 0]
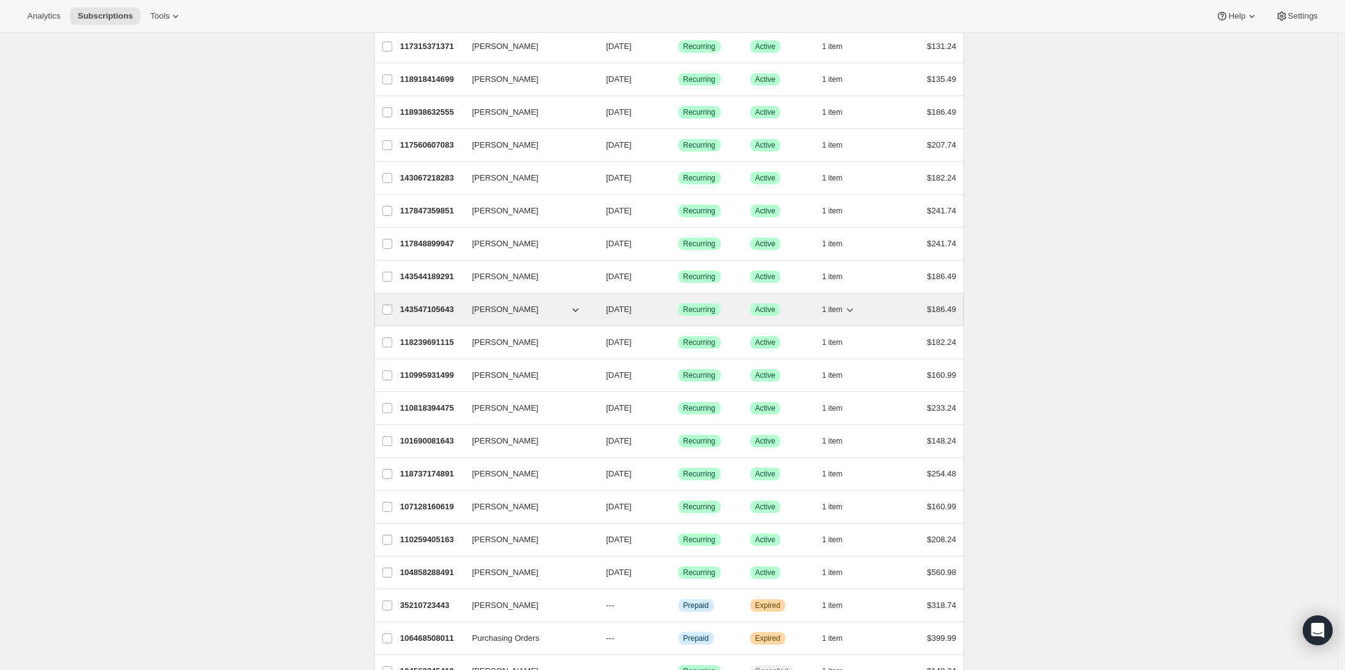
click at [426, 305] on p "143547105643" at bounding box center [431, 309] width 62 height 12
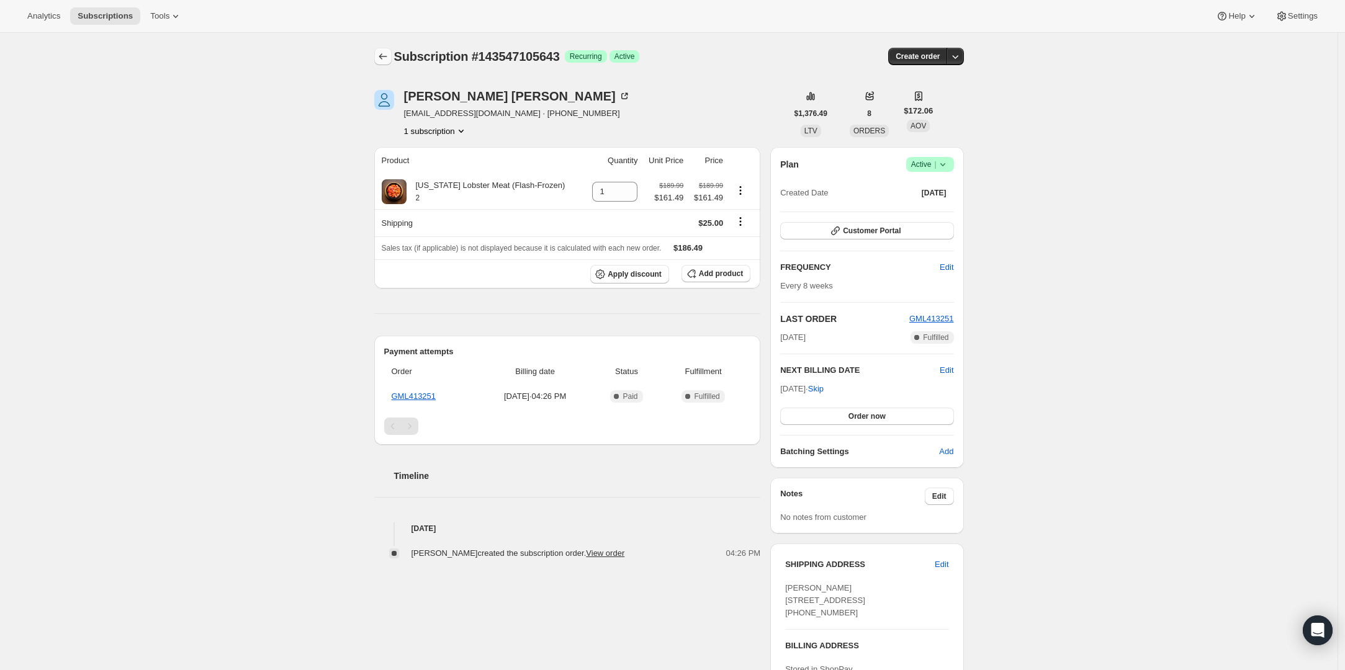
click at [382, 58] on icon "Subscriptions" at bounding box center [383, 56] width 12 height 12
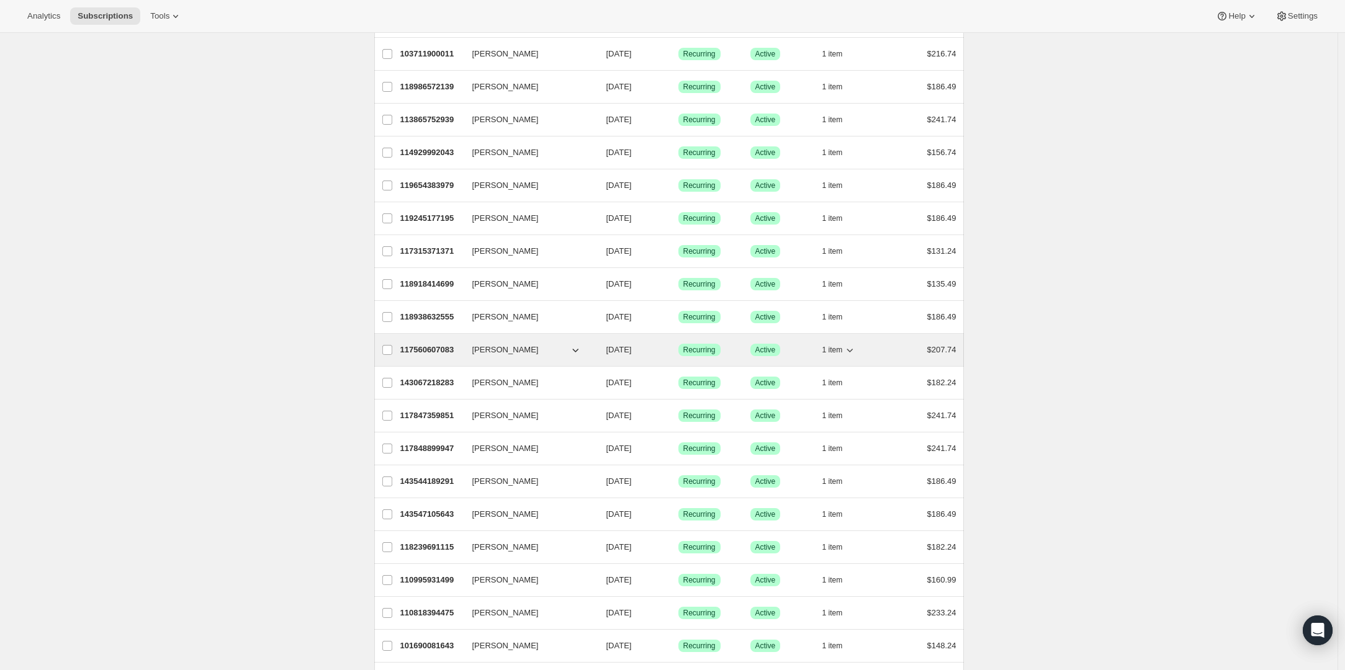
scroll to position [230, 0]
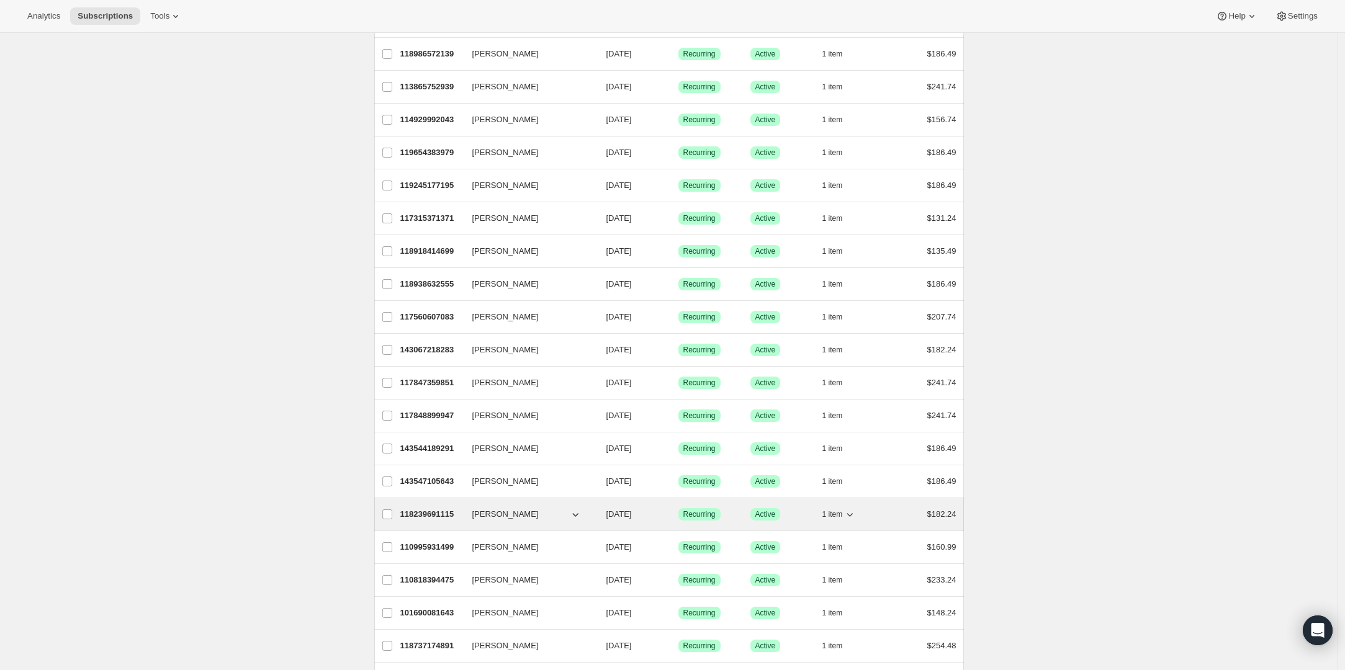
click at [427, 507] on div "118239691115 [PERSON_NAME] [DATE] Success Recurring Success Active 1 item $182.…" at bounding box center [678, 514] width 556 height 17
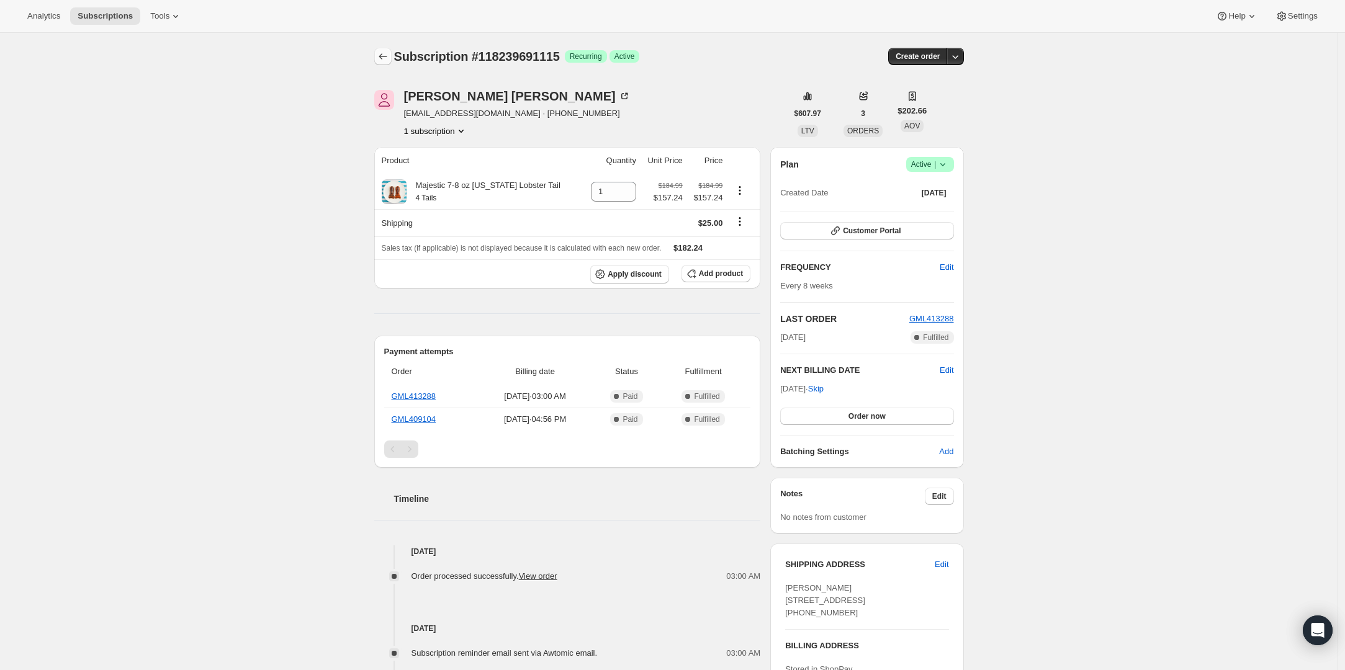
click at [385, 53] on icon "Subscriptions" at bounding box center [383, 56] width 12 height 12
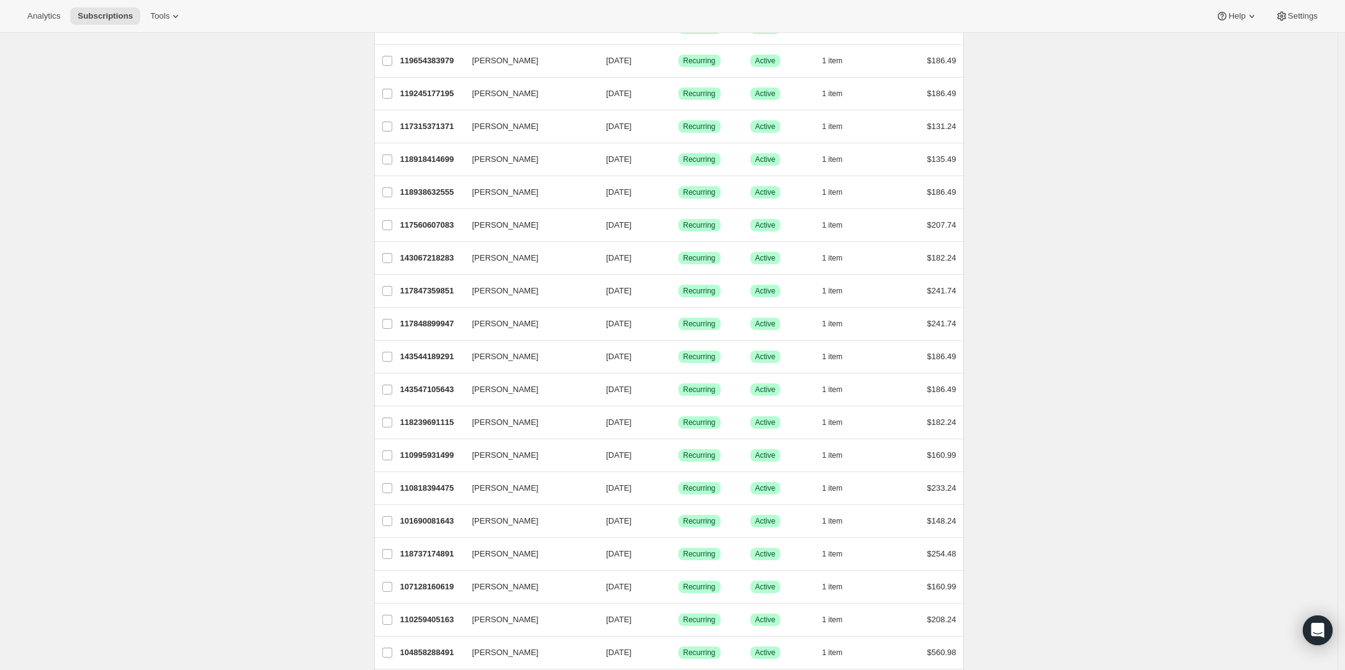
scroll to position [452, 0]
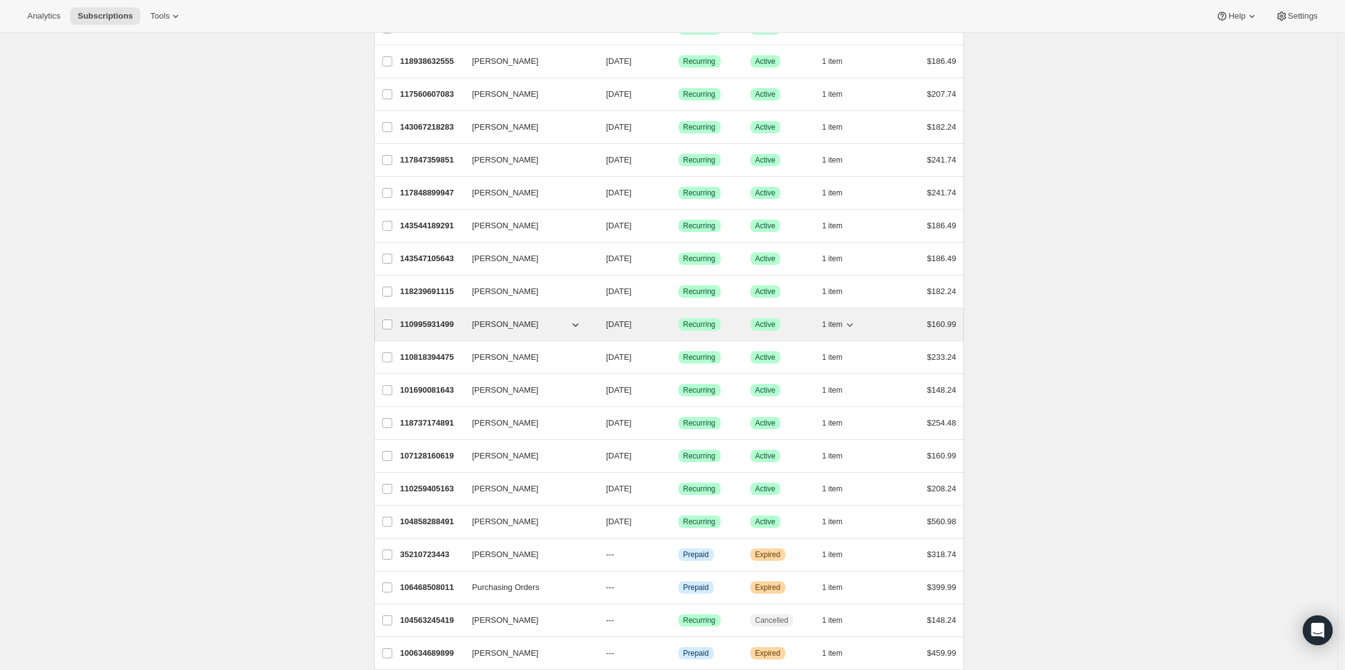
click at [430, 326] on p "110995931499" at bounding box center [431, 324] width 62 height 12
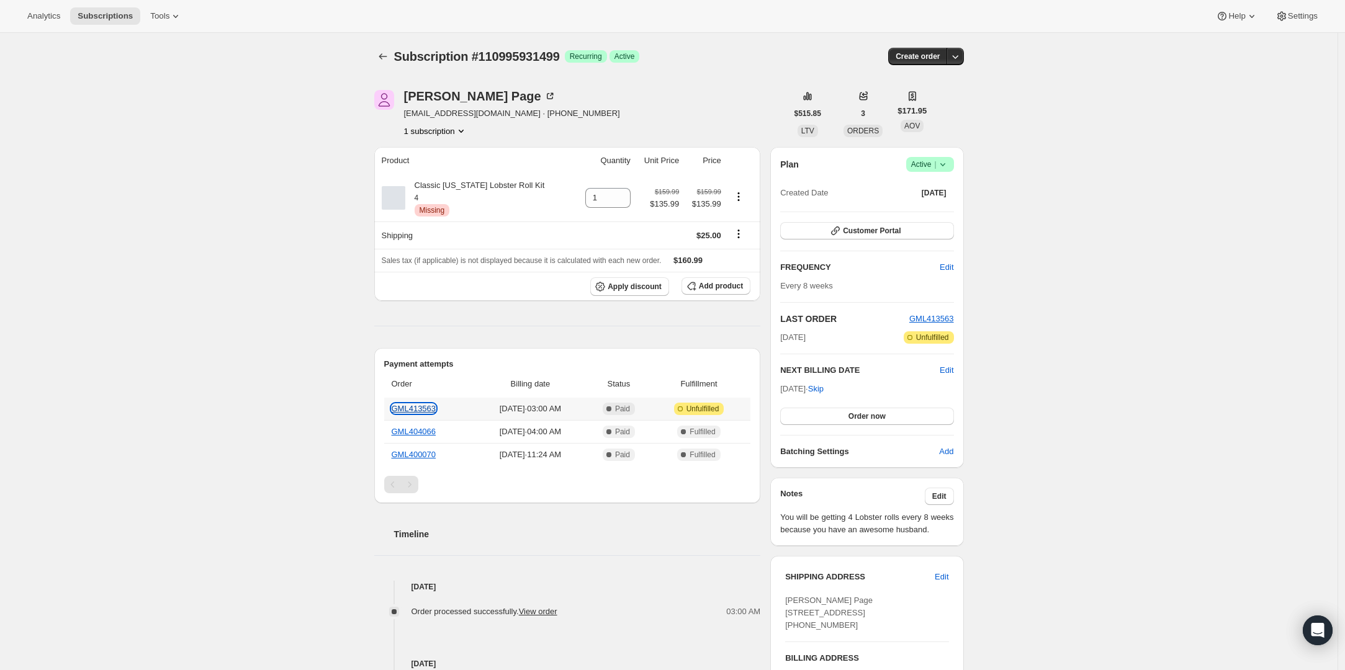
click at [426, 410] on link "GML413563" at bounding box center [414, 408] width 45 height 9
click at [952, 164] on span "Success Active |" at bounding box center [930, 164] width 48 height 15
click at [922, 212] on span "Cancel subscription" at bounding box center [929, 209] width 70 height 9
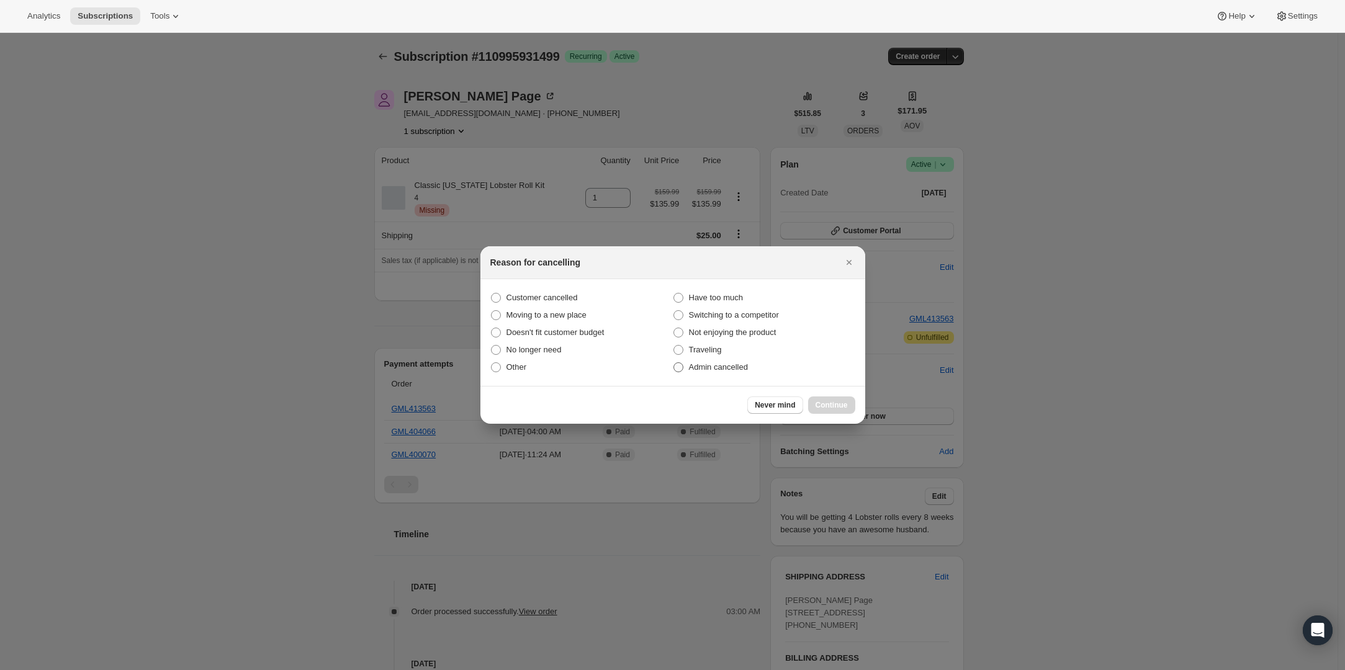
click at [689, 365] on span "Admin cancelled" at bounding box center [718, 366] width 59 height 9
click at [674, 363] on input "Admin cancelled" at bounding box center [673, 362] width 1 height 1
radio input "true"
click at [826, 408] on span "Continue" at bounding box center [831, 405] width 32 height 10
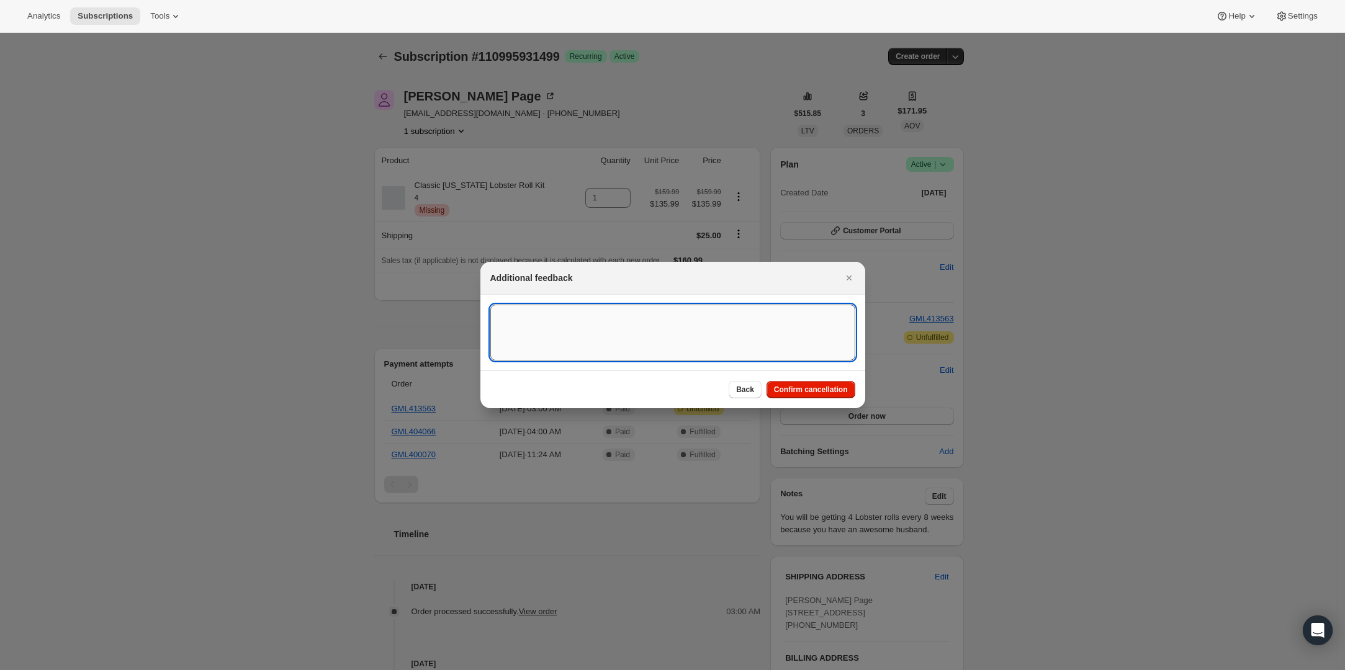
click at [633, 325] on textarea ":r998:" at bounding box center [672, 333] width 365 height 56
type textarea "Product is no longer available."
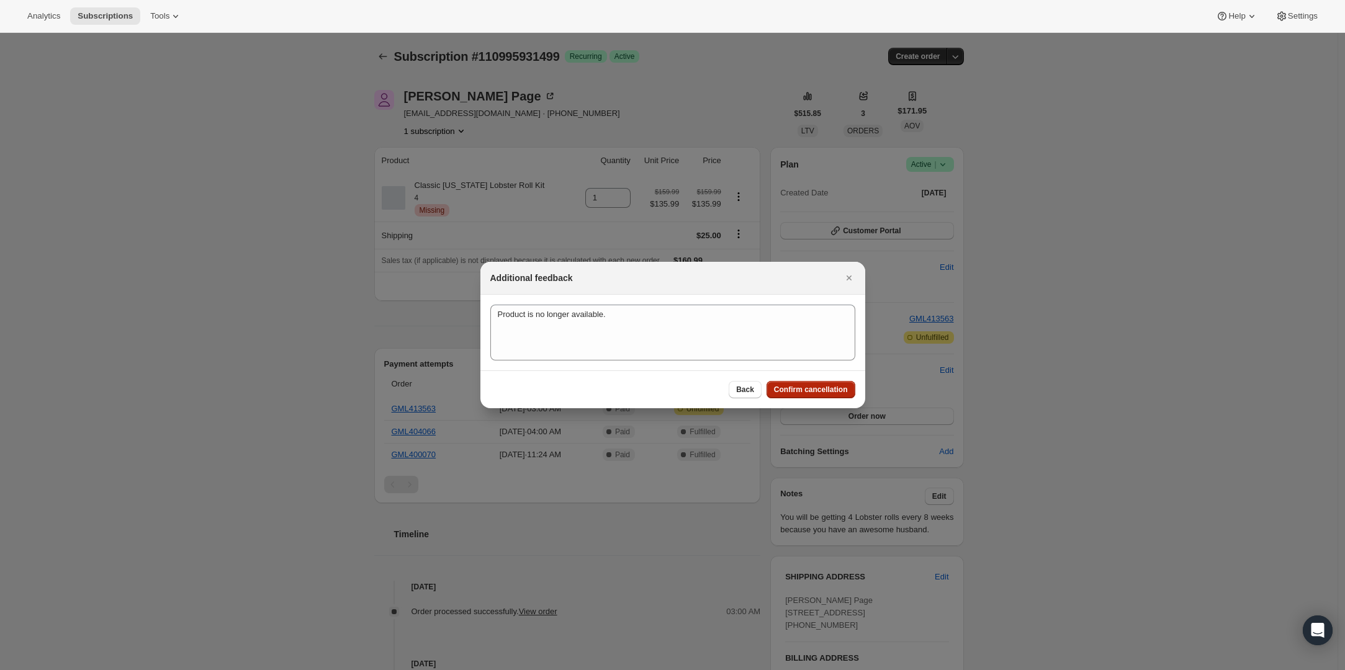
click at [828, 388] on span "Confirm cancellation" at bounding box center [811, 390] width 74 height 10
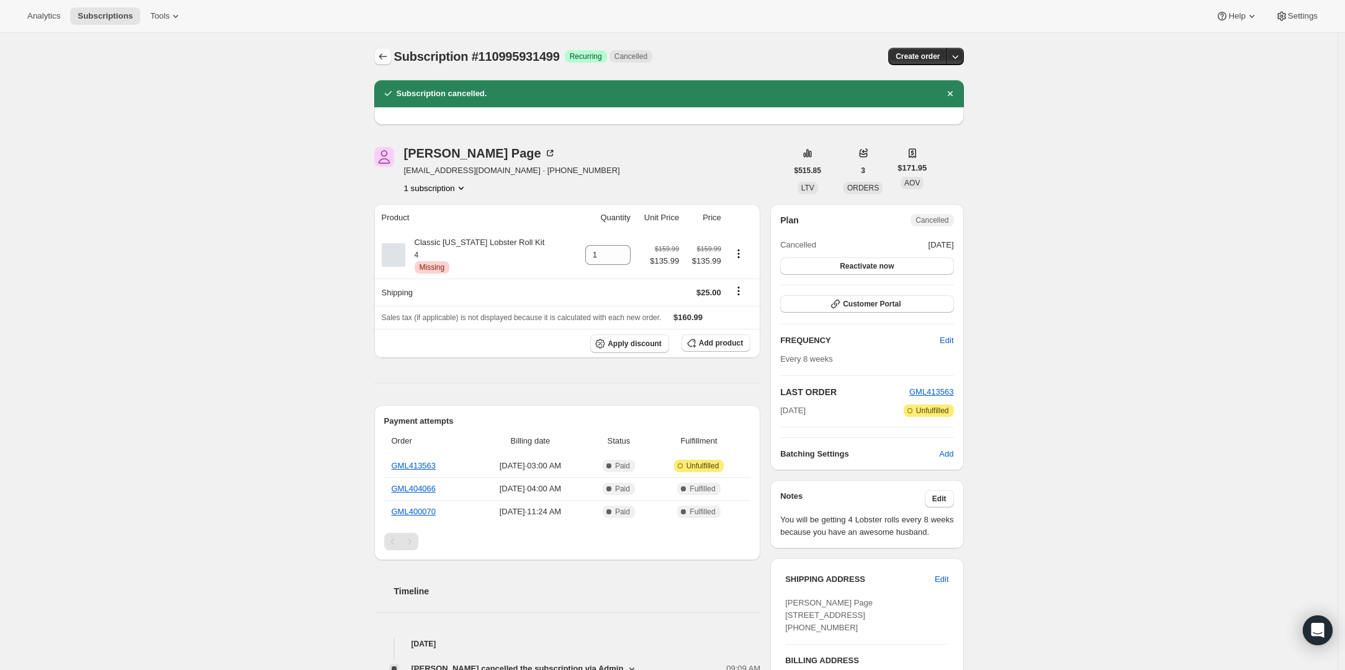
click at [389, 58] on icon "Subscriptions" at bounding box center [383, 56] width 12 height 12
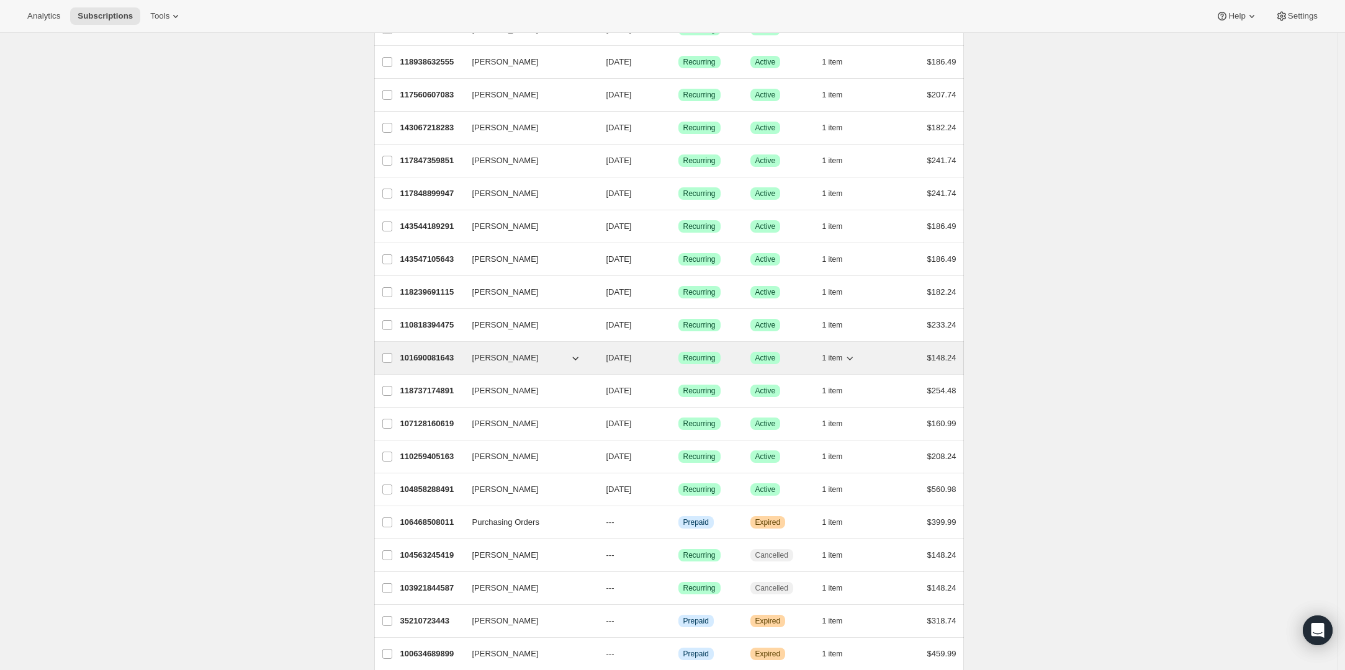
scroll to position [507, 0]
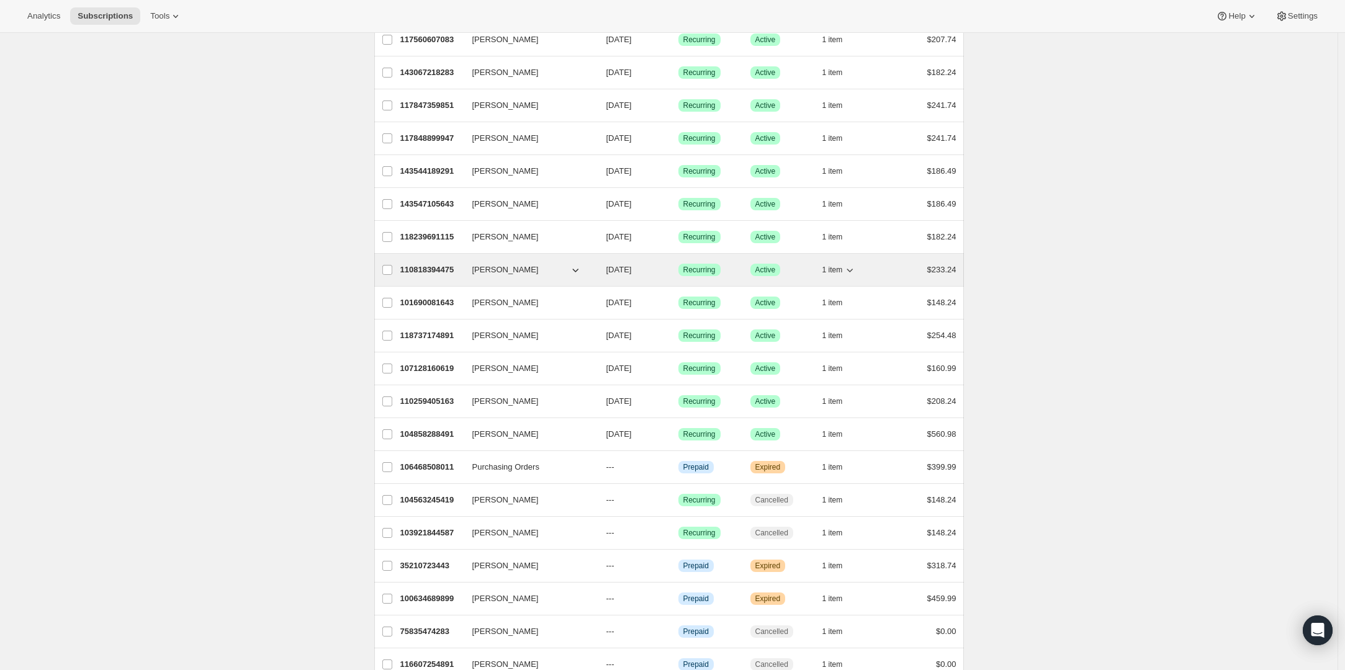
click at [444, 272] on p "110818394475" at bounding box center [431, 270] width 62 height 12
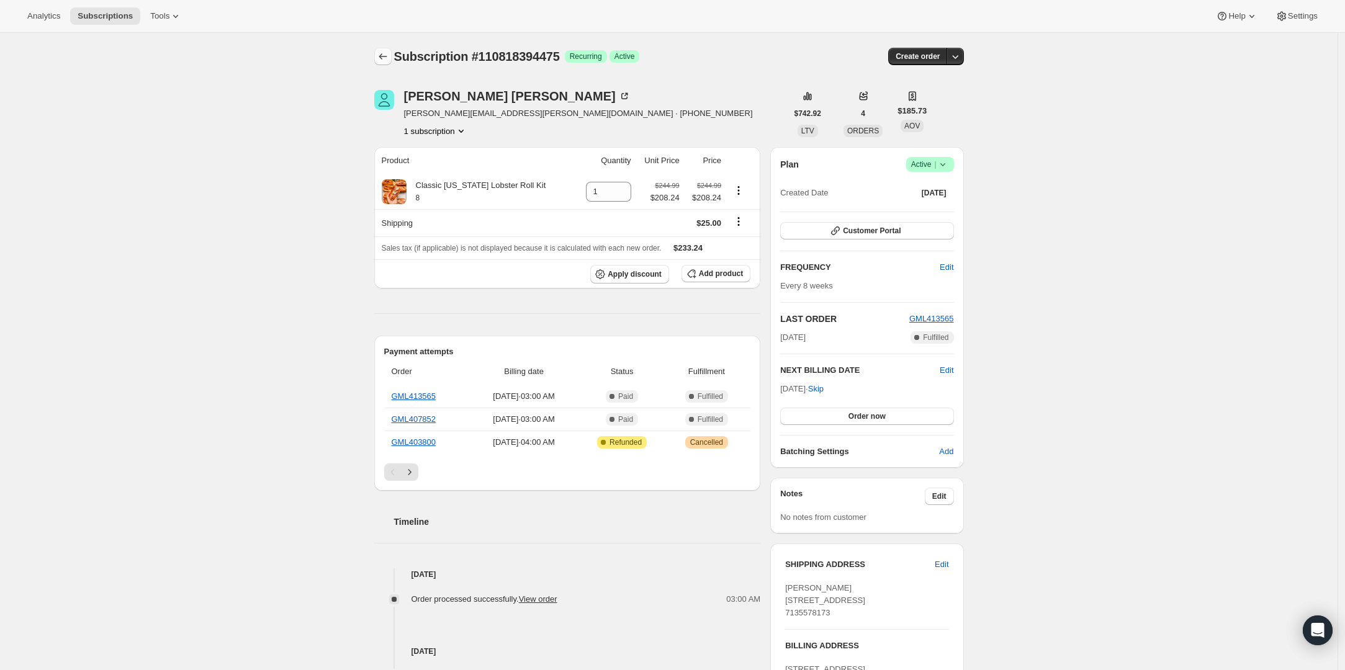
click at [387, 58] on icon "Subscriptions" at bounding box center [383, 56] width 12 height 12
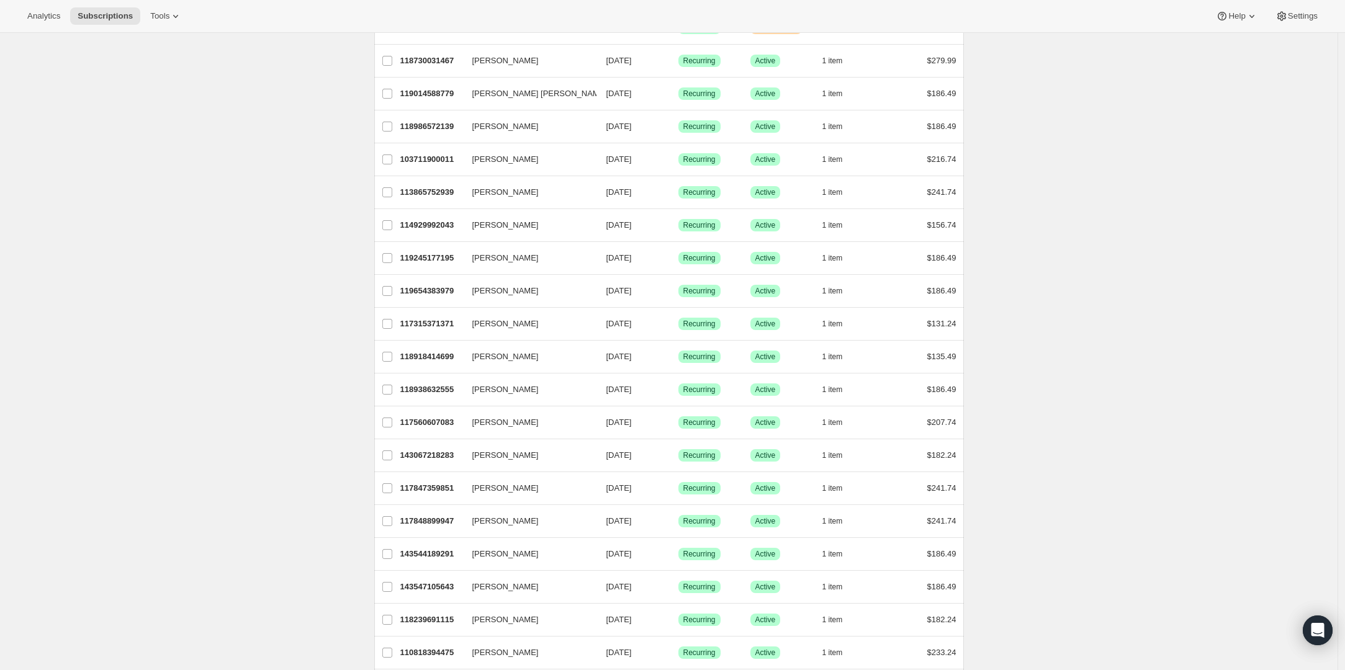
scroll to position [406, 0]
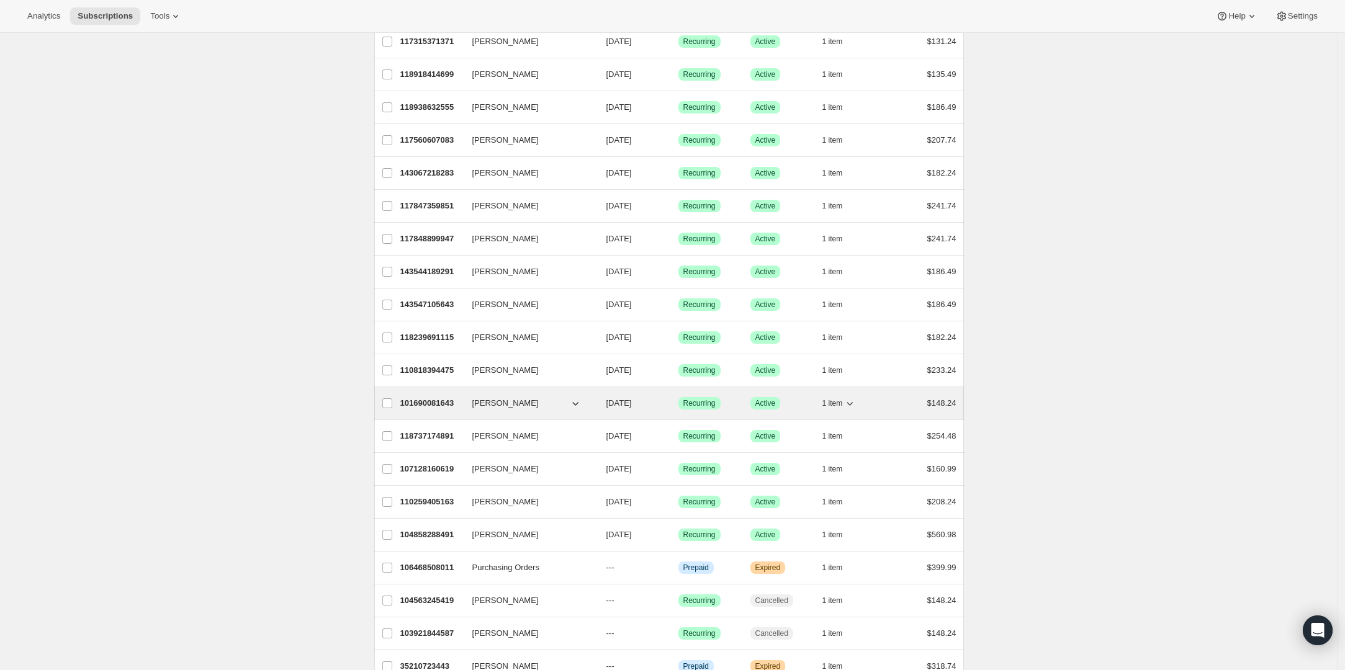
click at [438, 400] on p "101690081643" at bounding box center [431, 403] width 62 height 12
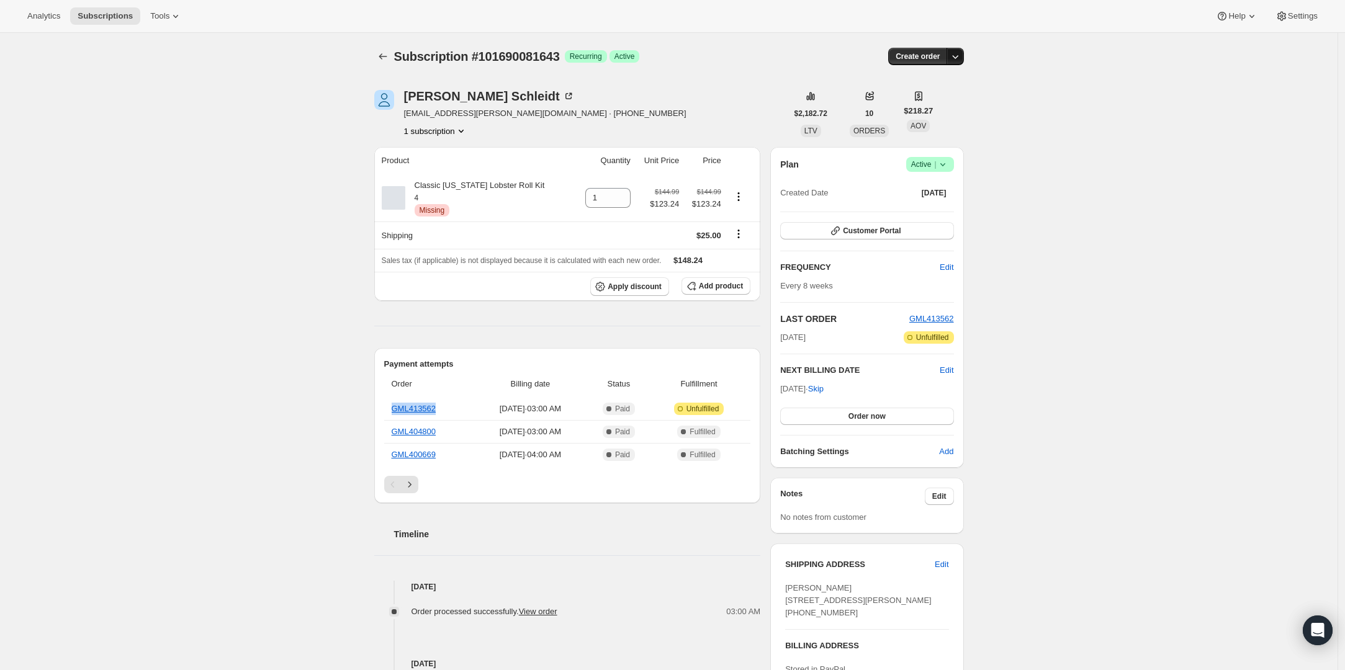
click at [959, 55] on icon "button" at bounding box center [955, 56] width 12 height 12
click at [740, 61] on div "Subscription #101690081643 Success Recurring Success Active" at bounding box center [575, 56] width 362 height 17
click at [947, 164] on icon at bounding box center [942, 164] width 12 height 12
click at [925, 209] on span "Cancel subscription" at bounding box center [929, 209] width 70 height 9
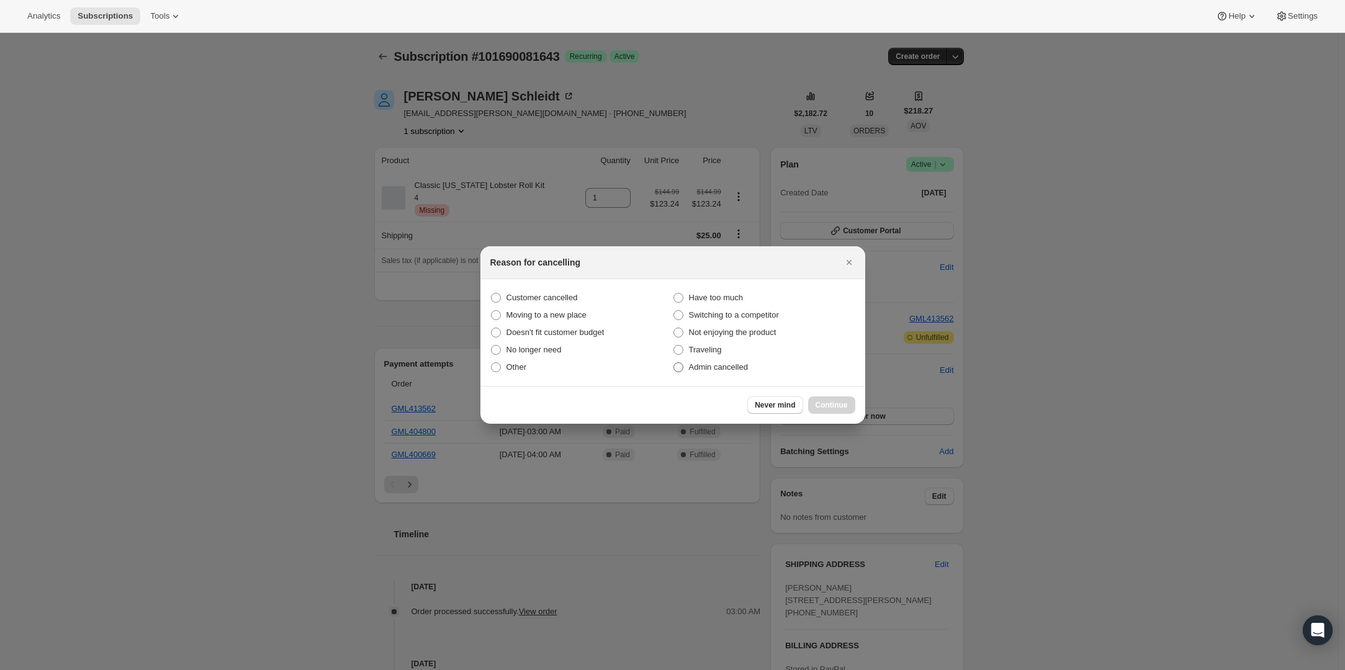
click at [706, 369] on span "Admin cancelled" at bounding box center [718, 366] width 59 height 9
click at [674, 363] on input "Admin cancelled" at bounding box center [673, 362] width 1 height 1
radio input "true"
click at [831, 404] on span "Continue" at bounding box center [831, 405] width 32 height 10
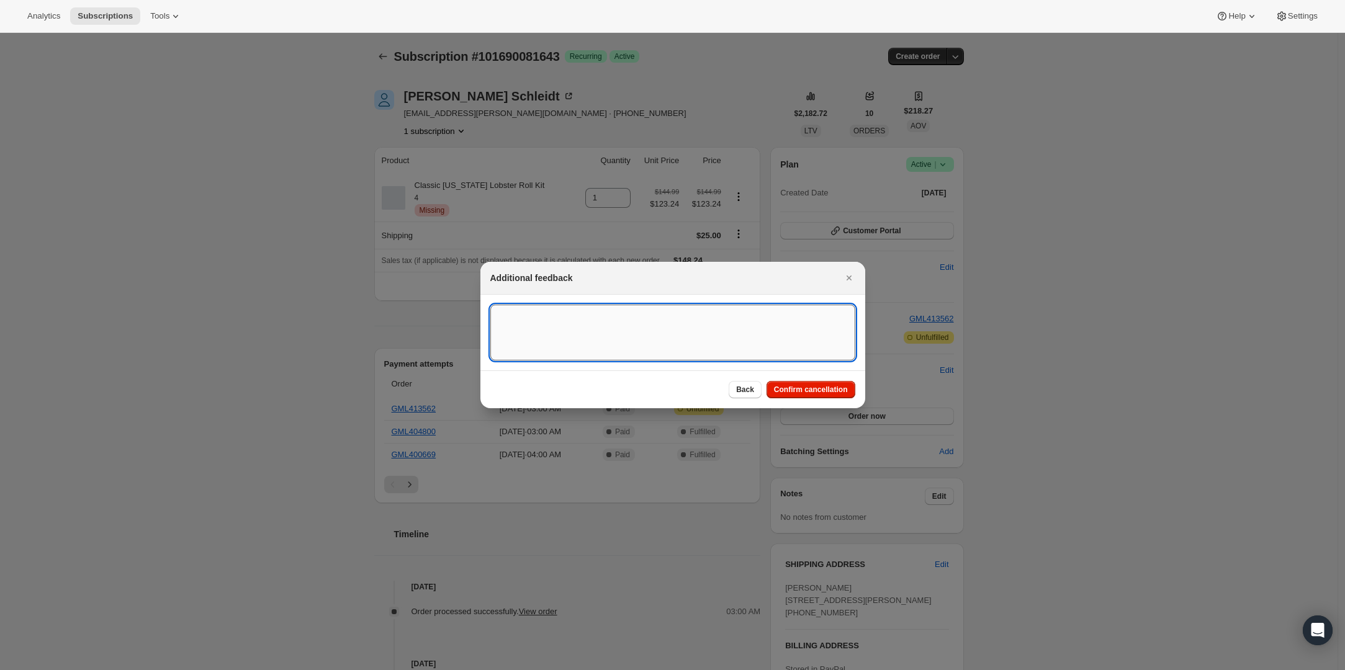
click at [617, 328] on textarea ":ra5f:" at bounding box center [672, 333] width 365 height 56
type textarea "Product is no longer available."
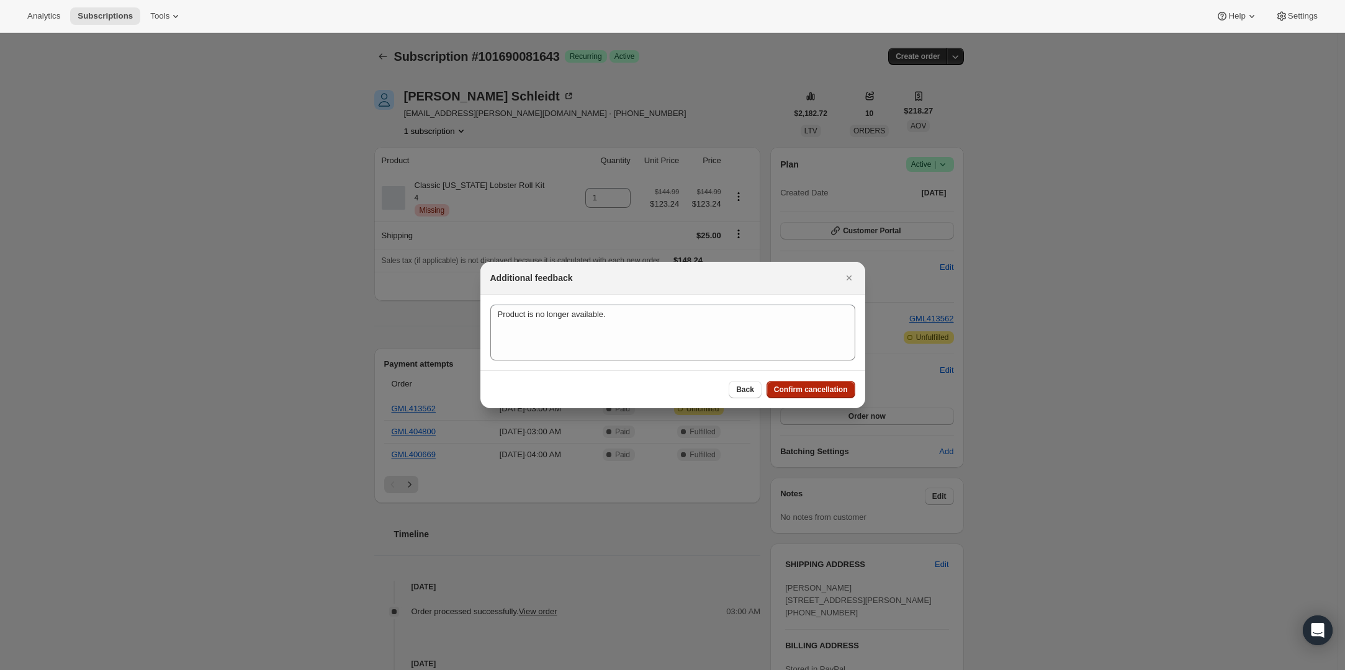
click at [800, 391] on span "Confirm cancellation" at bounding box center [811, 390] width 74 height 10
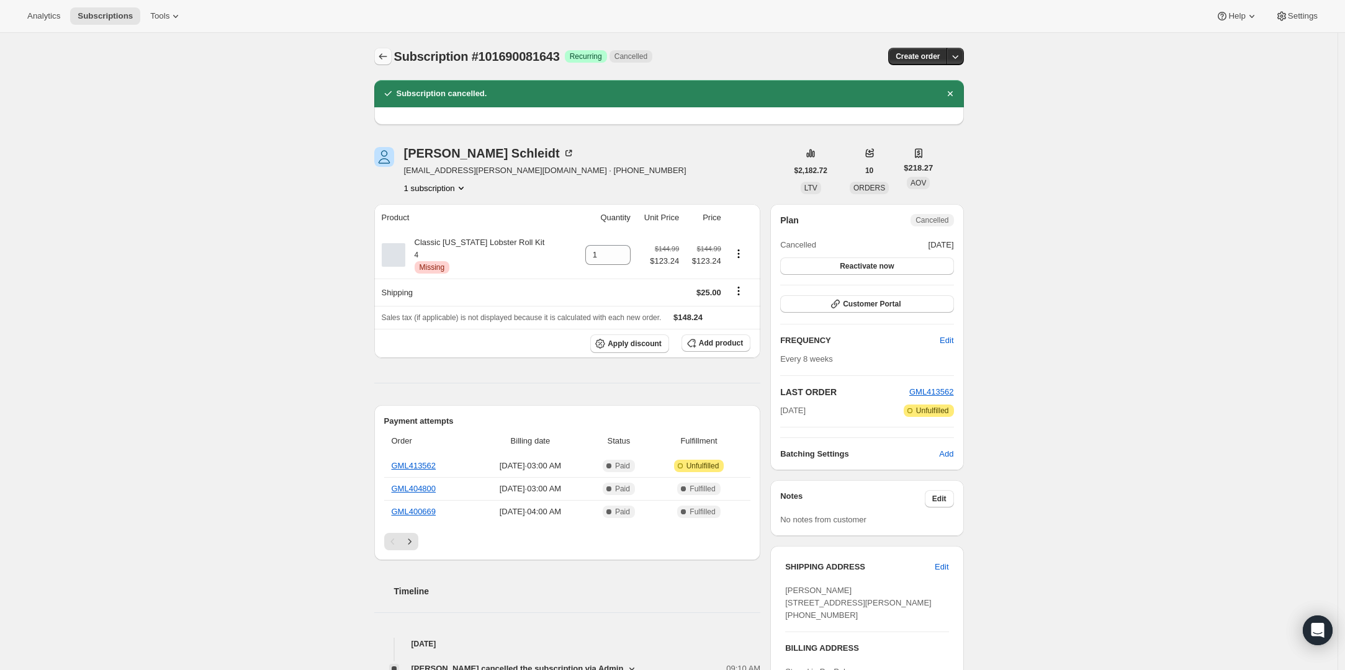
click at [386, 56] on icon "Subscriptions" at bounding box center [383, 56] width 8 height 6
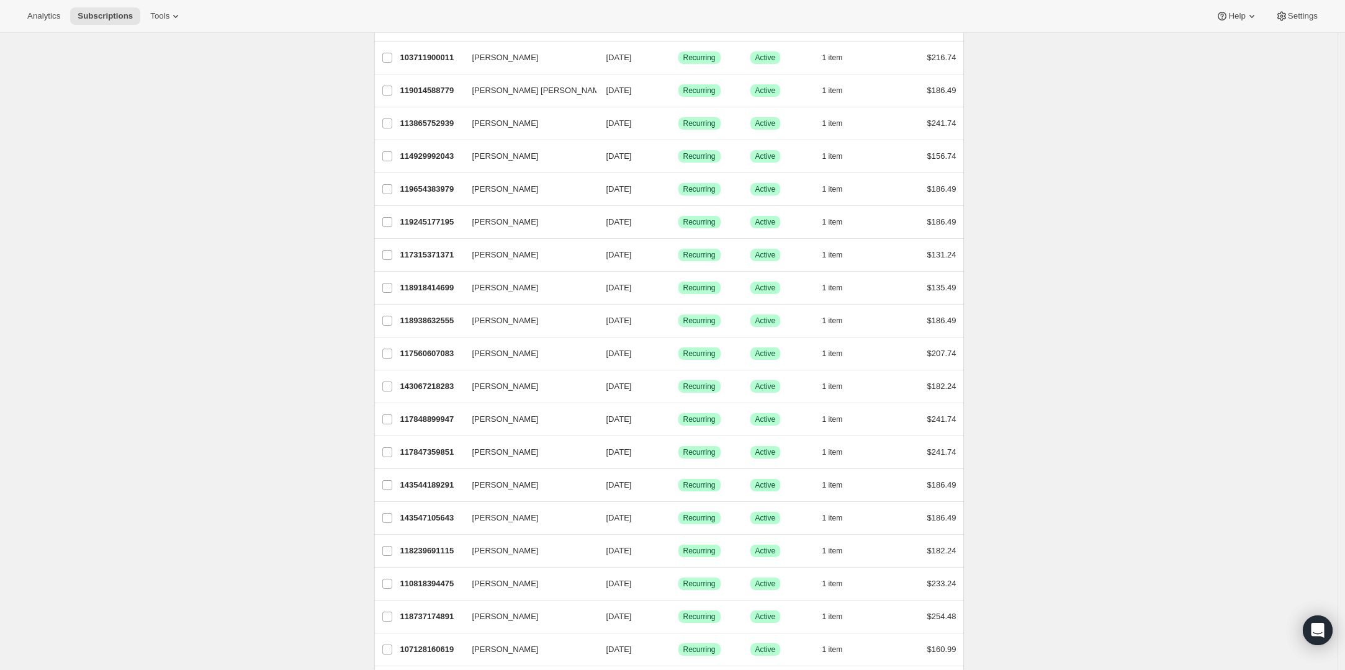
scroll to position [455, 0]
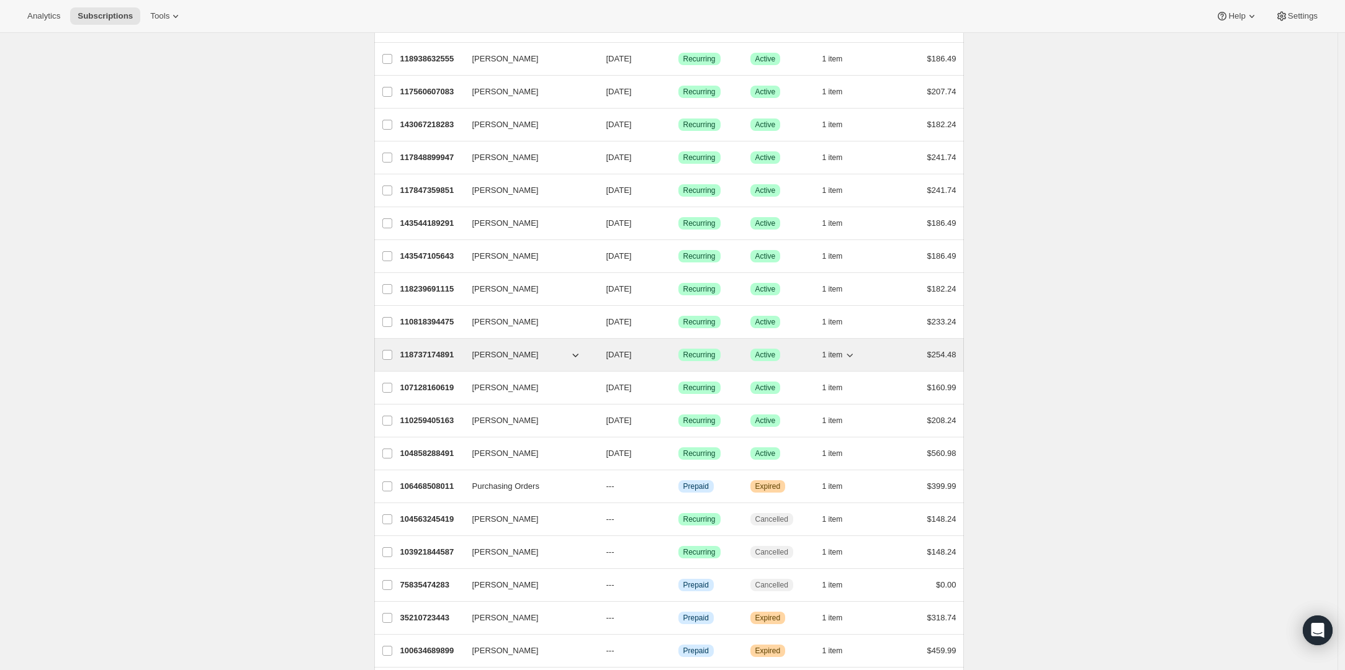
click at [419, 355] on p "118737174891" at bounding box center [431, 355] width 62 height 12
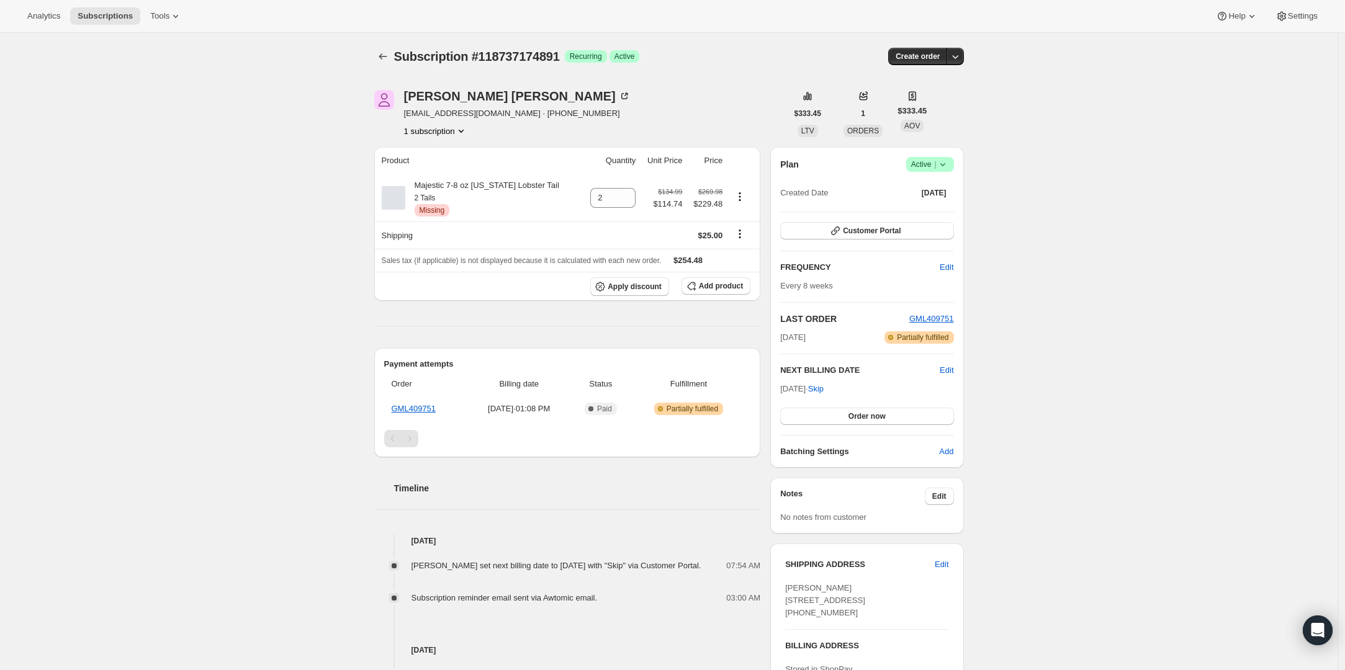
scroll to position [35, 0]
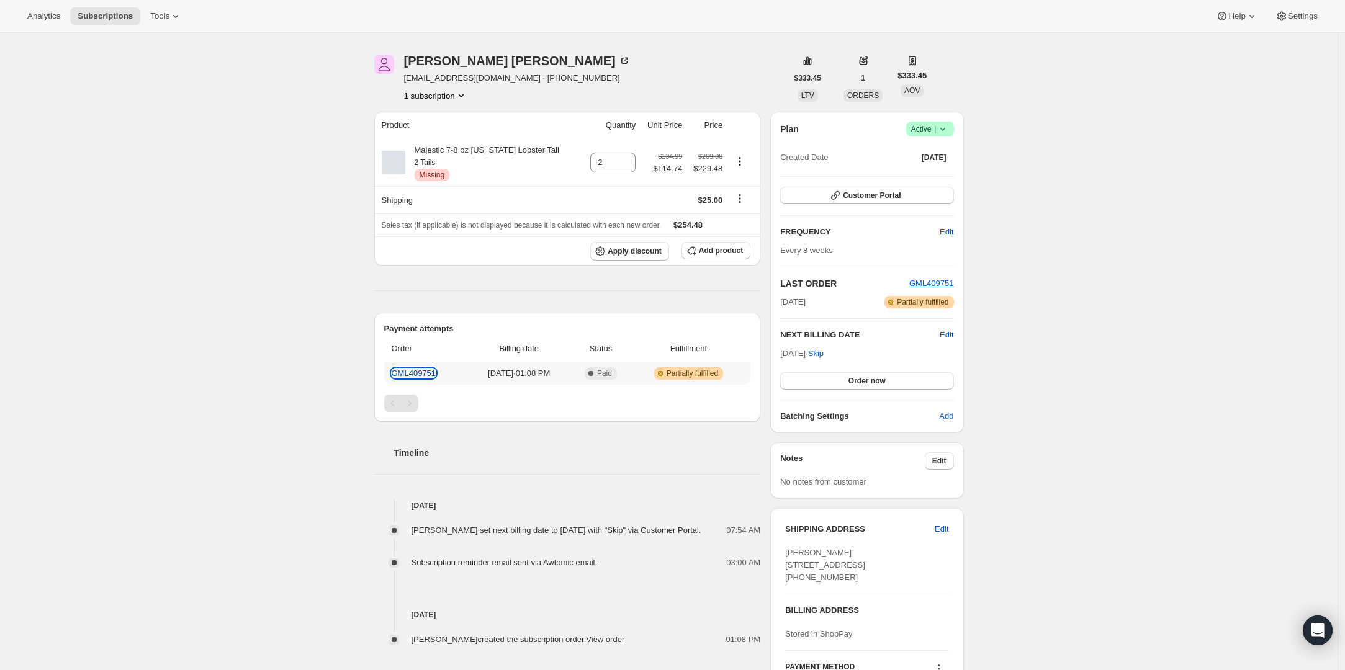
click at [410, 370] on link "GML409751" at bounding box center [414, 373] width 45 height 9
click at [949, 127] on icon at bounding box center [942, 129] width 12 height 12
click at [1147, 230] on div "Subscription #118737174891. This page is ready Subscription #118737174891 Succe…" at bounding box center [668, 521] width 1337 height 1046
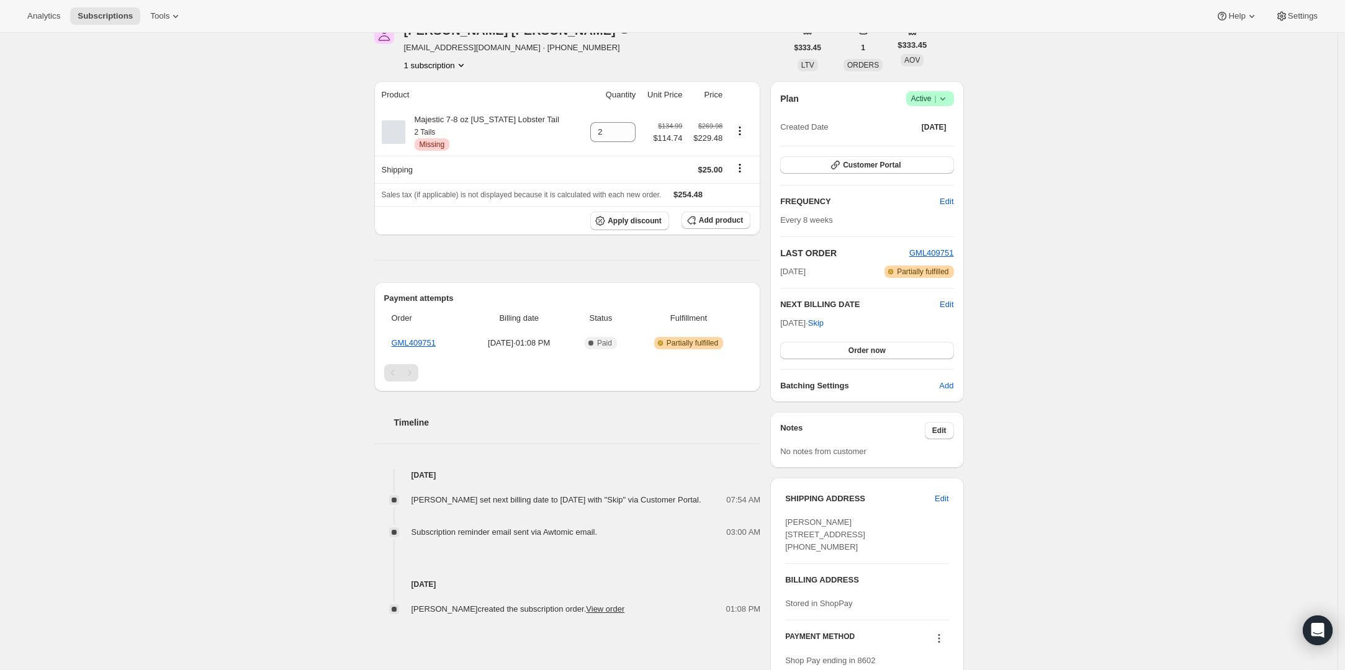
scroll to position [50, 0]
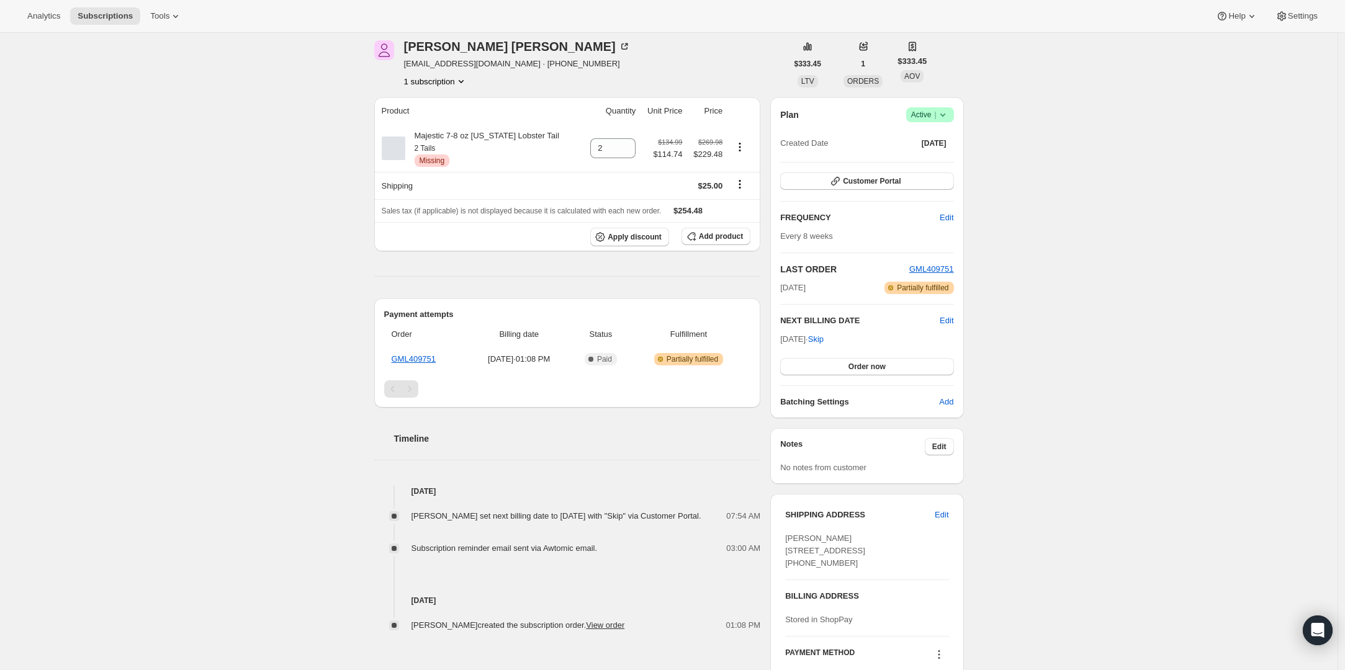
click at [948, 114] on icon at bounding box center [942, 115] width 12 height 12
click at [952, 141] on span "Pause subscription" at bounding box center [928, 139] width 68 height 9
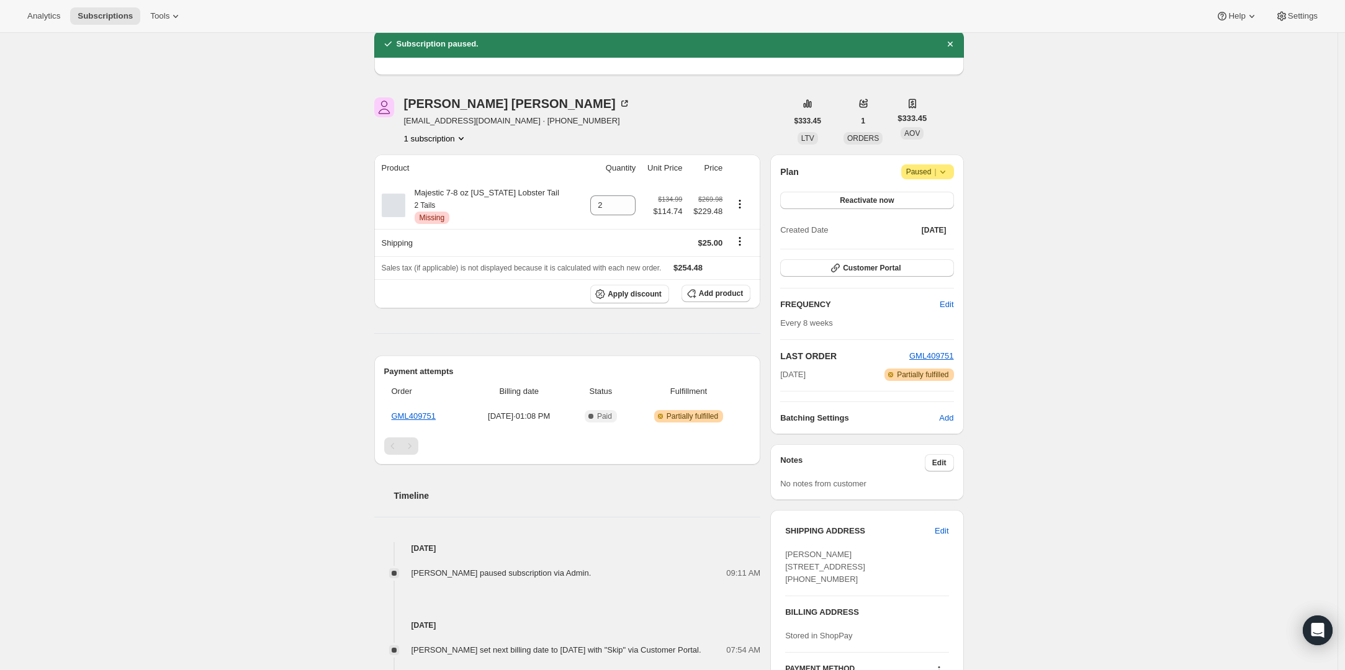
scroll to position [0, 0]
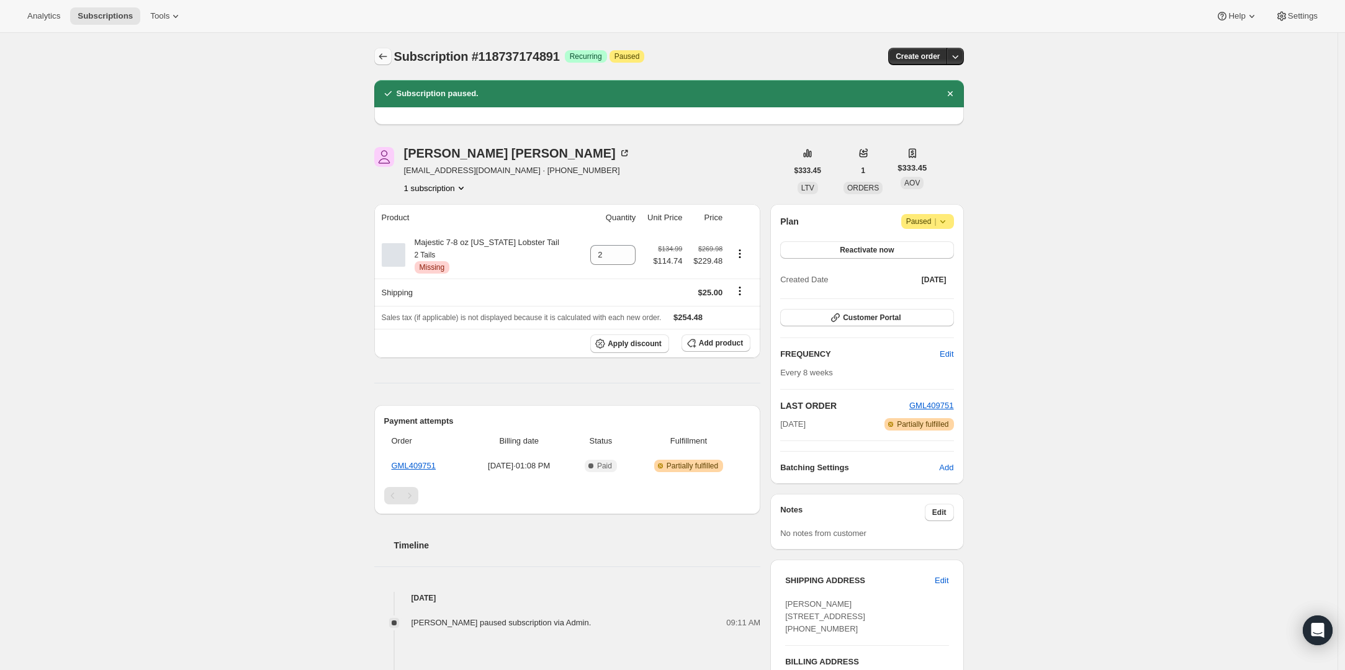
click at [386, 53] on icon "Subscriptions" at bounding box center [383, 56] width 12 height 12
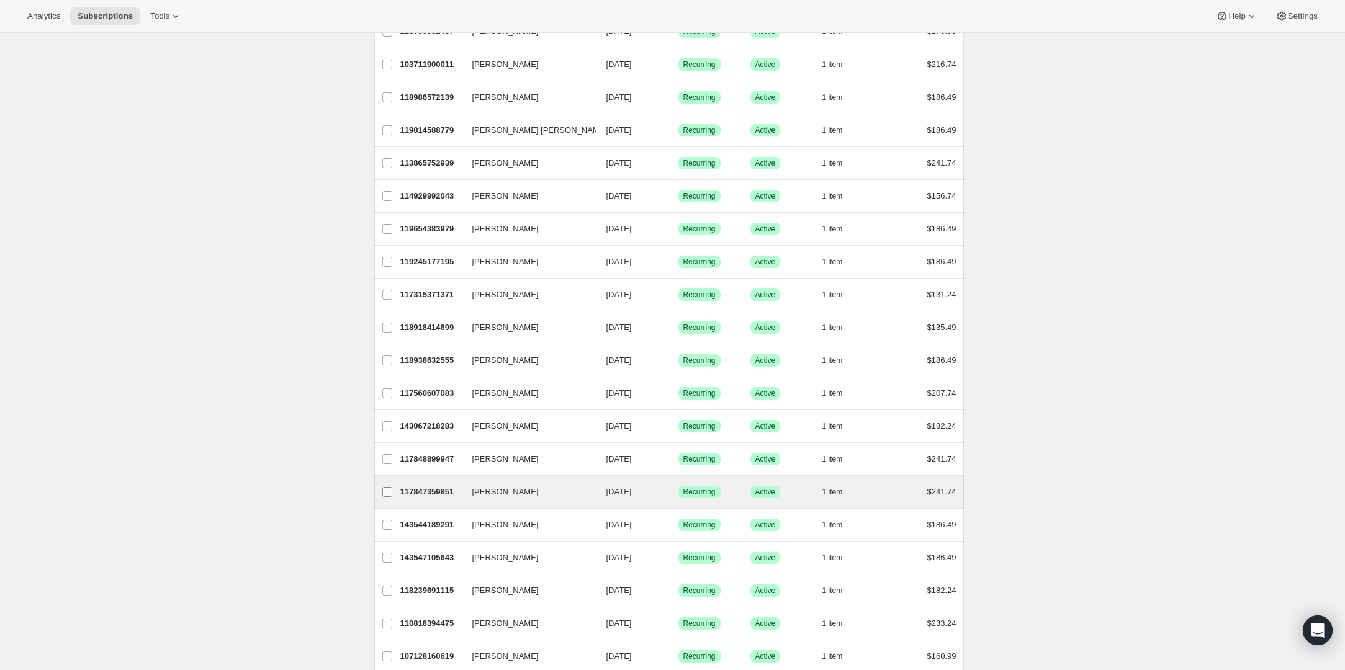
scroll to position [284, 0]
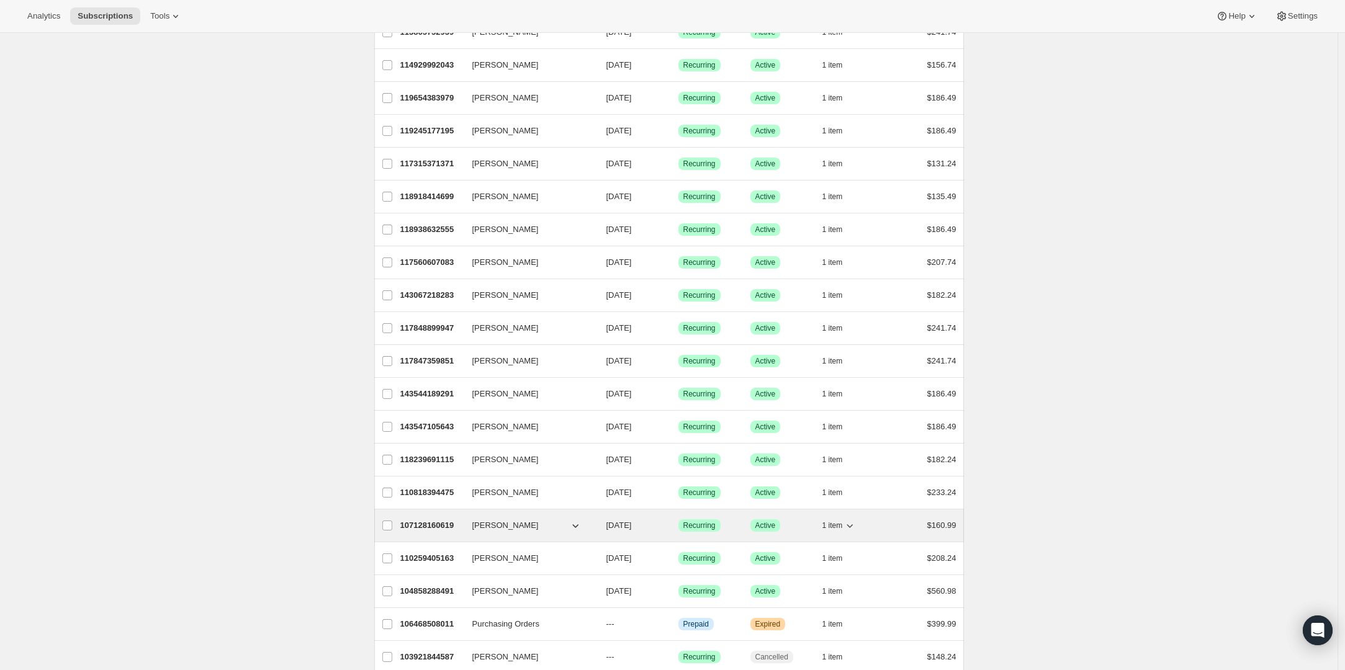
click at [488, 521] on span "[PERSON_NAME]" at bounding box center [505, 525] width 66 height 12
click at [438, 525] on p "107128160619" at bounding box center [431, 525] width 62 height 12
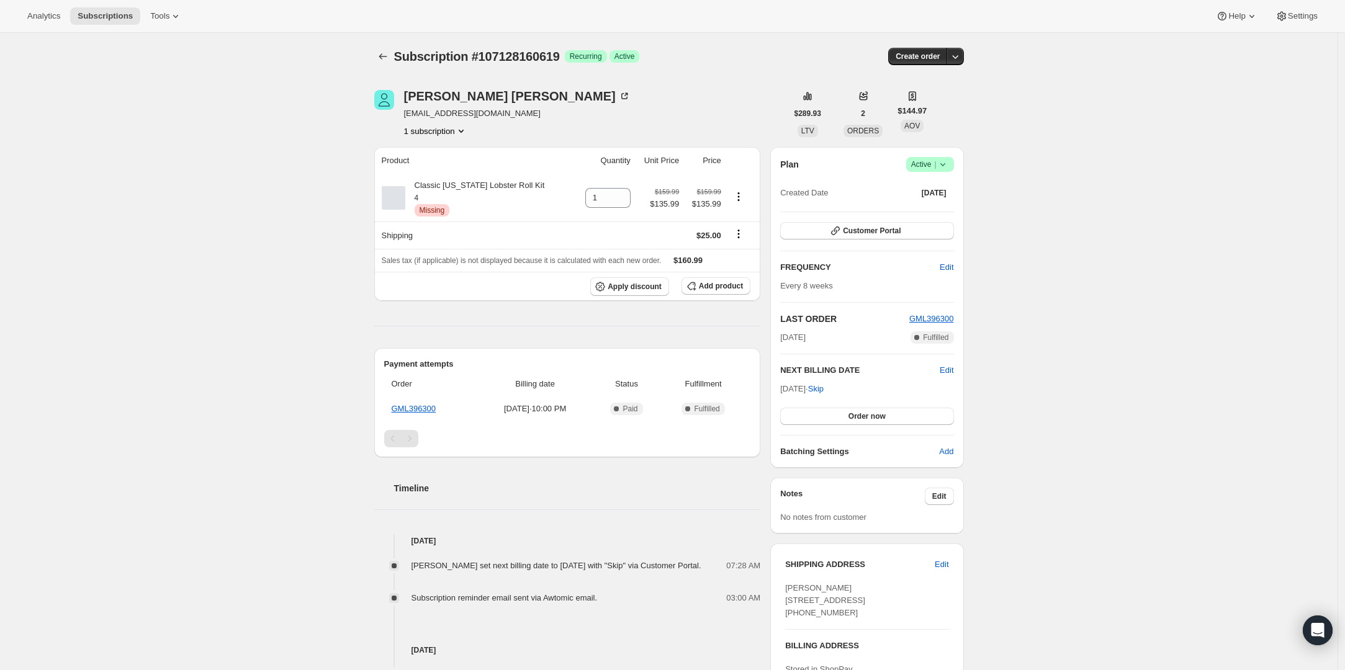
click at [949, 163] on icon at bounding box center [942, 164] width 12 height 12
click at [938, 204] on span "Cancel subscription" at bounding box center [929, 210] width 70 height 12
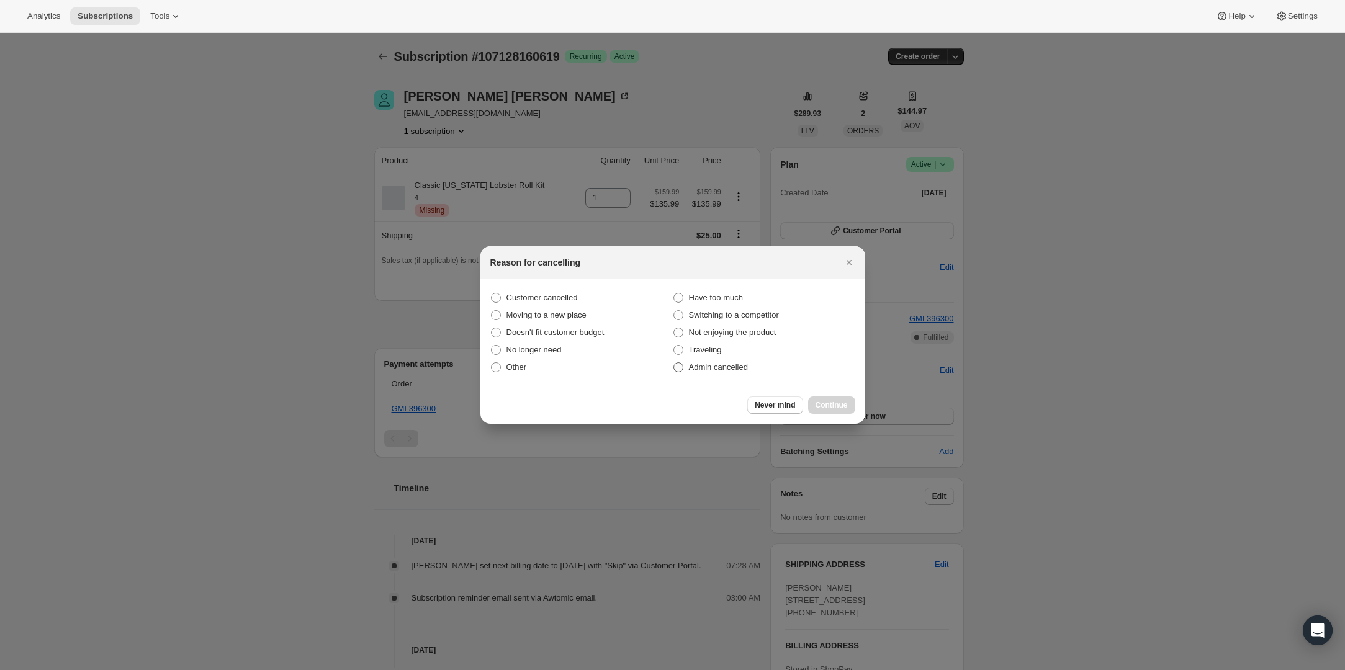
click at [733, 367] on span "Admin cancelled" at bounding box center [718, 366] width 59 height 9
click at [674, 363] on input "Admin cancelled" at bounding box center [673, 362] width 1 height 1
radio input "true"
click at [822, 401] on span "Continue" at bounding box center [831, 405] width 32 height 10
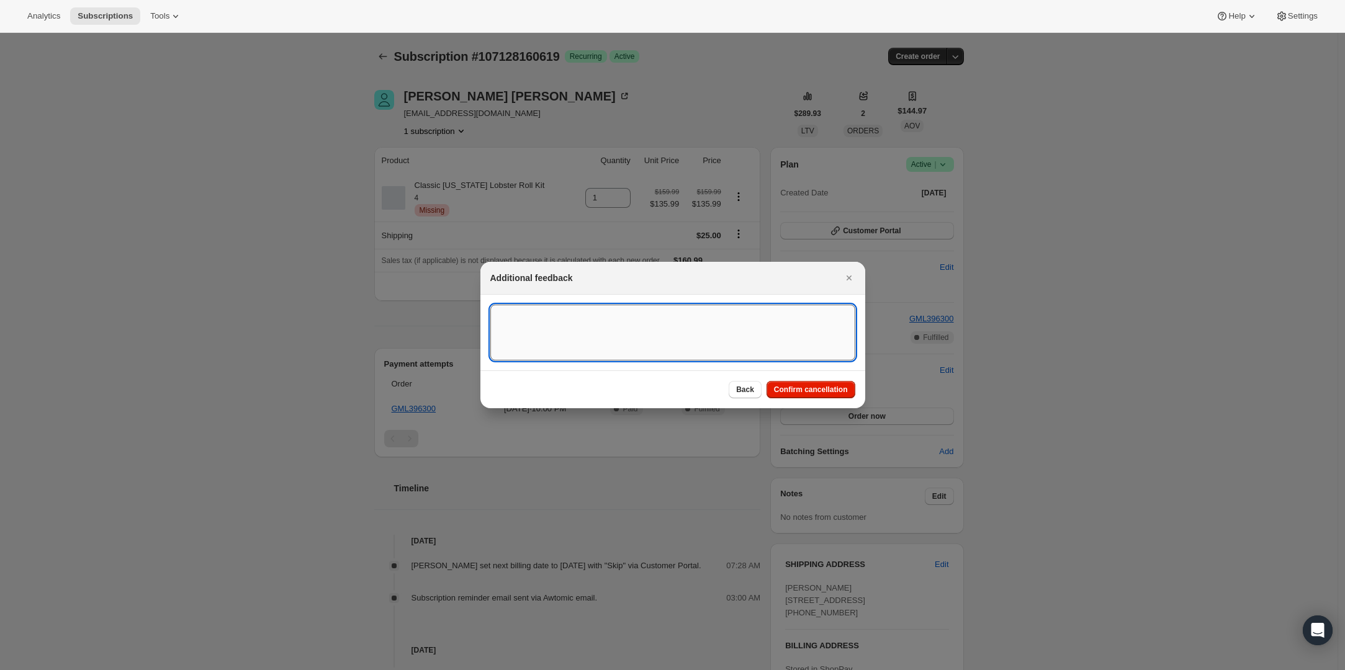
click at [639, 330] on textarea ":rb45:" at bounding box center [672, 333] width 365 height 56
type textarea "Product is no longer available."
click at [842, 391] on span "Confirm cancellation" at bounding box center [811, 390] width 74 height 10
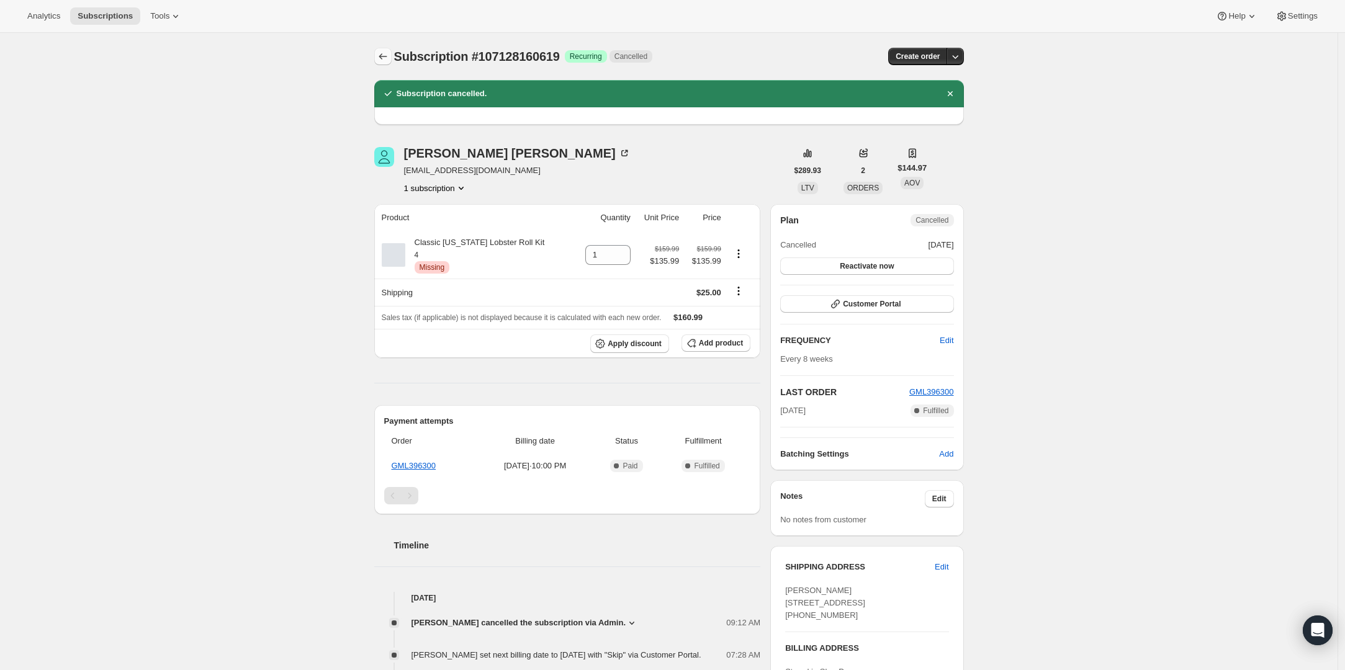
click at [389, 55] on icon "Subscriptions" at bounding box center [383, 56] width 12 height 12
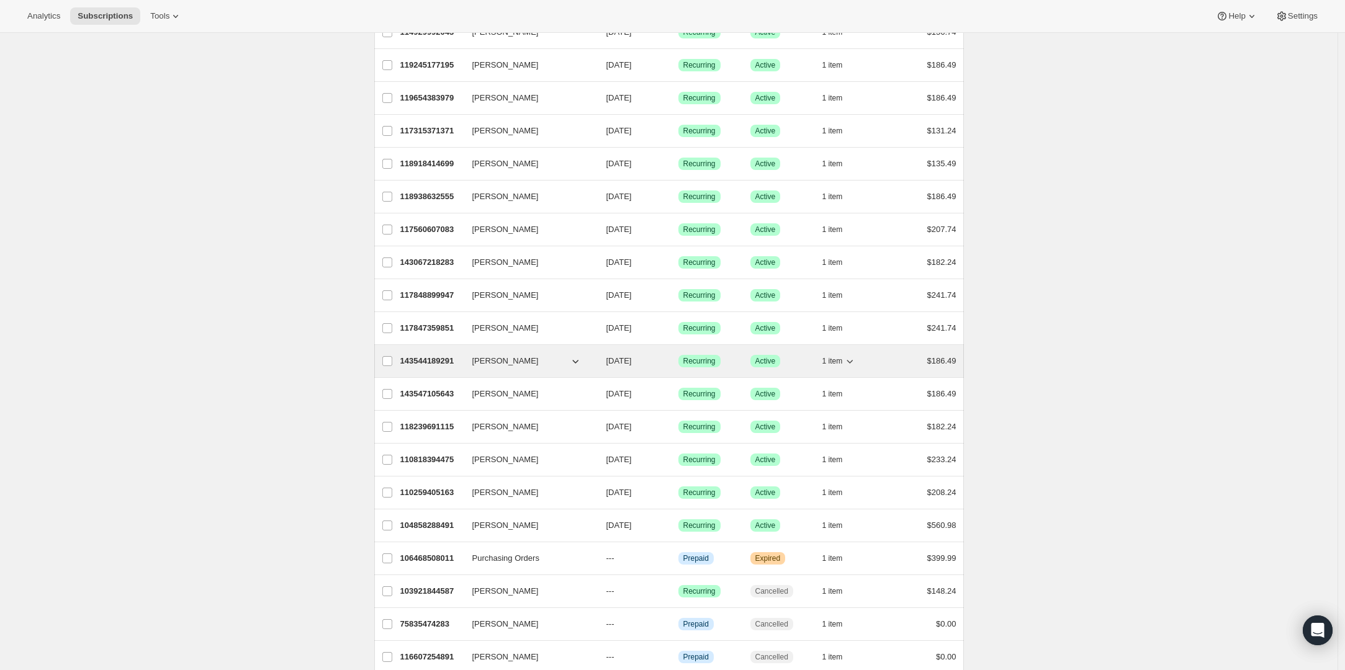
scroll to position [325, 0]
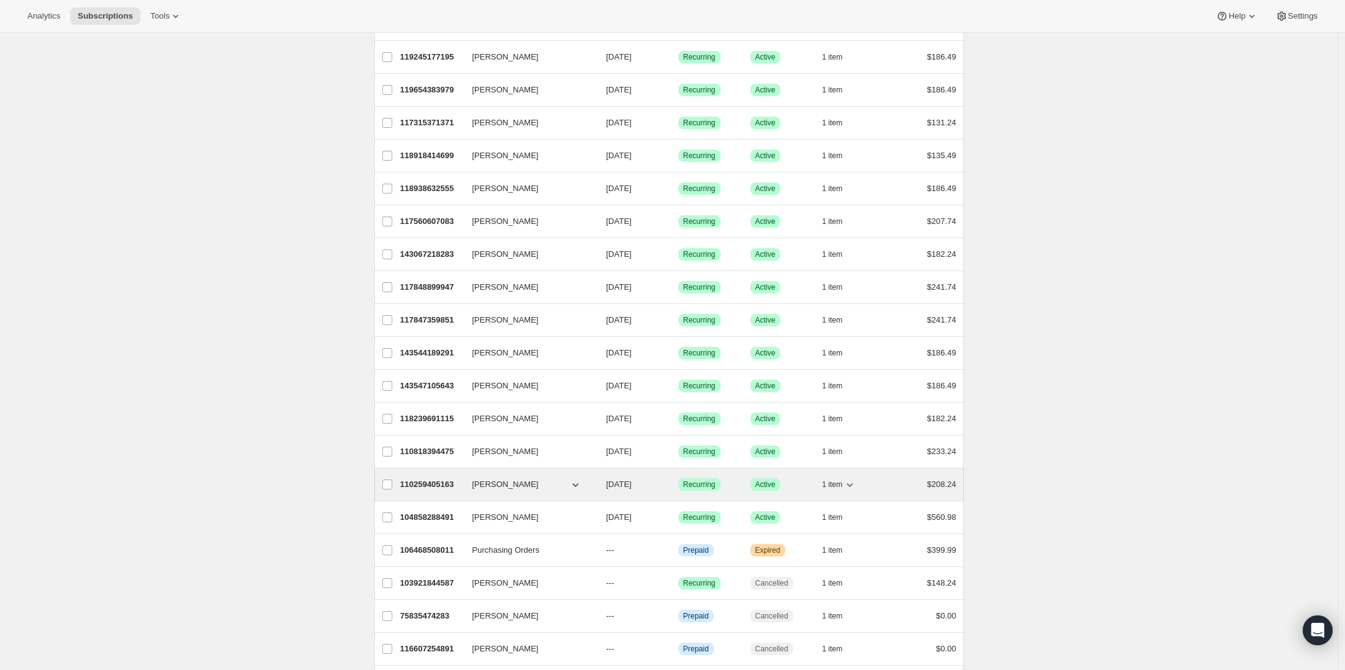
click at [499, 485] on span "[PERSON_NAME]" at bounding box center [505, 484] width 66 height 12
click at [457, 485] on p "110259405163" at bounding box center [431, 484] width 62 height 12
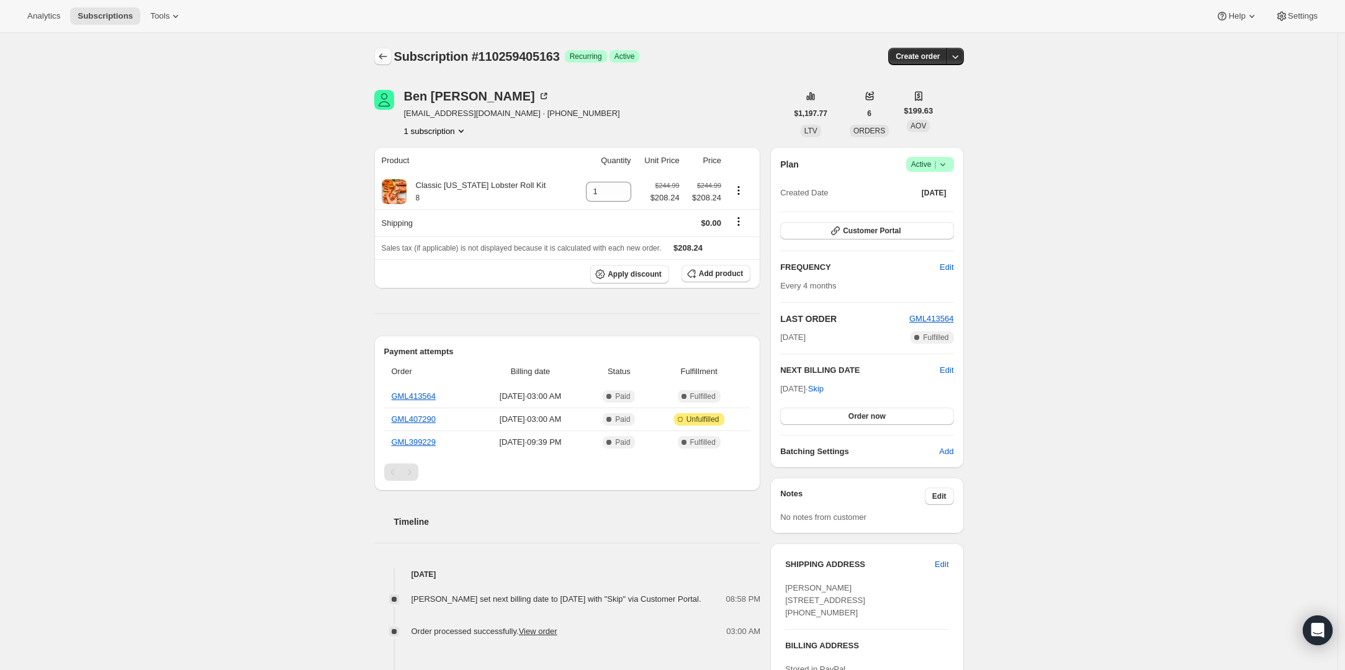
click at [379, 57] on icon "Subscriptions" at bounding box center [383, 56] width 12 height 12
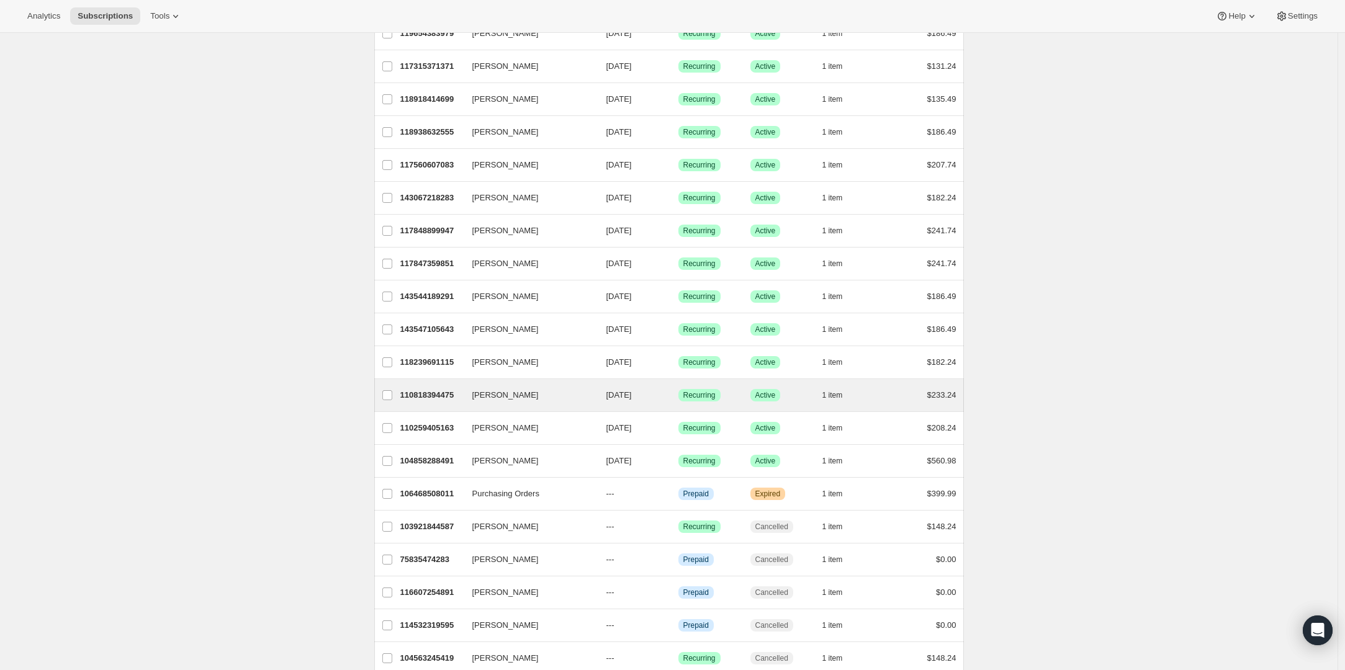
scroll to position [390, 0]
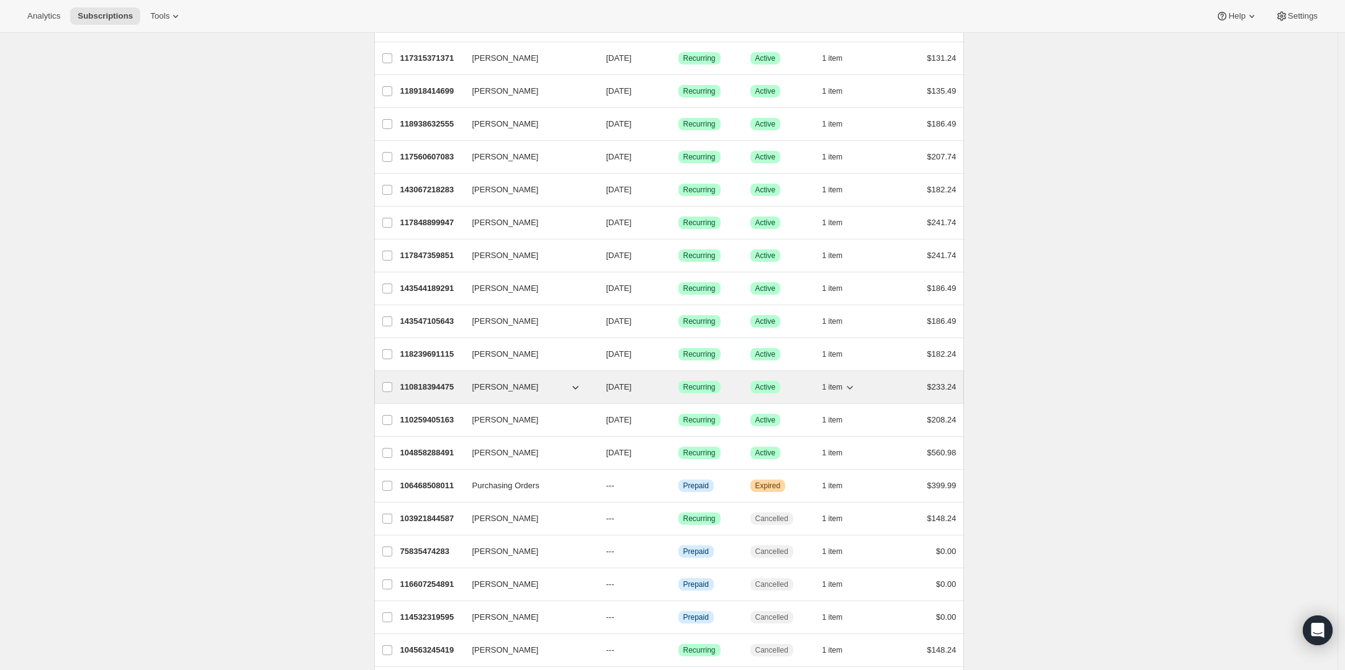
click at [430, 388] on p "110818394475" at bounding box center [431, 387] width 62 height 12
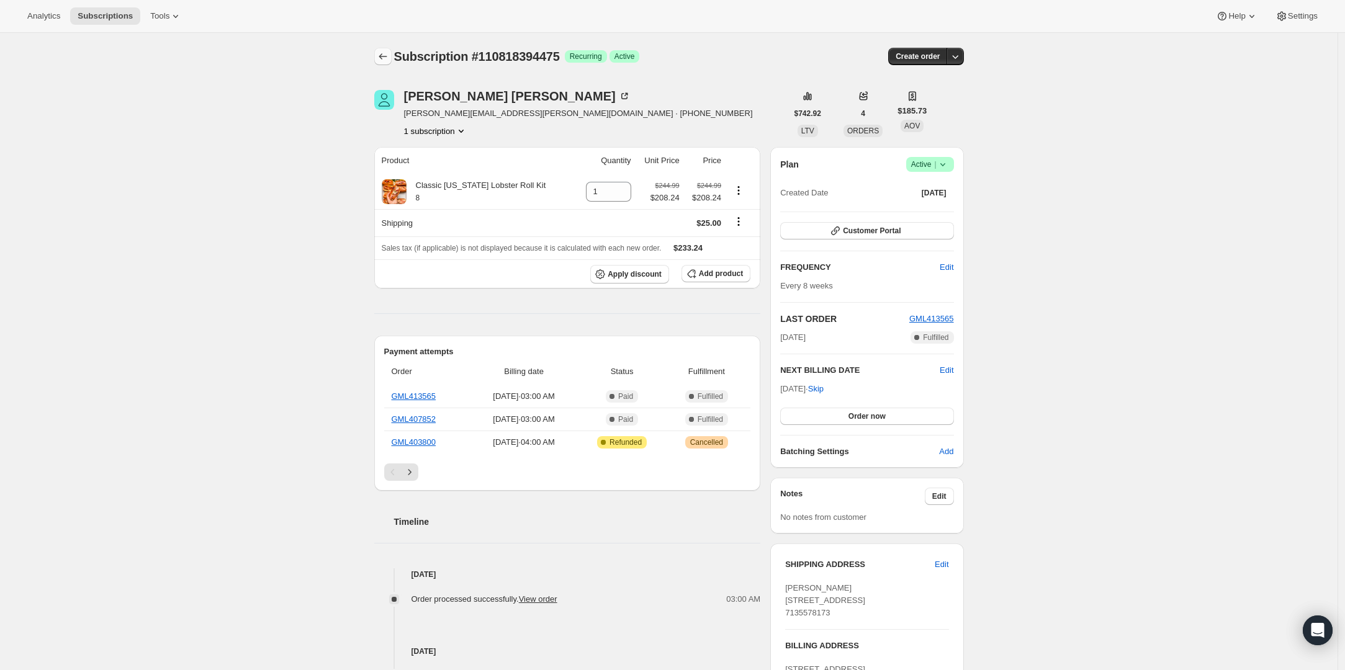
click at [382, 55] on icon "Subscriptions" at bounding box center [383, 56] width 12 height 12
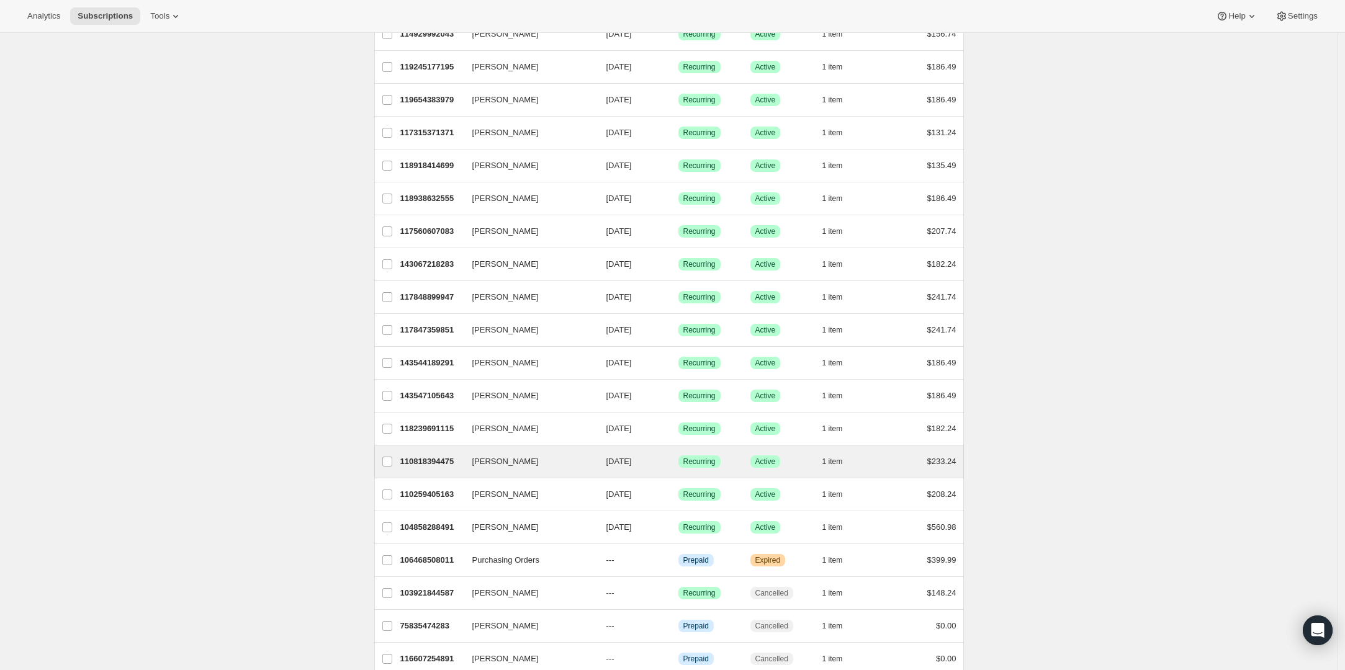
scroll to position [381, 0]
click at [436, 459] on p "104858288491" at bounding box center [431, 461] width 62 height 12
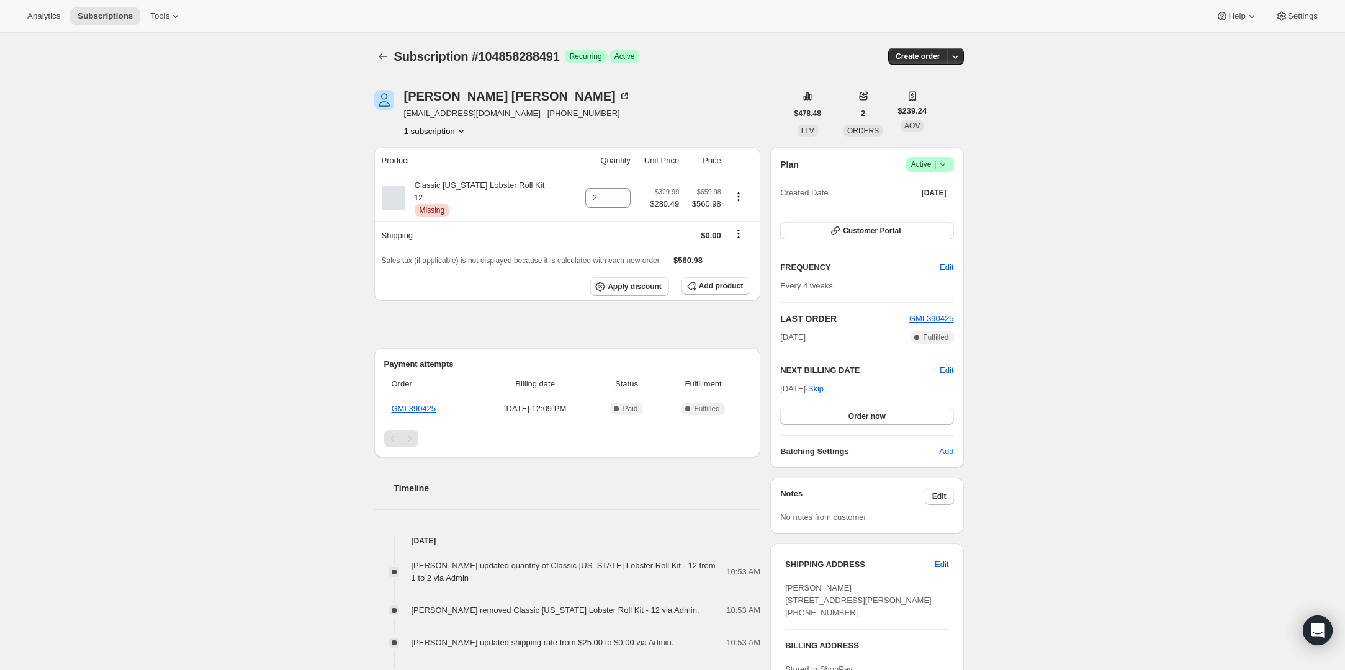
click at [946, 159] on icon at bounding box center [942, 164] width 12 height 12
click at [928, 212] on span "Cancel subscription" at bounding box center [929, 209] width 70 height 9
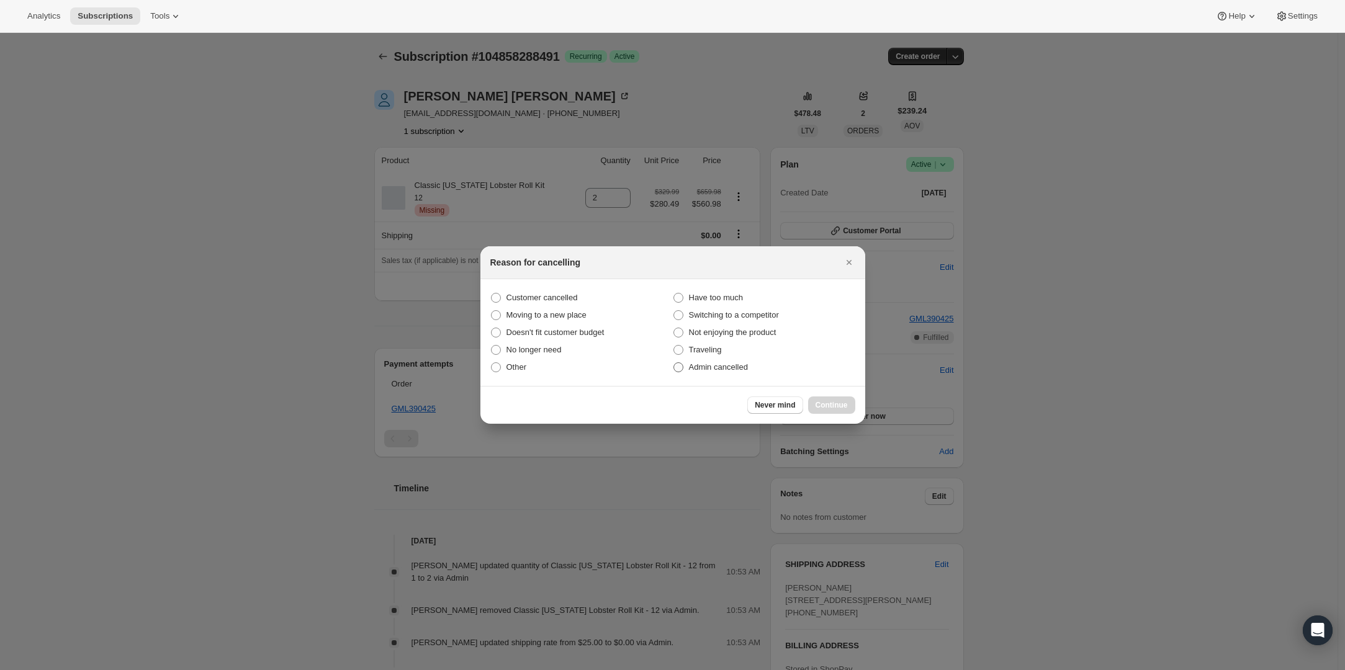
click at [695, 368] on span "Admin cancelled" at bounding box center [718, 366] width 59 height 9
click at [674, 363] on input "Admin cancelled" at bounding box center [673, 362] width 1 height 1
radio input "true"
click at [833, 407] on span "Continue" at bounding box center [831, 405] width 32 height 10
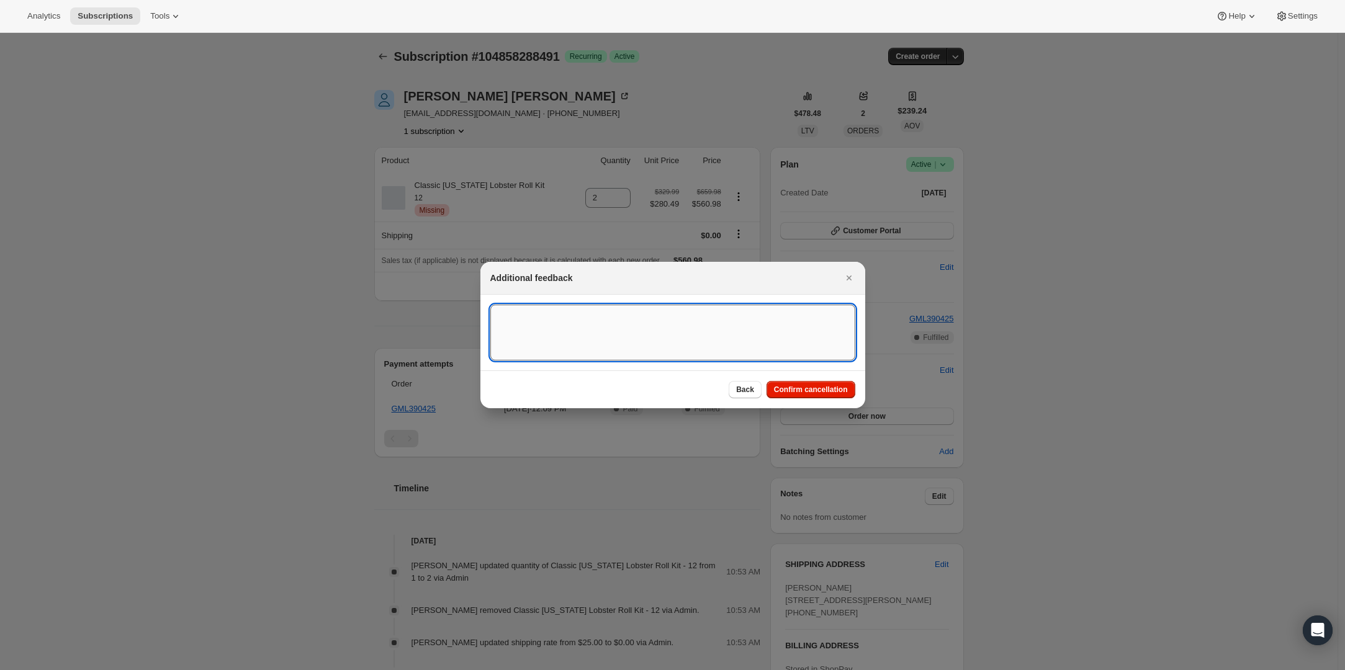
click at [629, 343] on textarea ":rcd0:" at bounding box center [672, 333] width 365 height 56
type textarea "Product is no longer available."
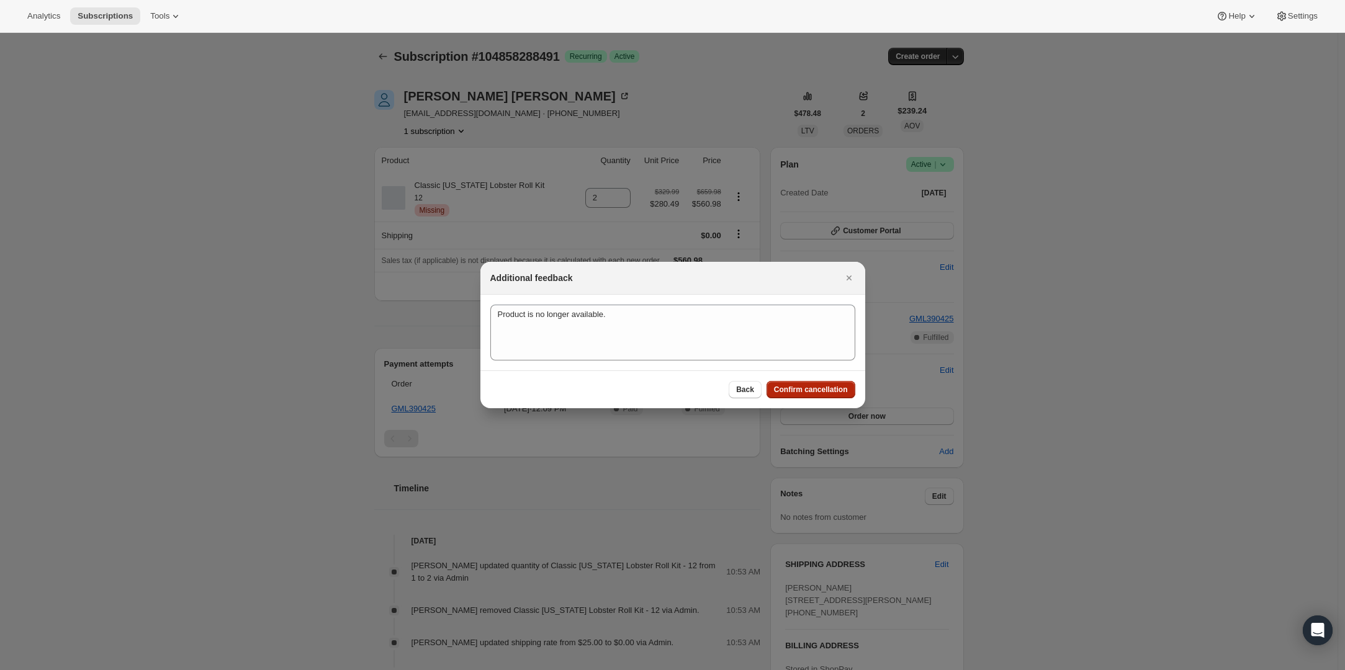
click at [781, 392] on span "Confirm cancellation" at bounding box center [811, 390] width 74 height 10
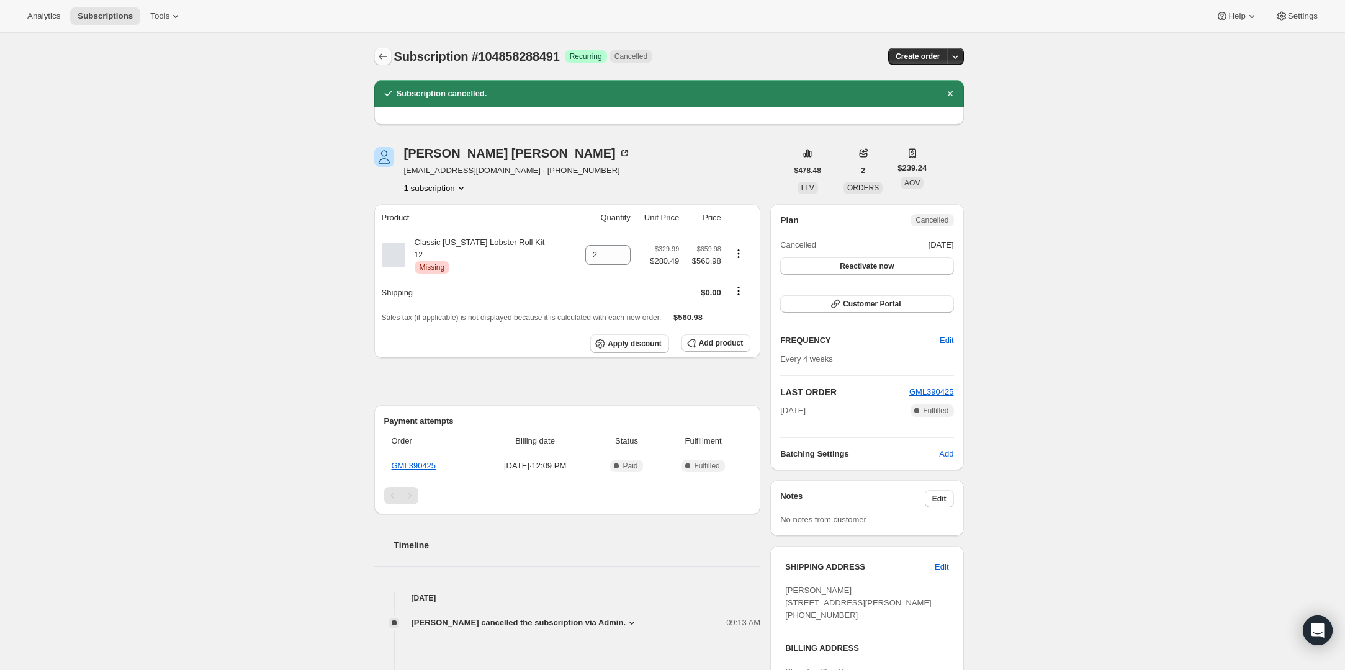
click at [384, 54] on icon "Subscriptions" at bounding box center [383, 56] width 12 height 12
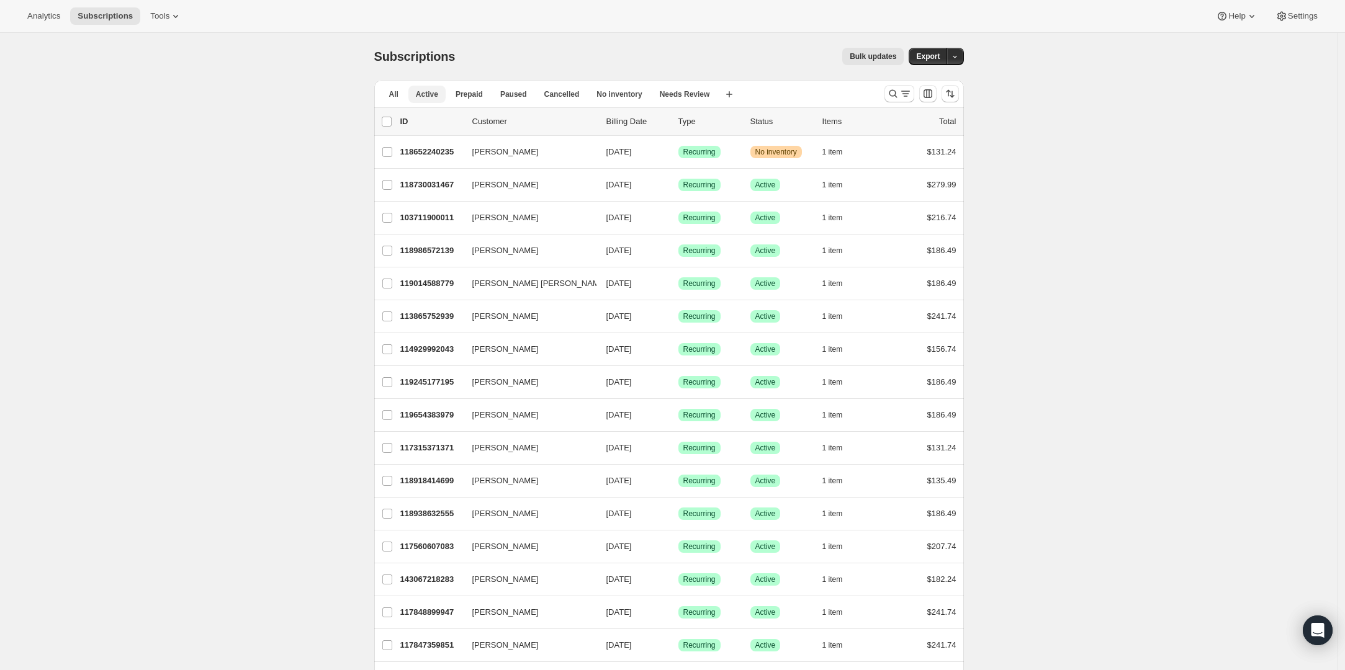
click at [428, 94] on span "Active" at bounding box center [427, 94] width 22 height 10
click at [386, 92] on button "All" at bounding box center [394, 94] width 24 height 17
click at [433, 93] on span "Active" at bounding box center [427, 94] width 22 height 10
click at [182, 11] on icon at bounding box center [175, 16] width 12 height 12
click at [168, 40] on span "Subscription Plans" at bounding box center [152, 41] width 67 height 9
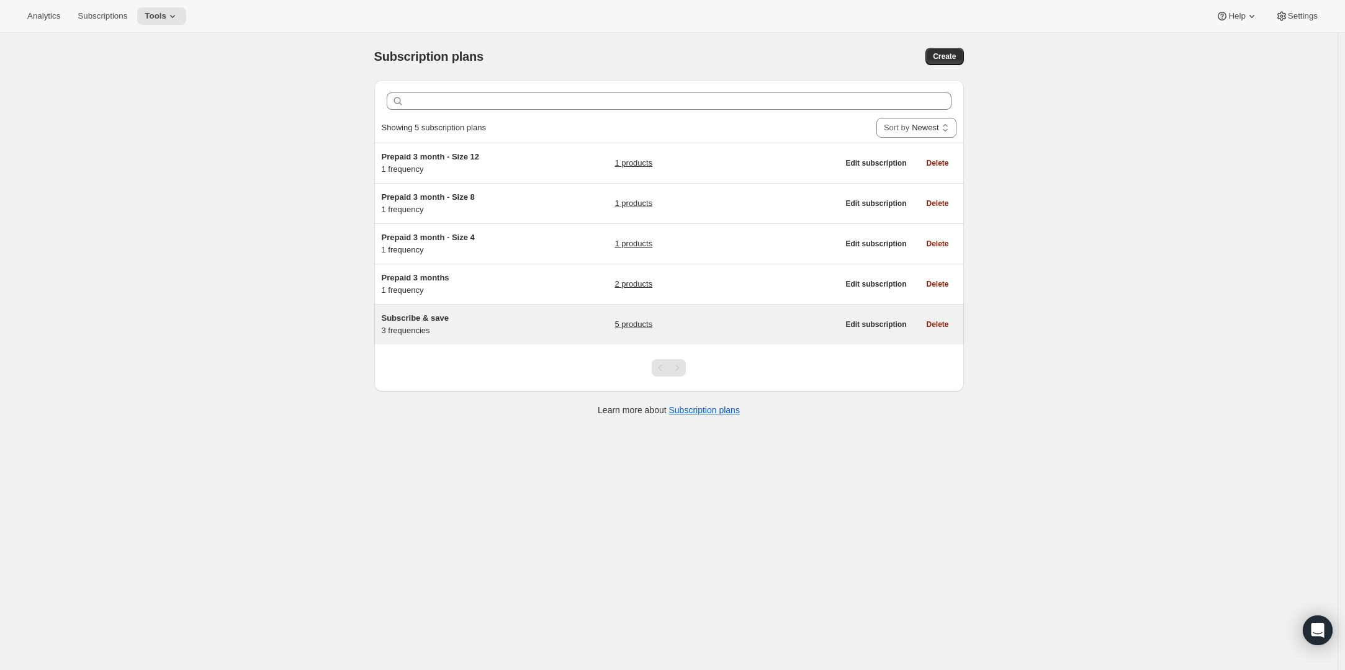
click at [449, 319] on span "Subscribe & save" at bounding box center [415, 317] width 67 height 9
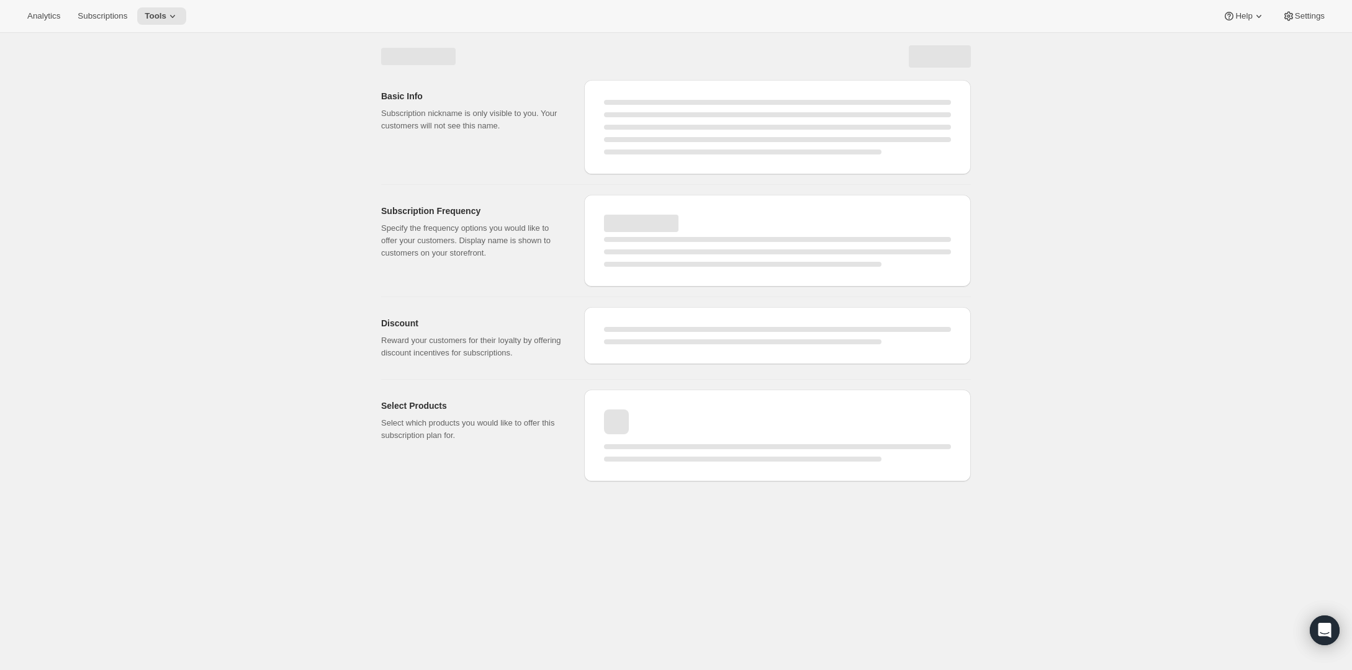
select select "WEEK"
select select "MONTH"
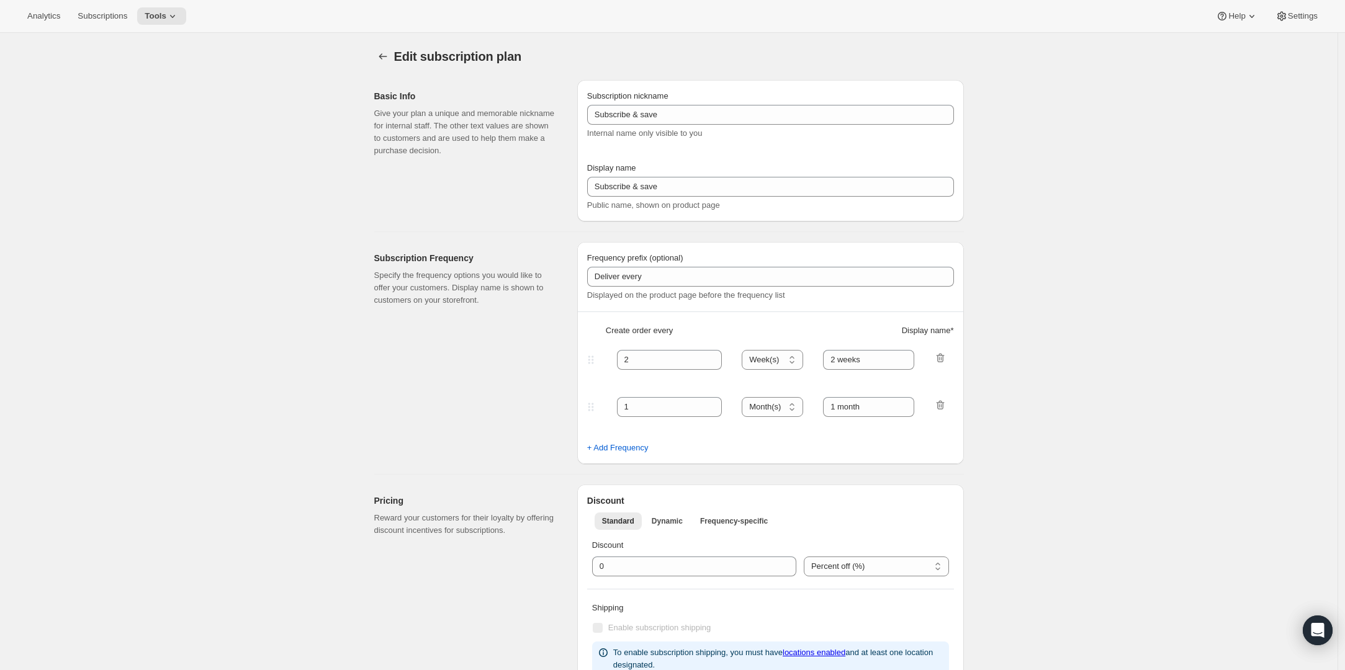
type input "Subscribe & Save: 5% off your first box, 15% off the rest. Because smart tastes…"
type input "4"
type input "4 weeks"
type input "6"
select select "WEEK"
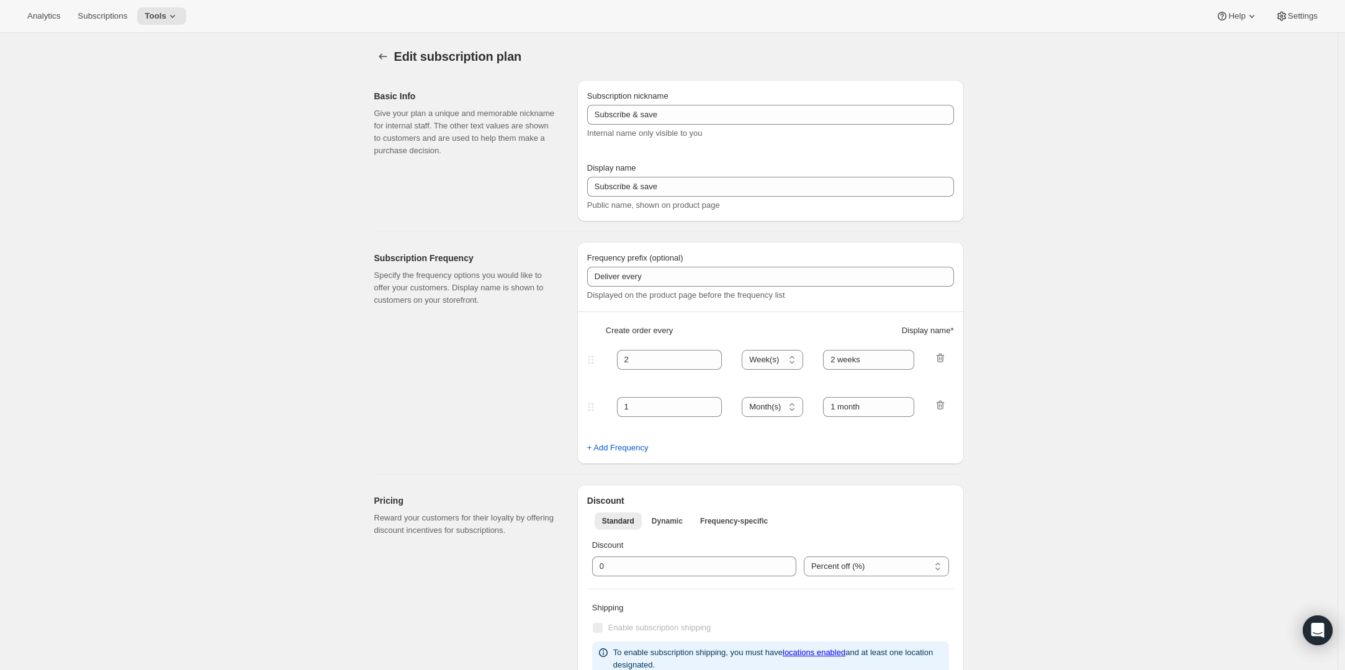
type input "6 weeks"
select select "WEEK"
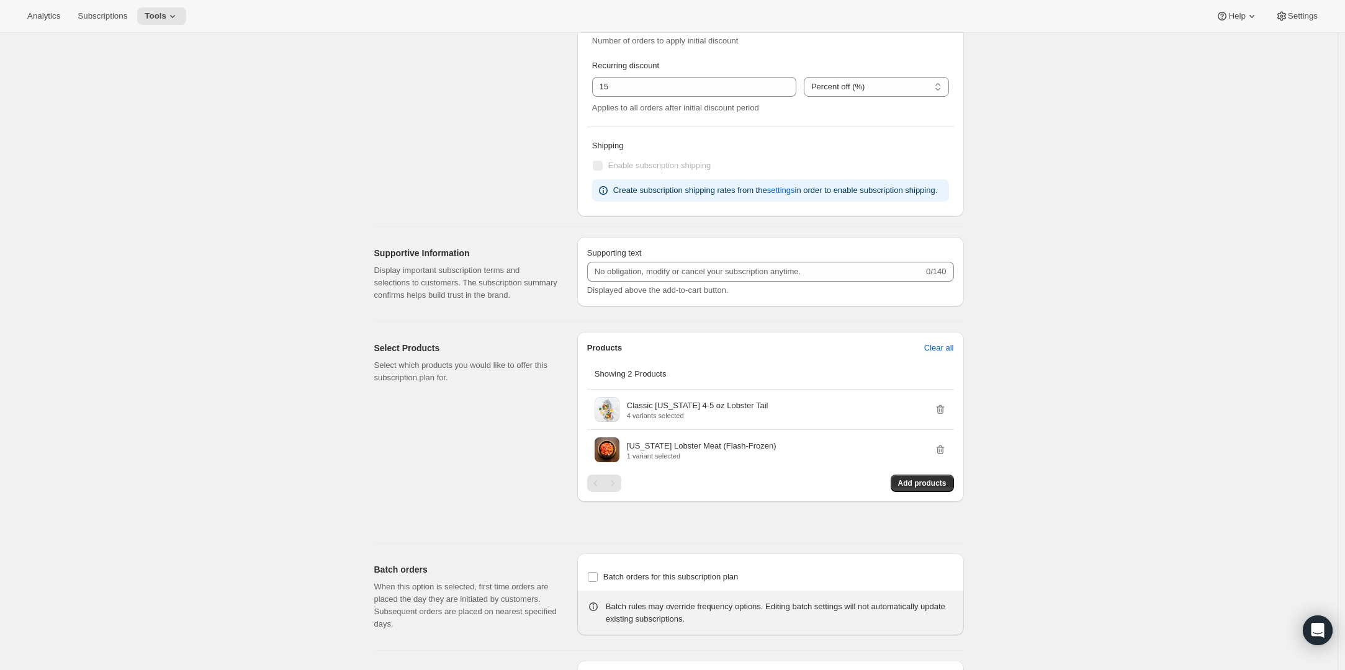
scroll to position [697, 0]
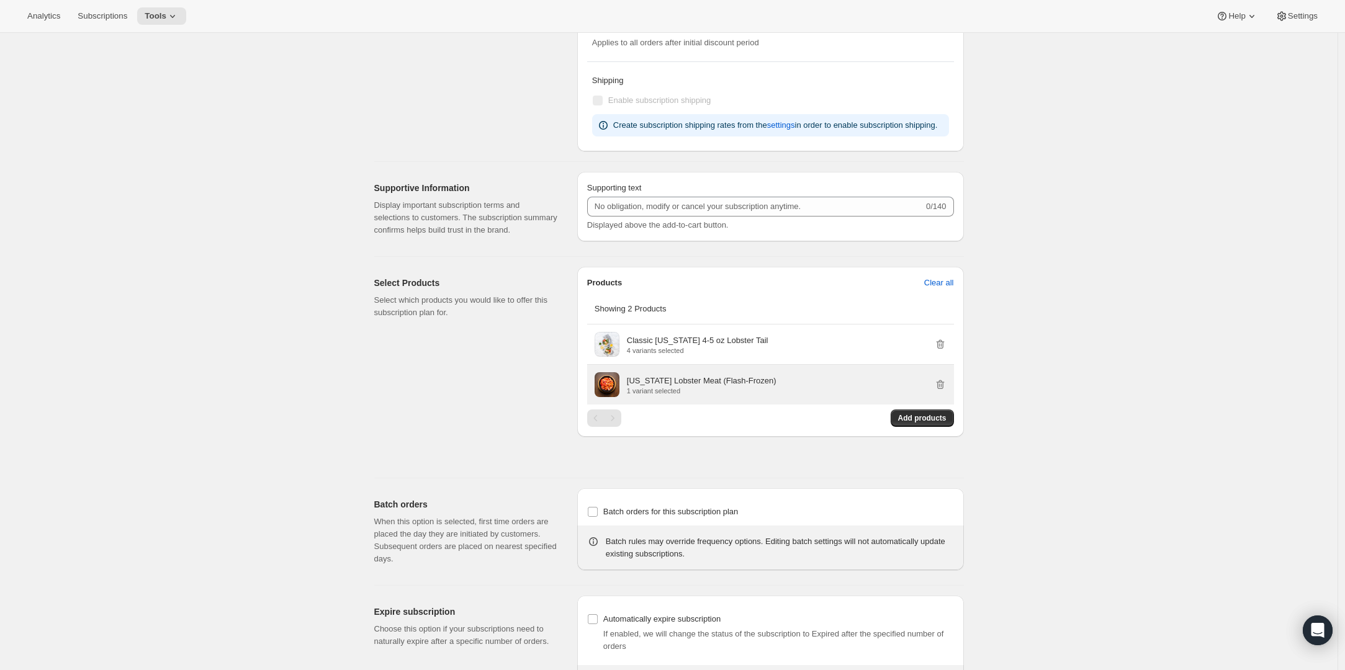
click at [740, 387] on p "[US_STATE] Lobster Meat (Flash-Frozen)" at bounding box center [702, 381] width 150 height 12
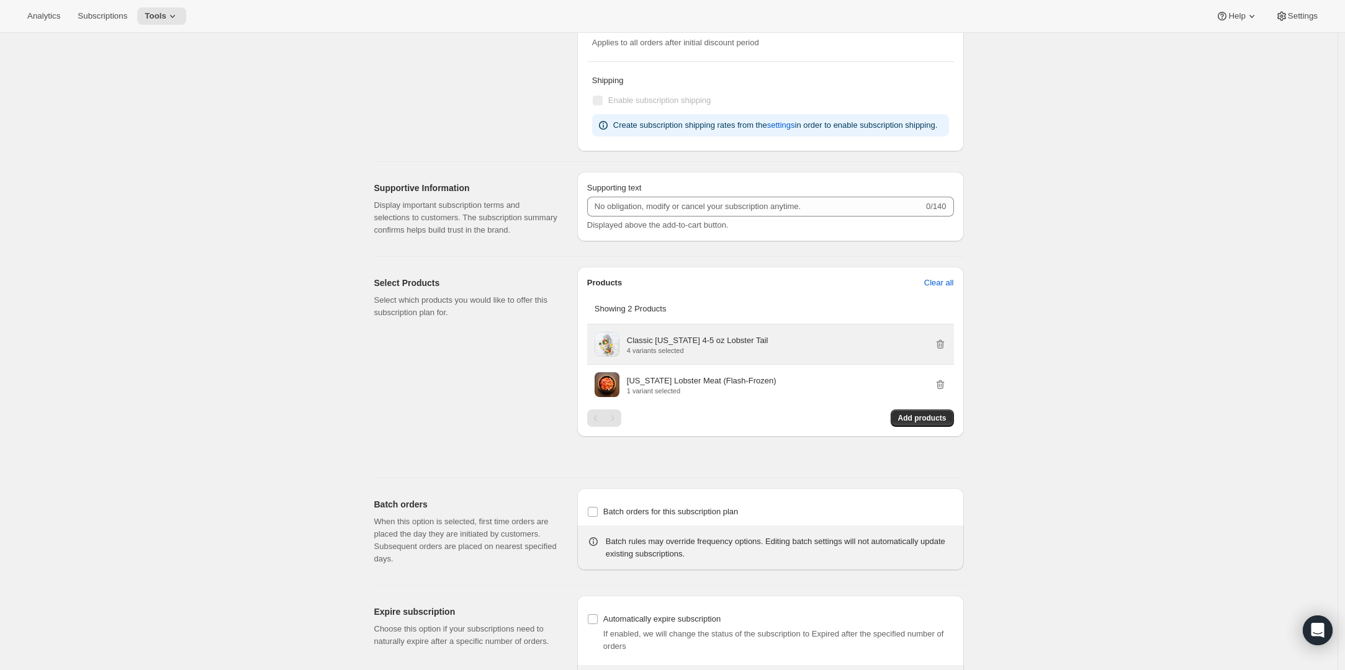
click at [763, 354] on div "Classic [US_STATE] 4-5 oz Lobster Tail 4 variants selected" at bounding box center [787, 344] width 320 height 20
click at [609, 357] on span at bounding box center [606, 344] width 25 height 25
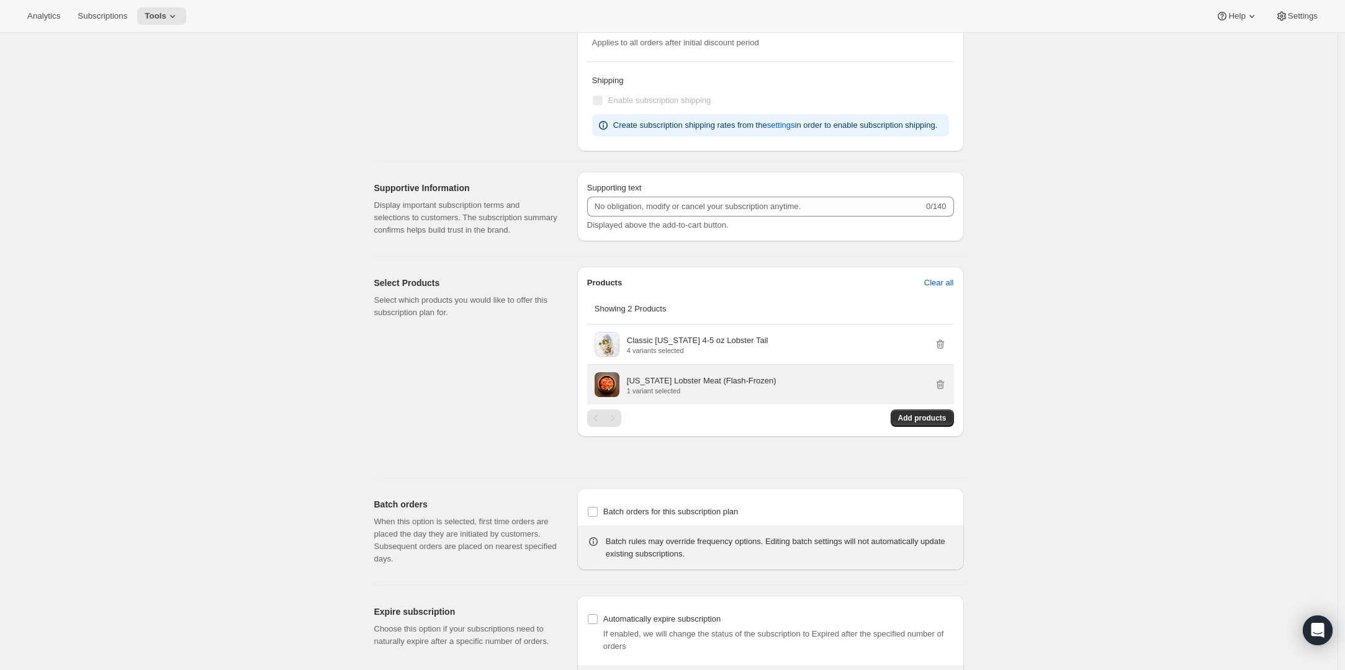
click at [608, 397] on span at bounding box center [606, 384] width 25 height 25
click at [686, 397] on div "[US_STATE] Lobster Meat (Flash-Frozen) 1 variant selected" at bounding box center [787, 384] width 320 height 25
click at [714, 395] on p "1 variant selected" at bounding box center [702, 390] width 150 height 7
click at [748, 387] on p "[US_STATE] Lobster Meat (Flash-Frozen)" at bounding box center [702, 381] width 150 height 12
click at [761, 387] on p "[US_STATE] Lobster Meat (Flash-Frozen)" at bounding box center [702, 381] width 150 height 12
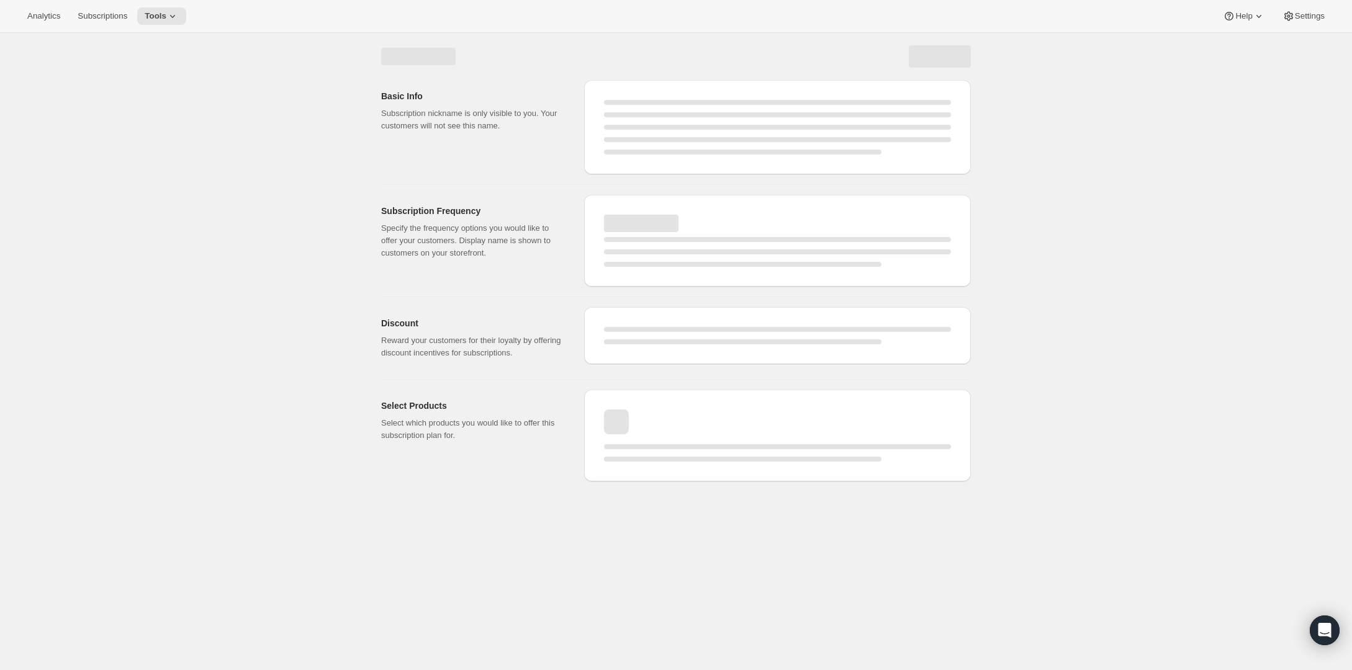
select select "WEEK"
select select "MONTH"
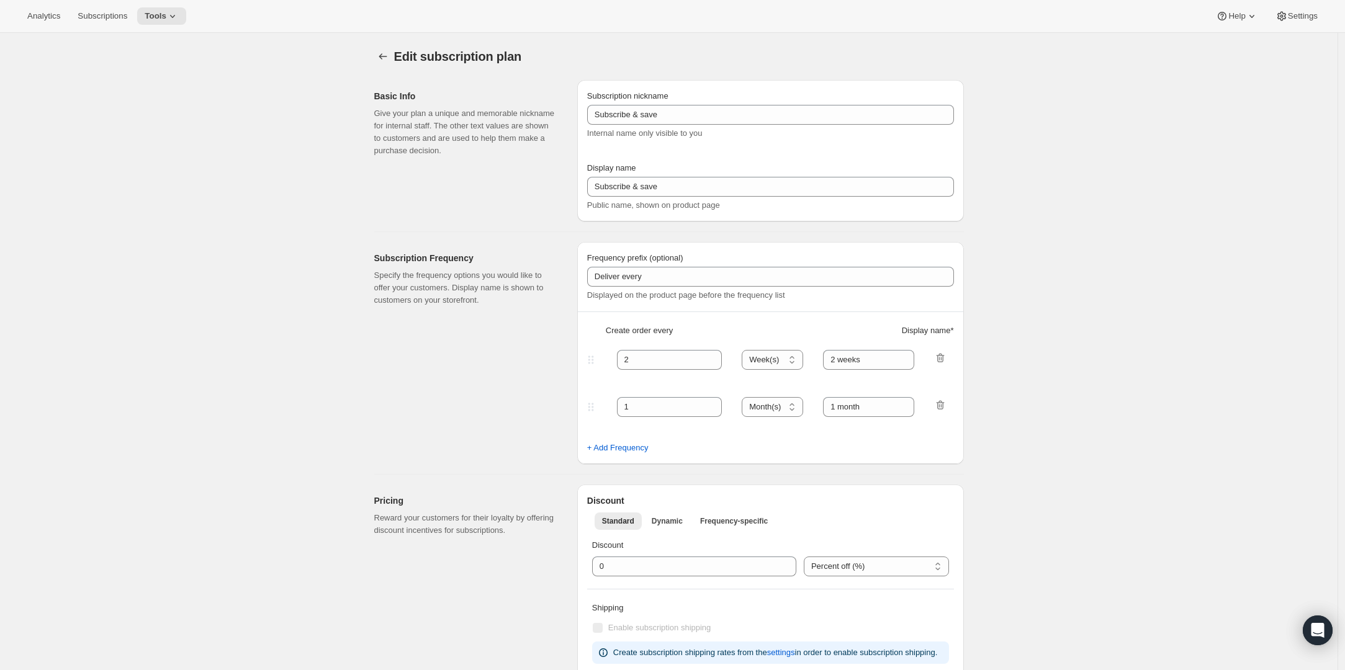
type input "Subscribe & Save: 5% off your first box, 15% off the rest. Because smart tastes…"
type input "4"
type input "4 weeks"
type input "6"
select select "WEEK"
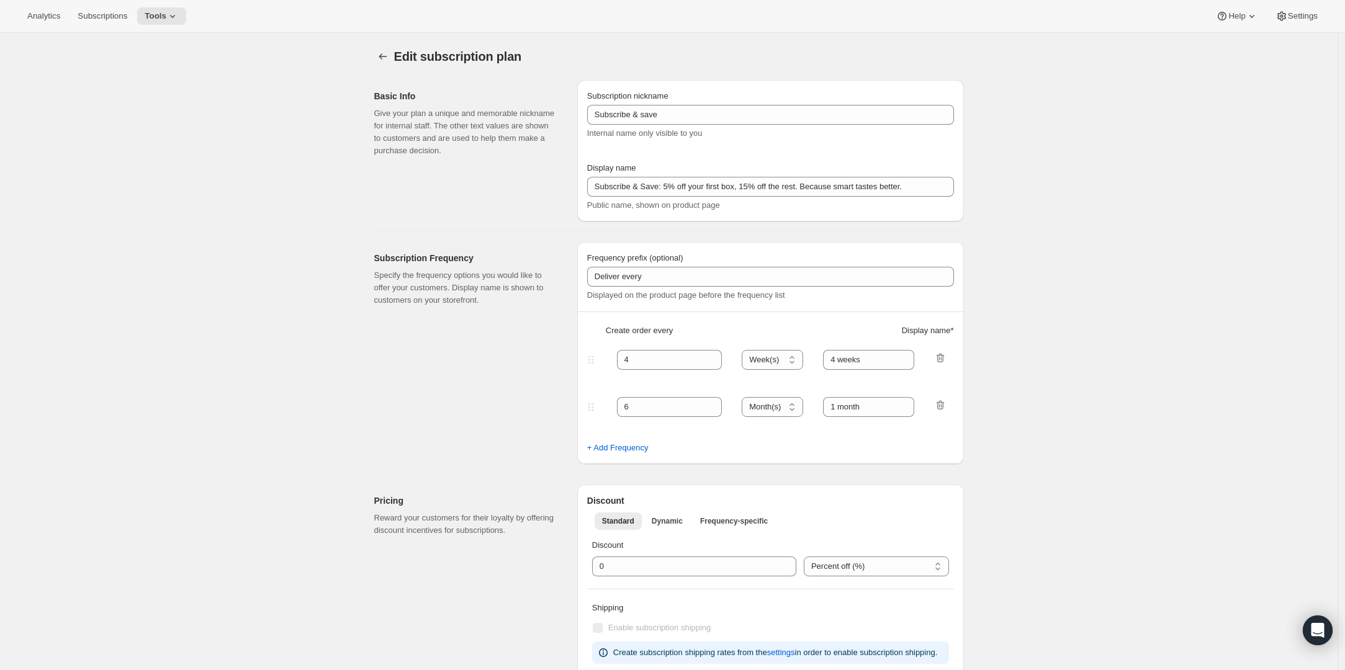
type input "6 weeks"
select select "WEEK"
